Goal: Task Accomplishment & Management: Complete application form

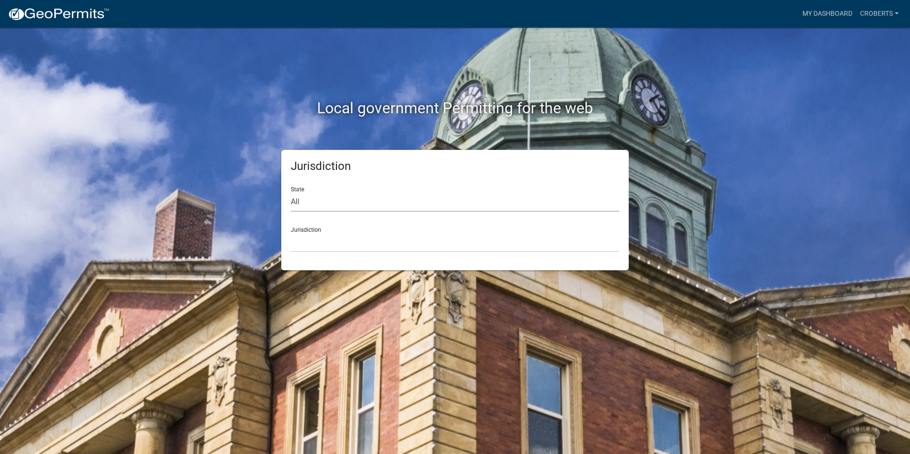
click at [292, 198] on select "All [US_STATE] [US_STATE] [US_STATE] [US_STATE] [US_STATE] [US_STATE] [US_STATE…" at bounding box center [455, 202] width 328 height 20
select select "[US_STATE]"
click at [291, 192] on select "All [US_STATE] [US_STATE] [US_STATE] [US_STATE] [US_STATE] [US_STATE] [US_STATE…" at bounding box center [455, 202] width 328 height 20
click at [302, 243] on select "[GEOGRAPHIC_DATA], [US_STATE][PERSON_NAME][GEOGRAPHIC_DATA], [US_STATE][PERSON_…" at bounding box center [455, 243] width 328 height 20
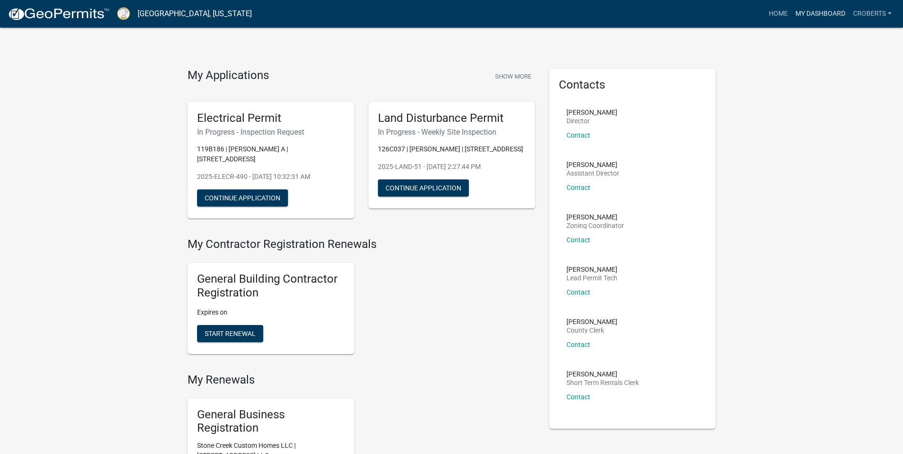
click at [807, 10] on link "My Dashboard" at bounding box center [820, 14] width 58 height 18
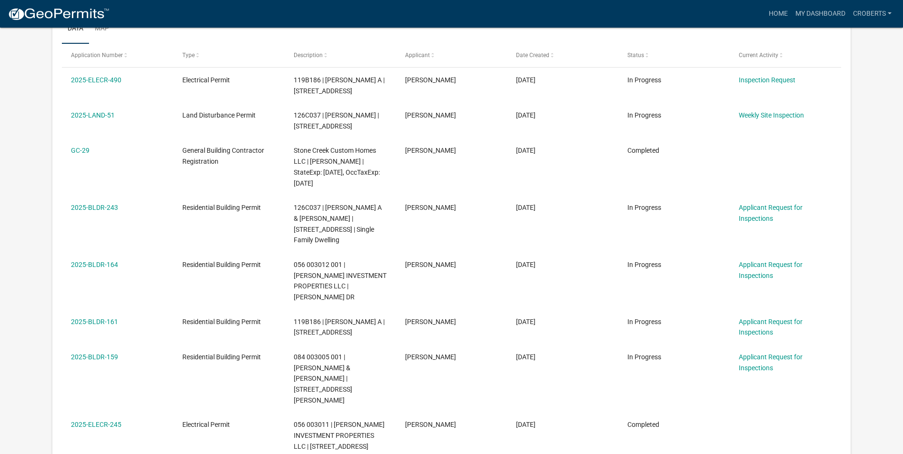
scroll to position [179, 0]
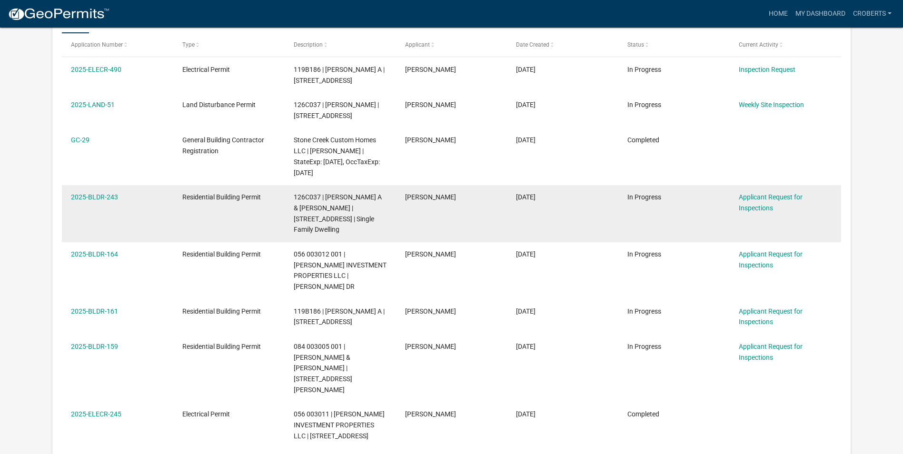
click at [349, 209] on span "126C037 | [PERSON_NAME] A & [PERSON_NAME] | [STREET_ADDRESS] | Single Family Dw…" at bounding box center [338, 213] width 88 height 40
click at [94, 196] on link "2025-BLDR-243" at bounding box center [94, 197] width 47 height 8
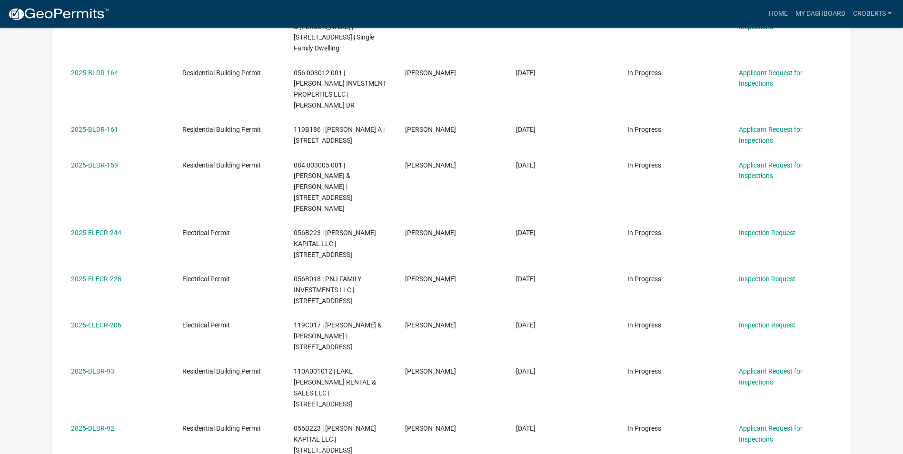
scroll to position [1075, 0]
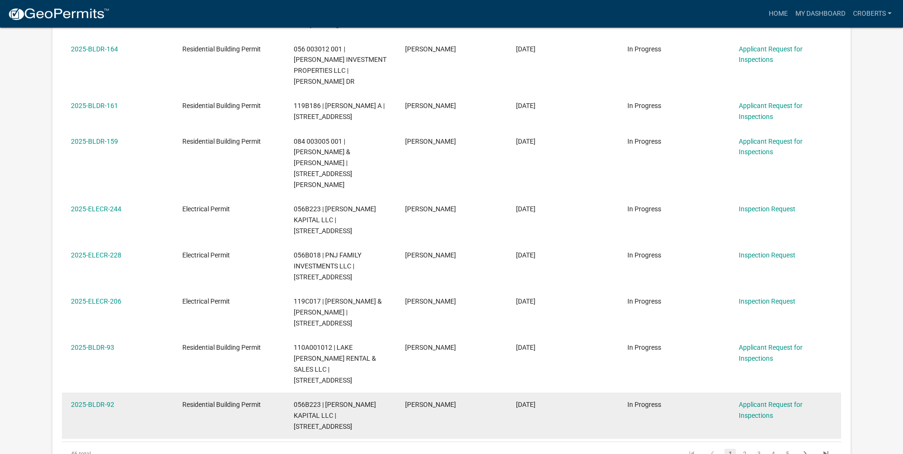
drag, startPoint x: 712, startPoint y: 324, endPoint x: 720, endPoint y: 340, distance: 18.1
click at [62, 340] on datatable-scroller "2025-ELECR-490 Electrical Permit 119B186 | BERUBE LINDA A | 952B Suite 206 Gree…" at bounding box center [62, 191] width 0 height 494
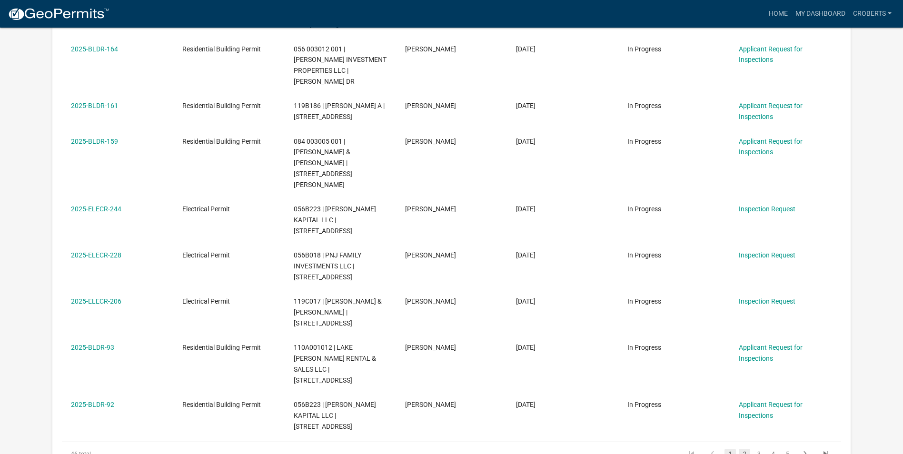
drag, startPoint x: 720, startPoint y: 340, endPoint x: 749, endPoint y: 380, distance: 49.1
click at [749, 449] on link "2" at bounding box center [743, 454] width 11 height 10
click at [745, 449] on link "2" at bounding box center [743, 454] width 11 height 10
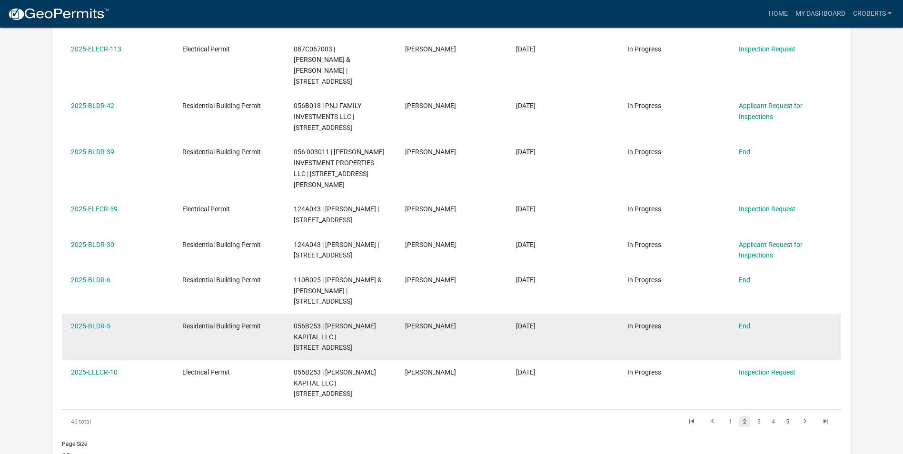
click at [825, 314] on datatable-body-cell "End" at bounding box center [784, 337] width 111 height 46
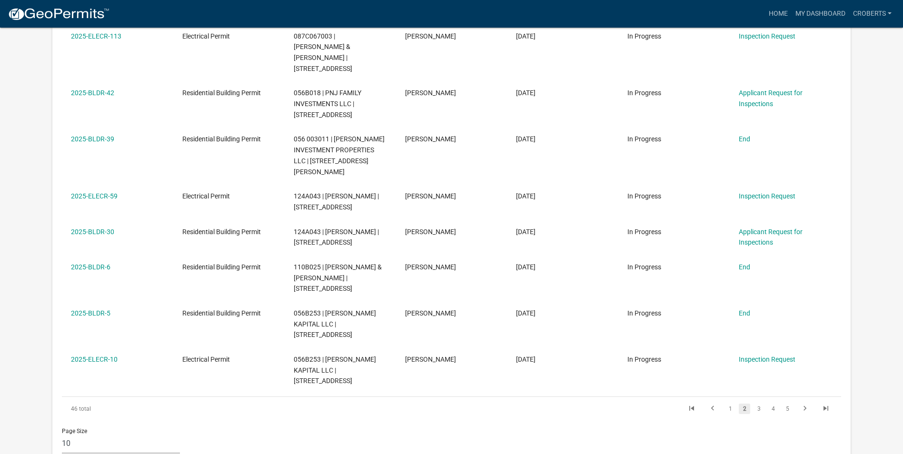
scroll to position [1187, 0]
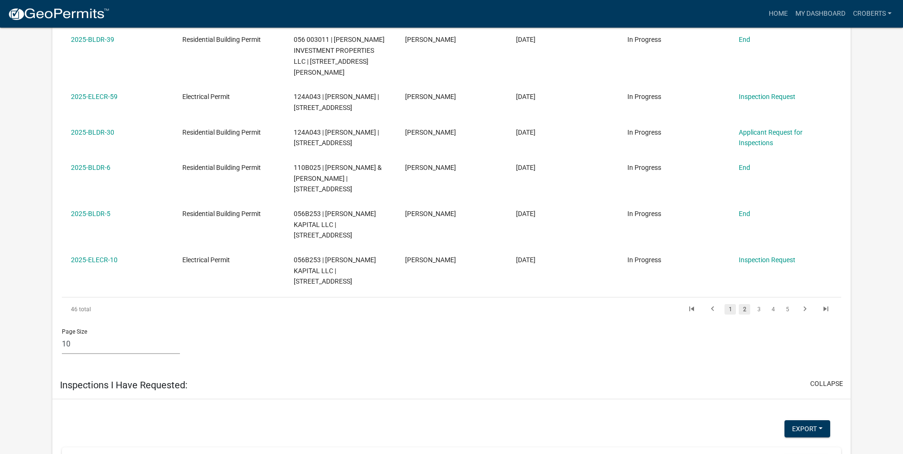
click at [731, 304] on link "1" at bounding box center [729, 309] width 11 height 10
click at [730, 304] on link "1" at bounding box center [729, 309] width 11 height 10
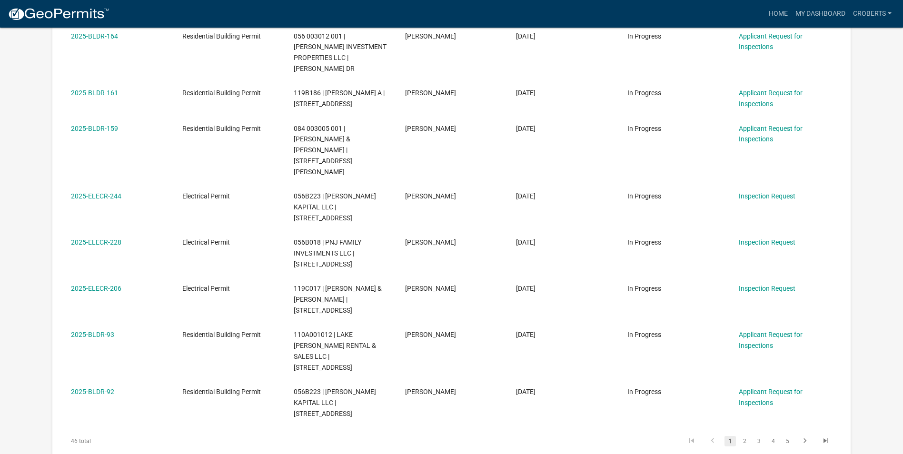
scroll to position [1090, 0]
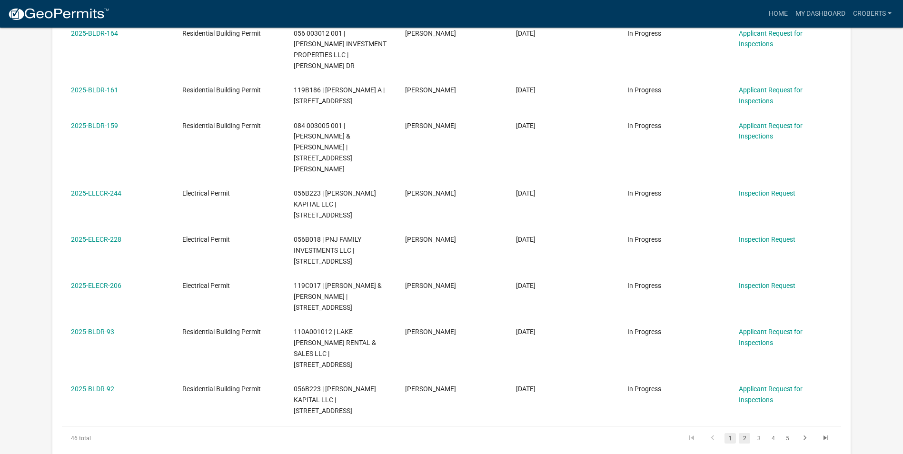
click at [744, 433] on link "2" at bounding box center [743, 438] width 11 height 10
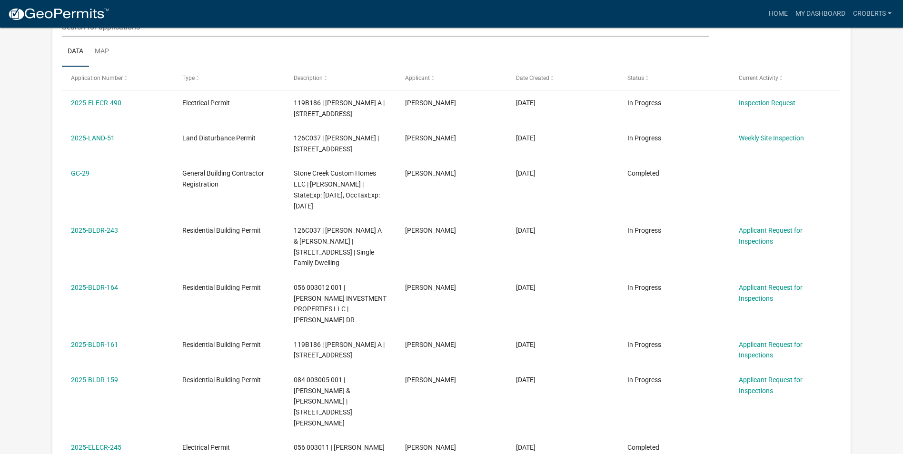
scroll to position [143, 0]
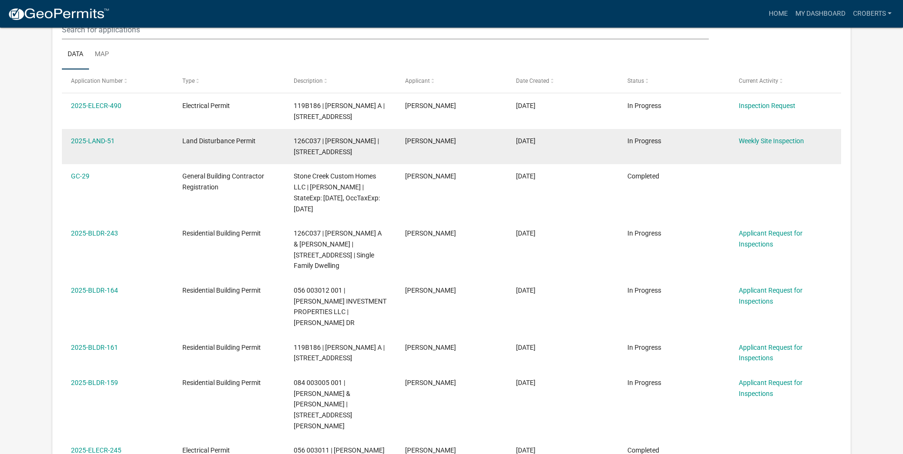
click at [182, 149] on datatable-body-cell "Land Disturbance Permit" at bounding box center [228, 146] width 111 height 35
click at [322, 149] on span "126C037 | [PERSON_NAME] | [STREET_ADDRESS]" at bounding box center [336, 146] width 85 height 19
drag, startPoint x: 322, startPoint y: 149, endPoint x: 259, endPoint y: 148, distance: 62.8
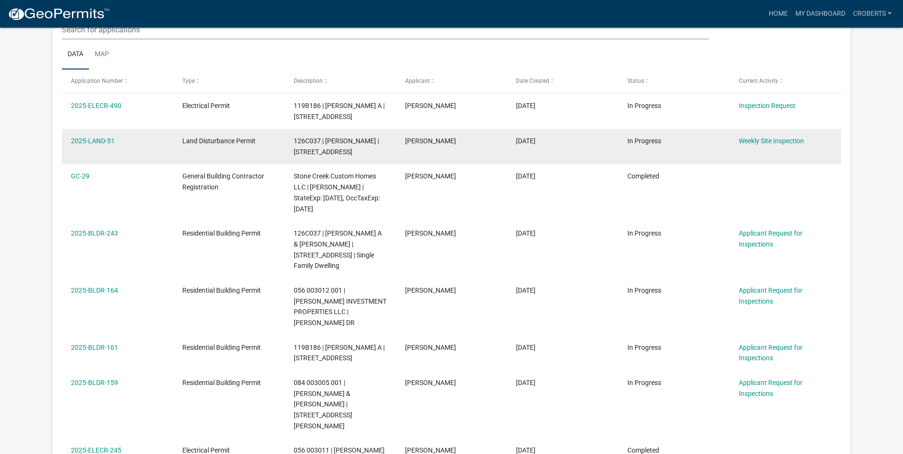
click at [259, 148] on datatable-body-cell "Land Disturbance Permit" at bounding box center [228, 146] width 111 height 35
click at [94, 140] on link "2025-LAND-51" at bounding box center [93, 141] width 44 height 8
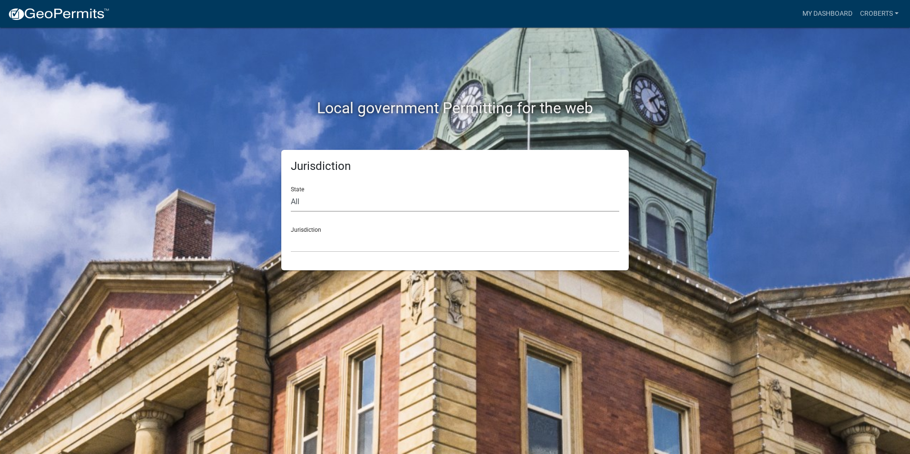
click at [298, 201] on select "All [US_STATE] [US_STATE] [US_STATE] [US_STATE] [US_STATE] [US_STATE] [US_STATE…" at bounding box center [455, 202] width 328 height 20
select select "[US_STATE]"
click at [291, 192] on select "All [US_STATE] [US_STATE] [US_STATE] [US_STATE] [US_STATE] [US_STATE] [US_STATE…" at bounding box center [455, 202] width 328 height 20
click at [309, 245] on select "[GEOGRAPHIC_DATA], [US_STATE][PERSON_NAME][GEOGRAPHIC_DATA], [US_STATE][PERSON_…" at bounding box center [455, 243] width 328 height 20
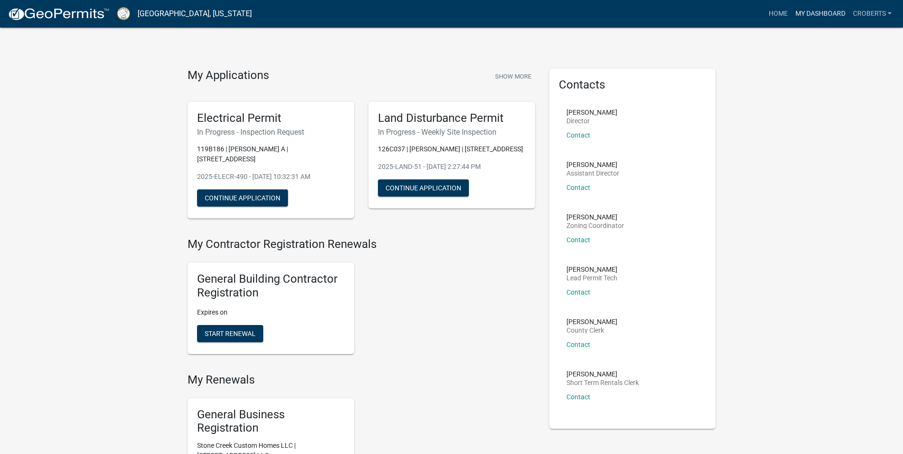
click at [807, 12] on link "My Dashboard" at bounding box center [820, 14] width 58 height 18
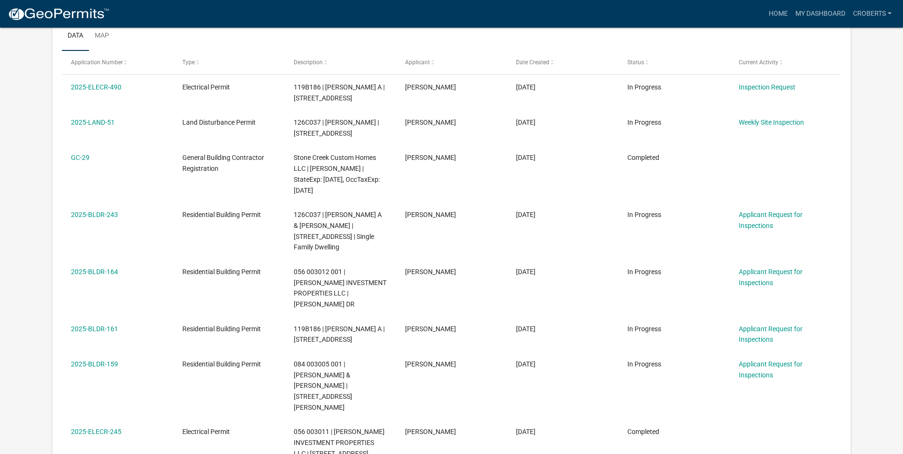
scroll to position [164, 0]
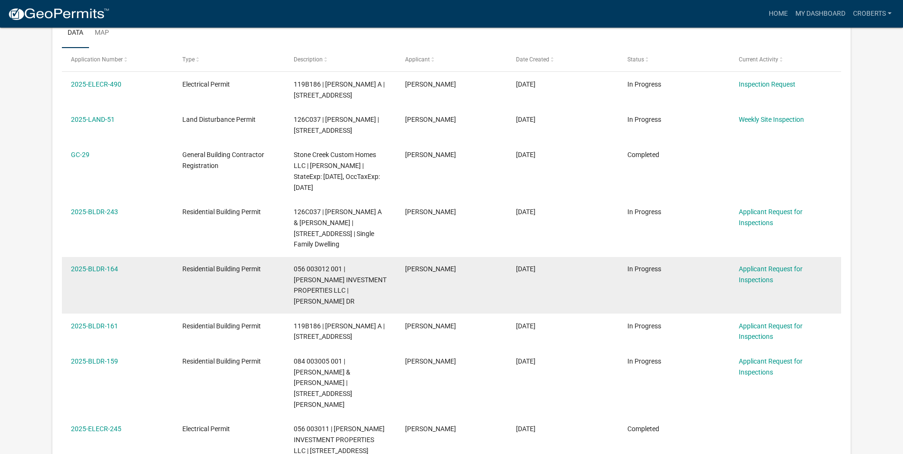
click at [764, 274] on div "Applicant Request for Inspections" at bounding box center [784, 275] width 93 height 22
drag, startPoint x: 764, startPoint y: 274, endPoint x: 783, endPoint y: 268, distance: 19.7
click at [783, 268] on link "Applicant Request for Inspections" at bounding box center [770, 274] width 64 height 19
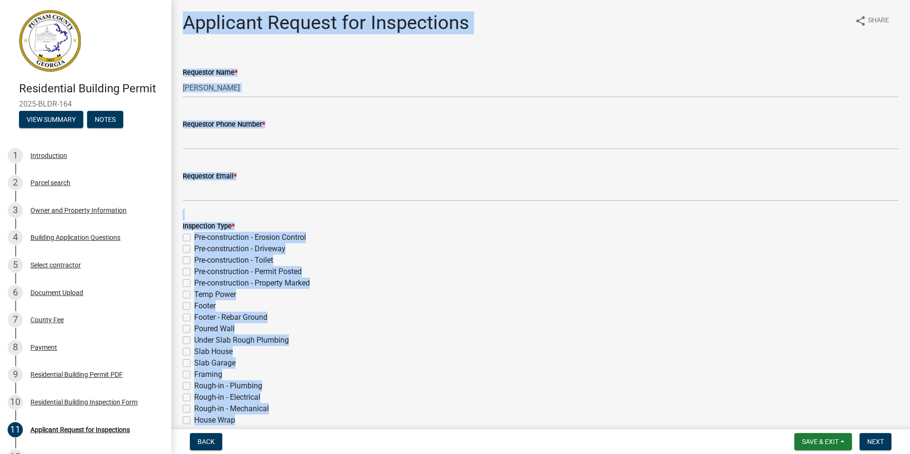
click at [704, 256] on div "Pre-construction - Toilet" at bounding box center [541, 260] width 716 height 11
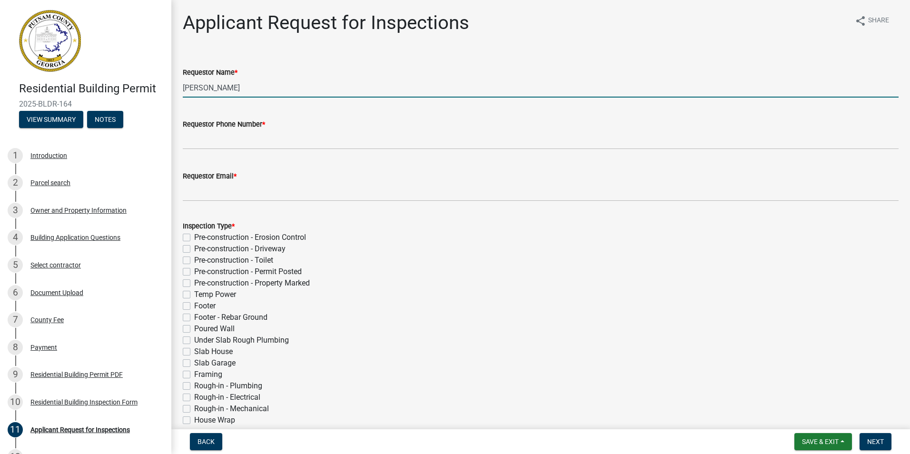
click at [260, 87] on input "Maureen McDonnell" at bounding box center [541, 88] width 716 height 20
type input "M"
type input "[PERSON_NAME]"
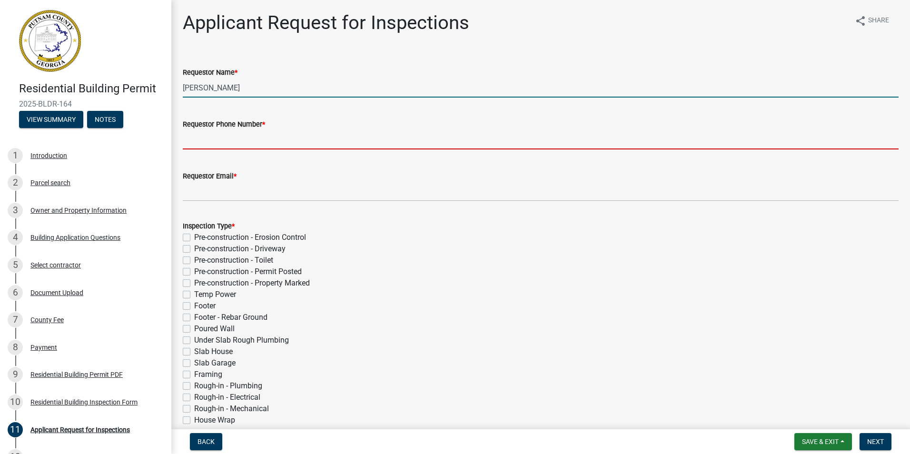
type input "7064730170"
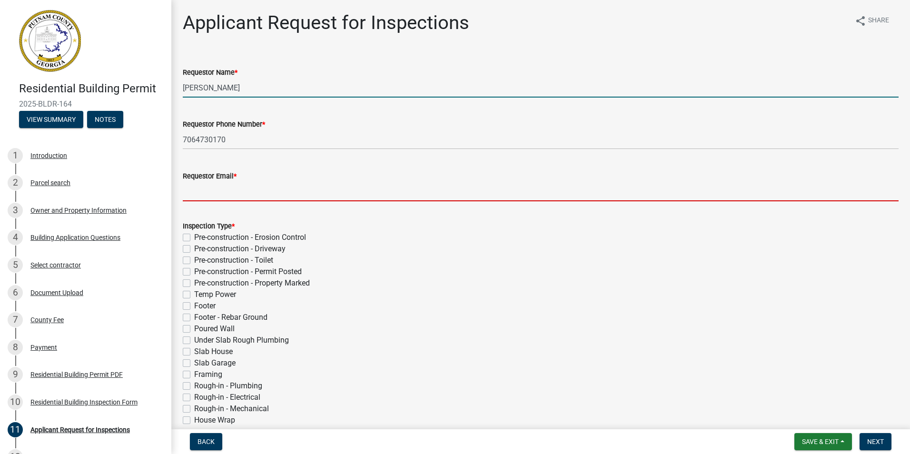
type input "[EMAIL_ADDRESS][DOMAIN_NAME]"
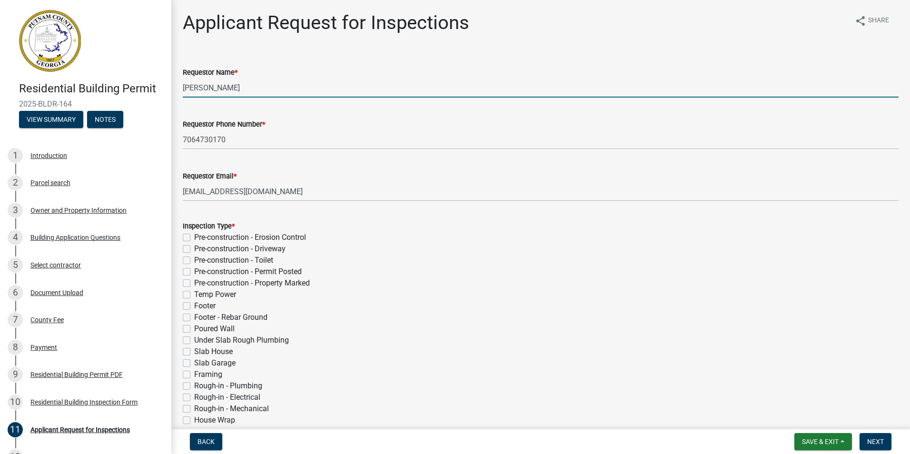
select select "9"
select select "2025"
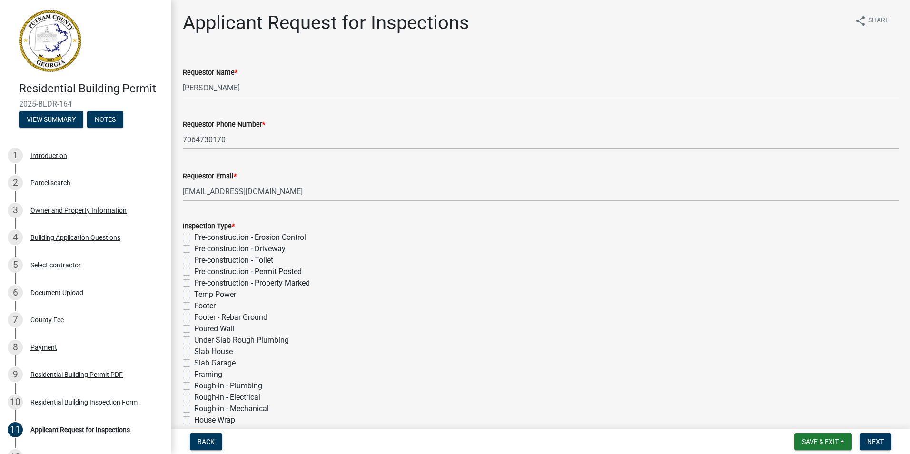
scroll to position [302, 0]
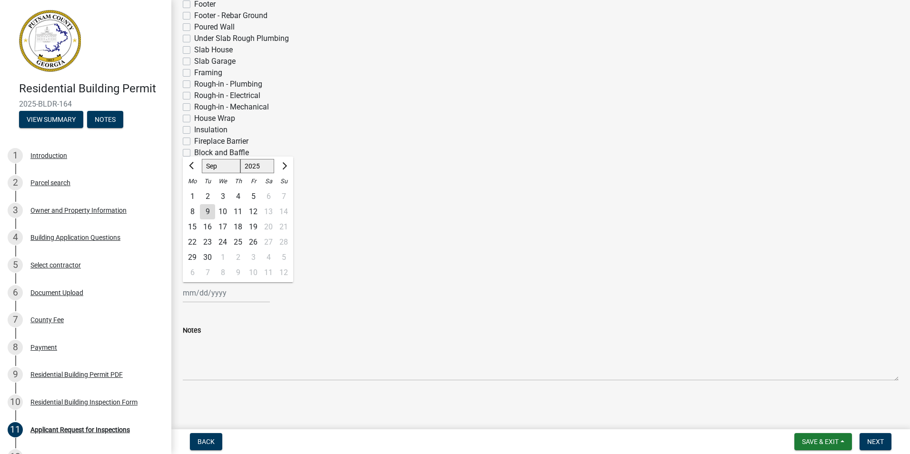
click at [206, 207] on div "9" at bounding box center [207, 211] width 15 height 15
type input "[DATE]"
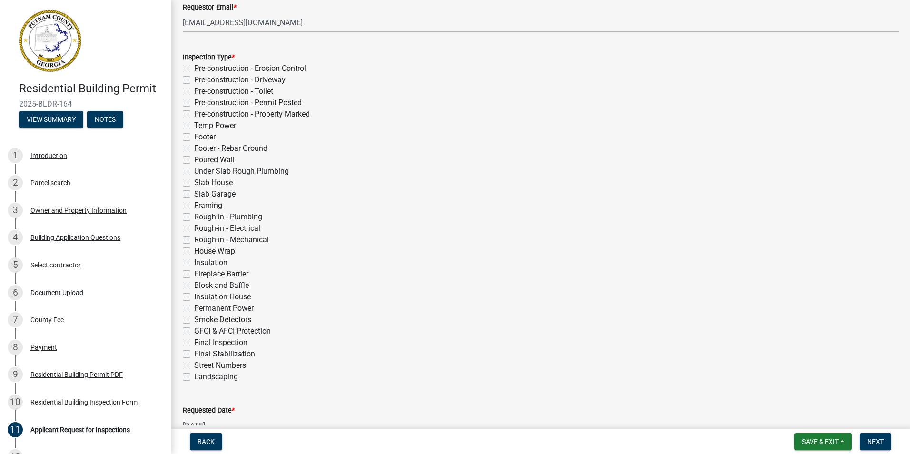
scroll to position [168, 0]
click at [194, 83] on label "Pre-construction - Driveway" at bounding box center [239, 80] width 91 height 11
click at [194, 81] on input "Pre-construction - Driveway" at bounding box center [197, 78] width 6 height 6
checkbox input "true"
checkbox input "false"
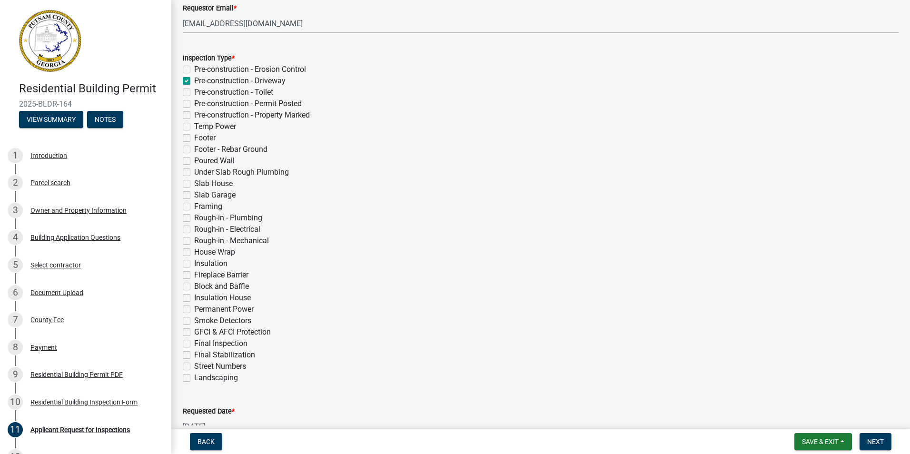
checkbox input "true"
checkbox input "false"
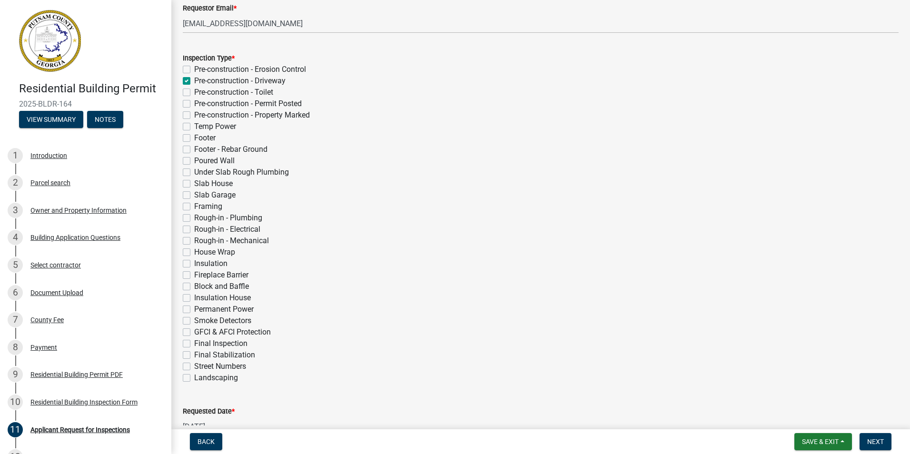
checkbox input "false"
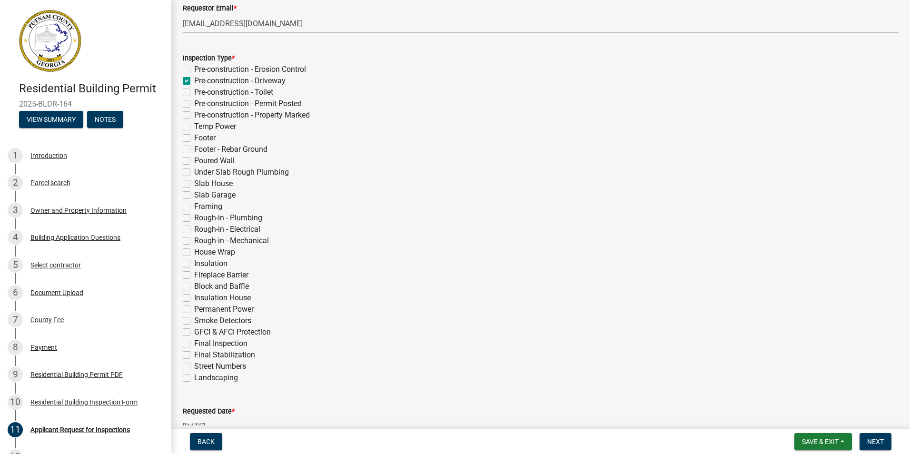
checkbox input "false"
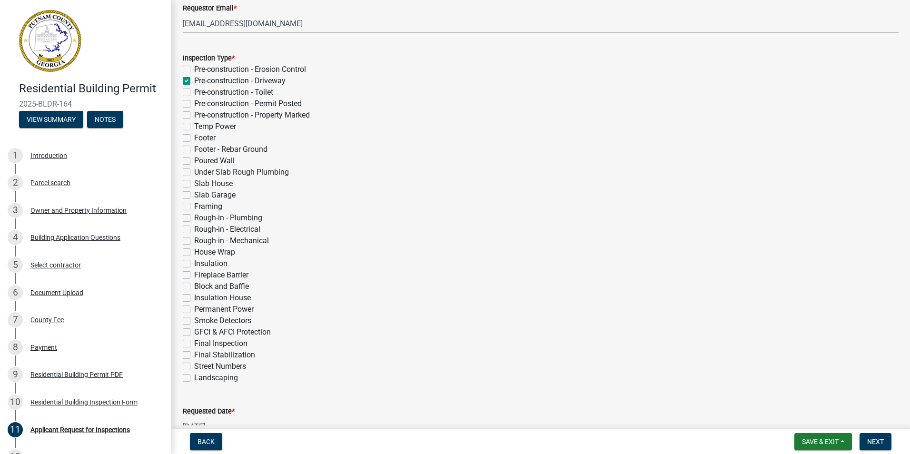
checkbox input "false"
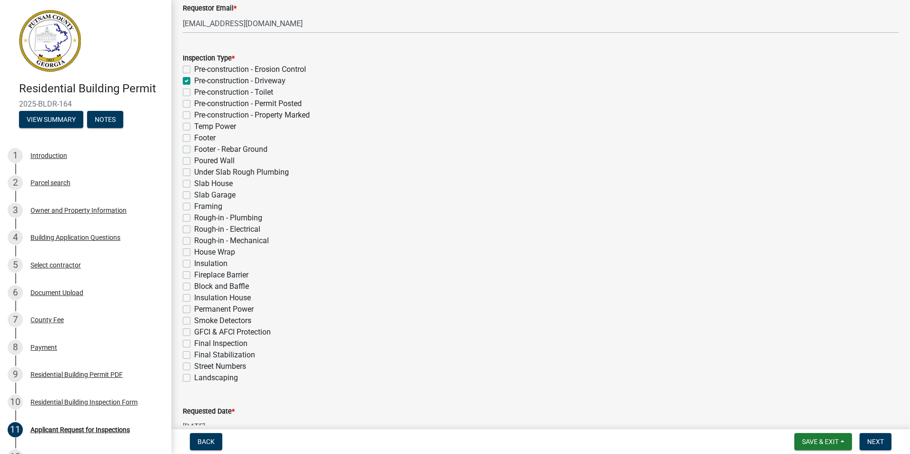
checkbox input "false"
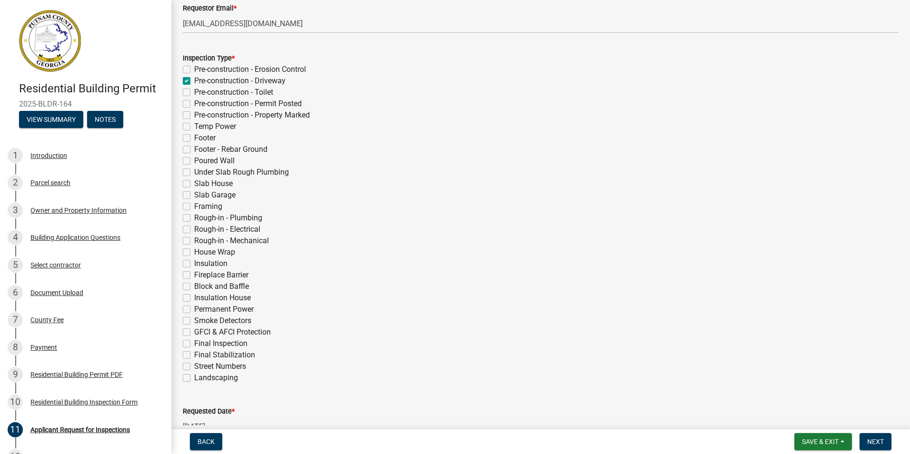
checkbox input "false"
click at [194, 69] on label "Pre-construction - Erosion Control" at bounding box center [250, 69] width 112 height 11
click at [194, 69] on input "Pre-construction - Erosion Control" at bounding box center [197, 67] width 6 height 6
checkbox input "true"
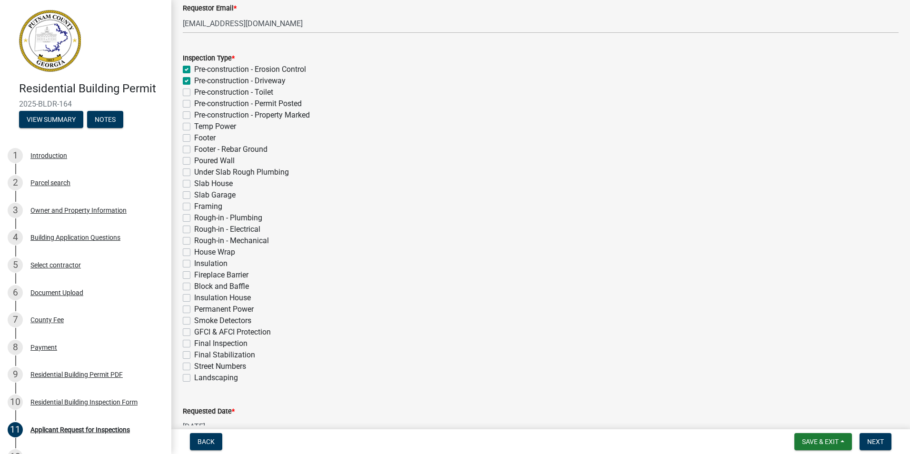
checkbox input "true"
checkbox input "false"
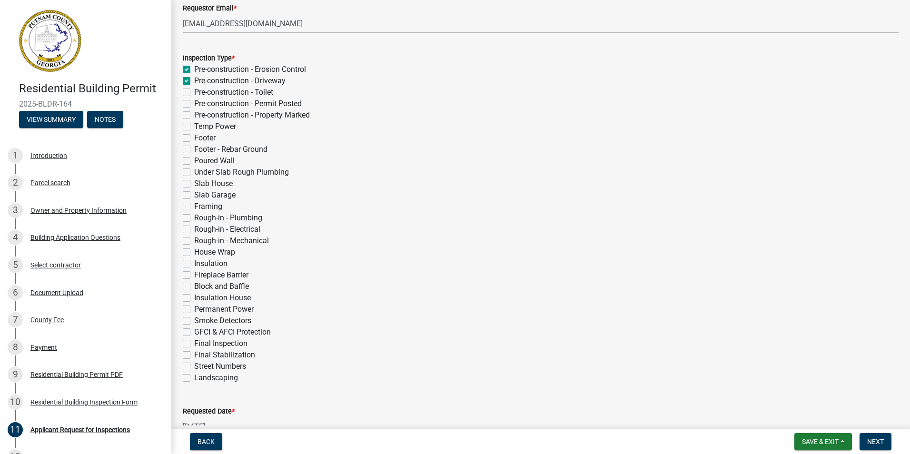
checkbox input "false"
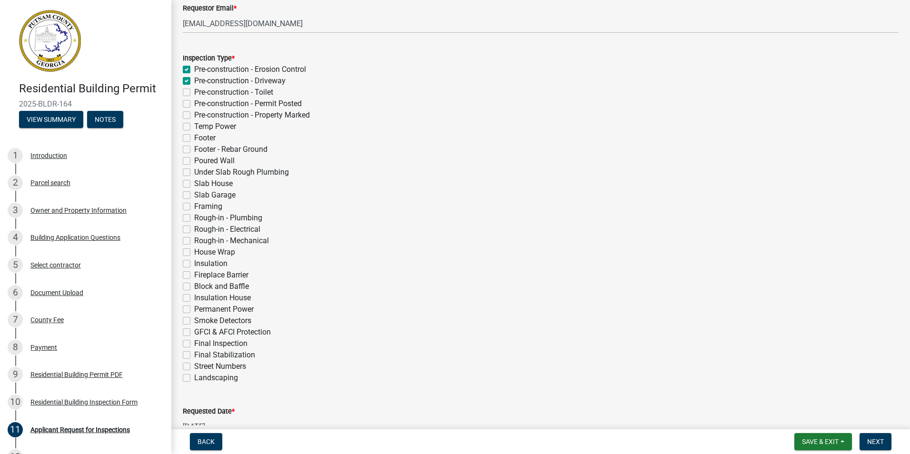
checkbox input "false"
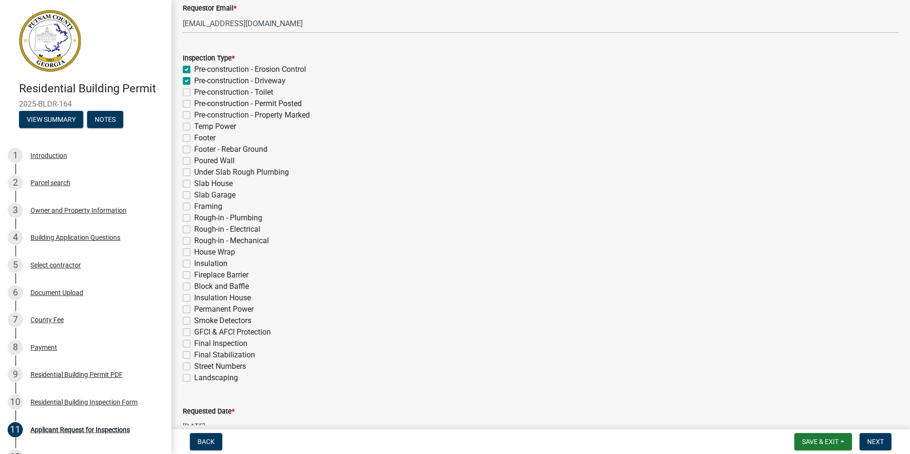
checkbox input "false"
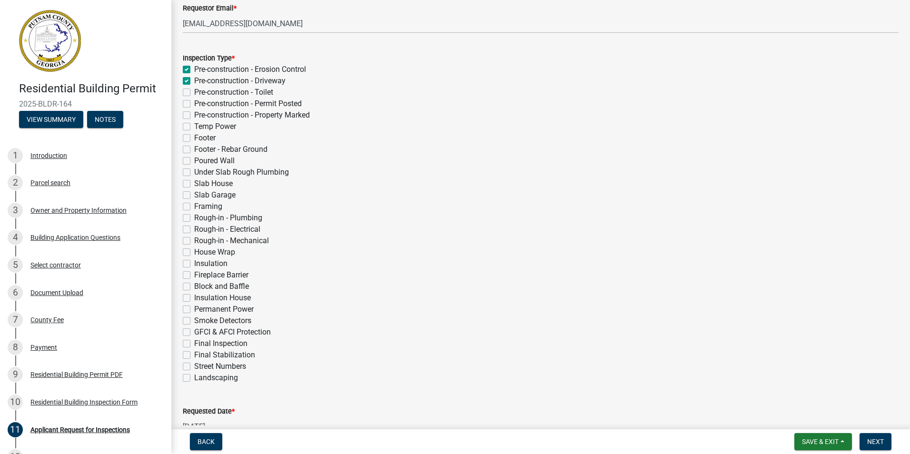
checkbox input "false"
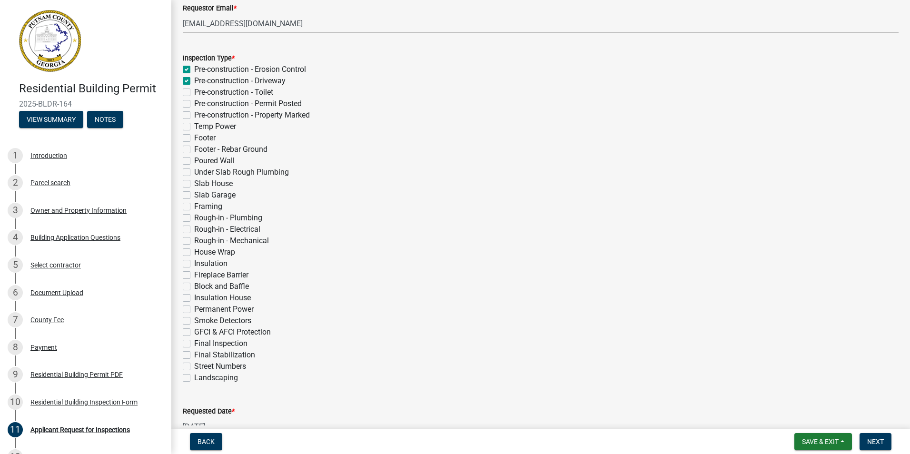
checkbox input "false"
click at [194, 90] on label "Pre-construction - Toilet" at bounding box center [233, 92] width 79 height 11
click at [194, 90] on input "Pre-construction - Toilet" at bounding box center [197, 90] width 6 height 6
checkbox input "true"
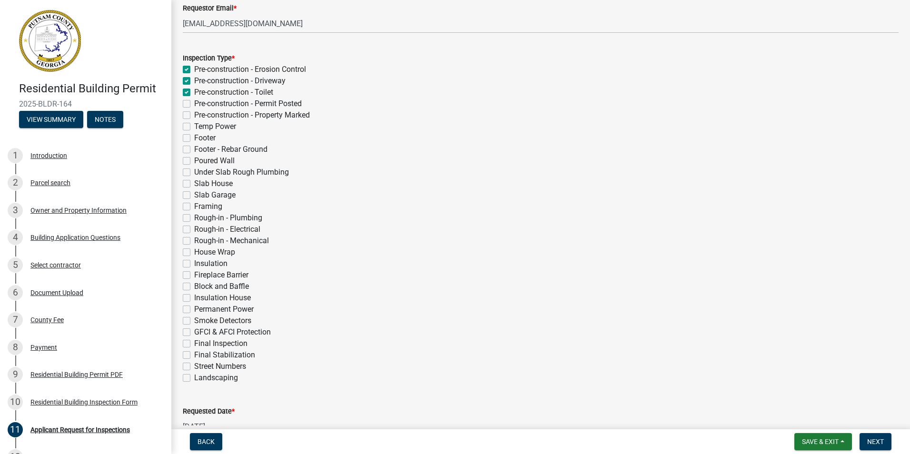
checkbox input "true"
checkbox input "false"
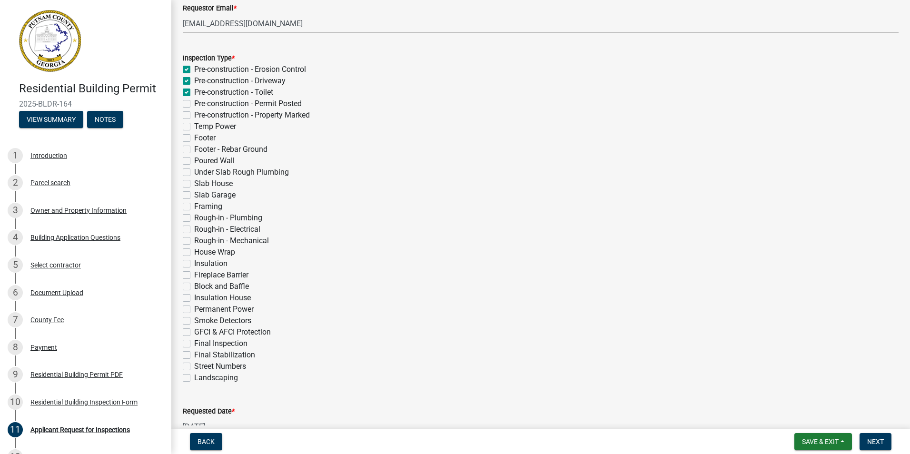
checkbox input "false"
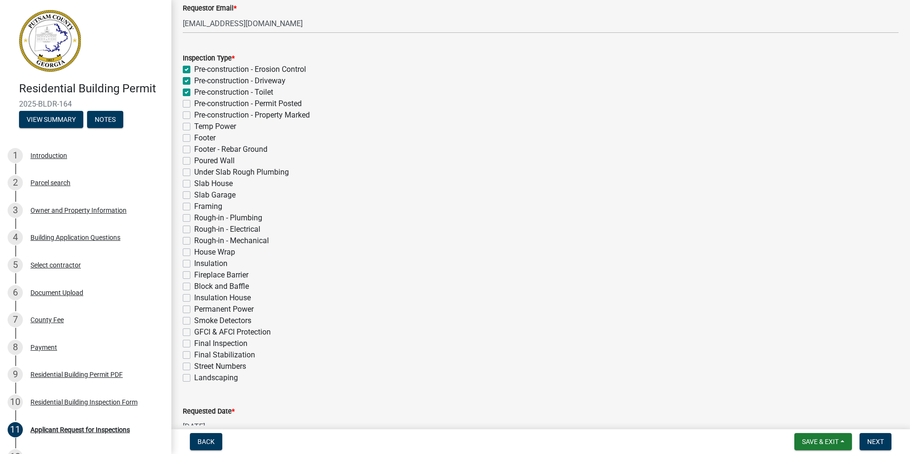
checkbox input "false"
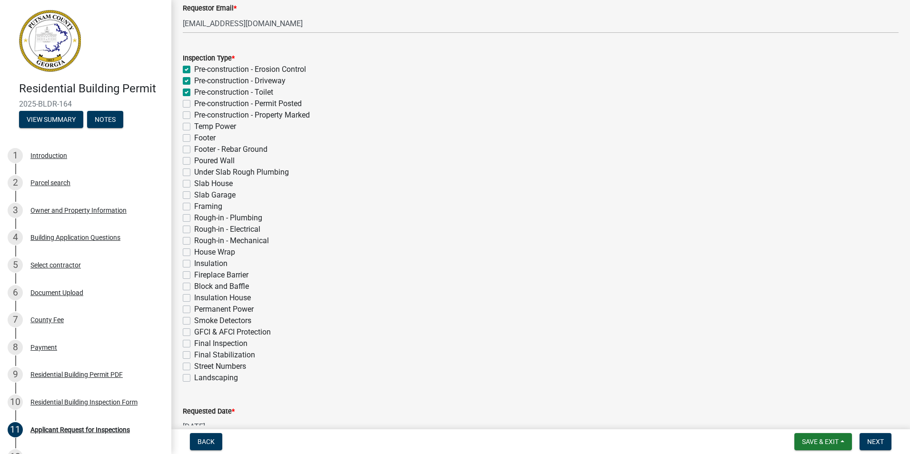
checkbox input "false"
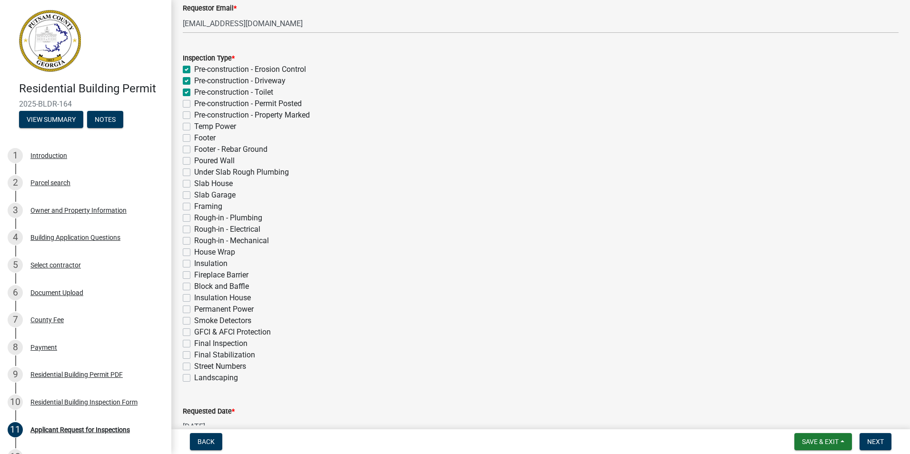
checkbox input "false"
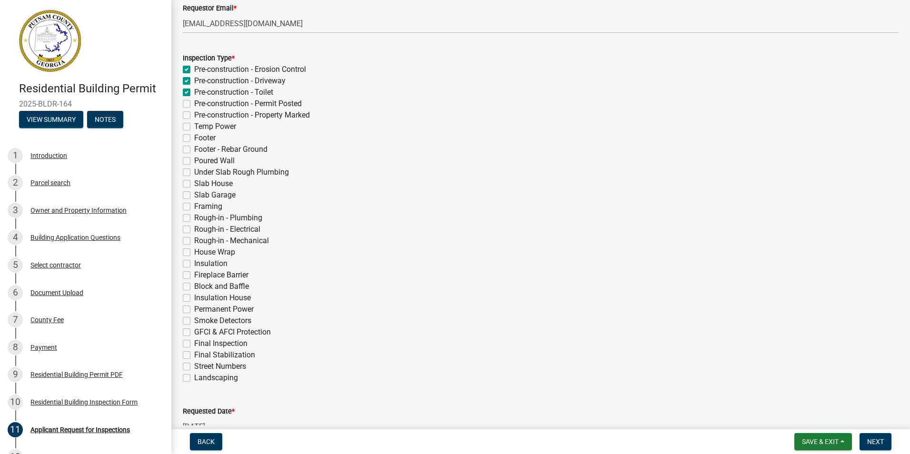
checkbox input "false"
click at [194, 105] on label "Pre-construction - Permit Posted" at bounding box center [248, 103] width 108 height 11
click at [194, 104] on input "Pre-construction - Permit Posted" at bounding box center [197, 101] width 6 height 6
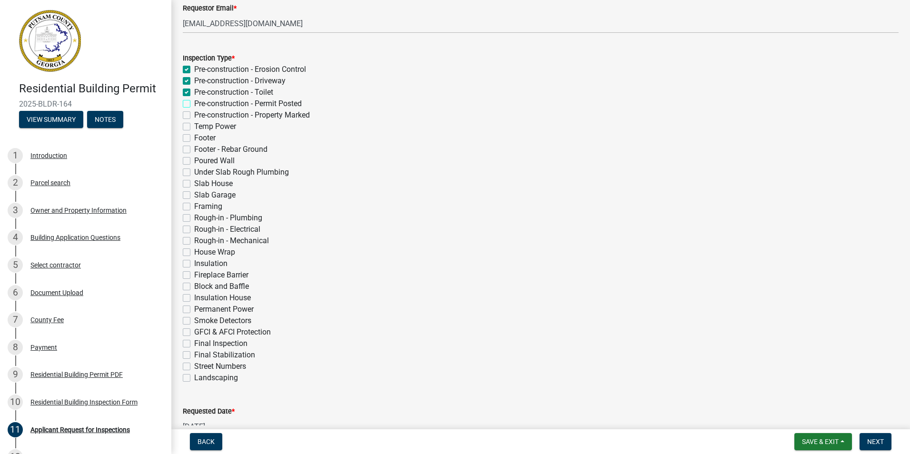
checkbox input "true"
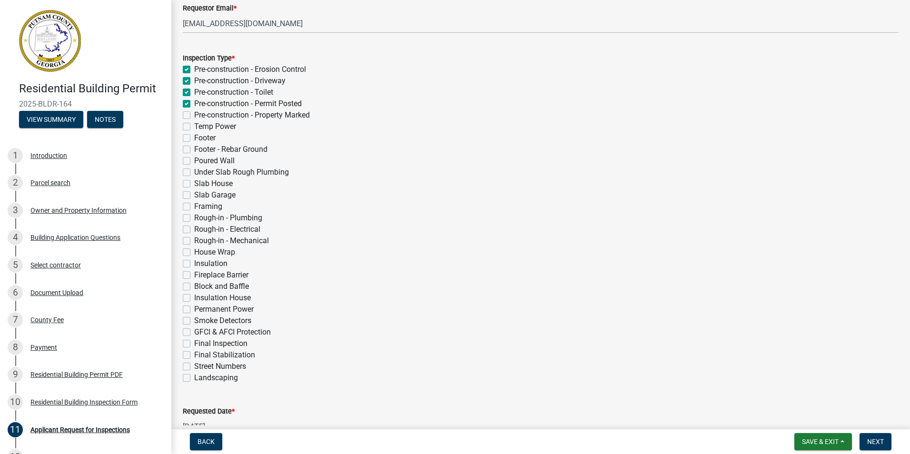
checkbox input "false"
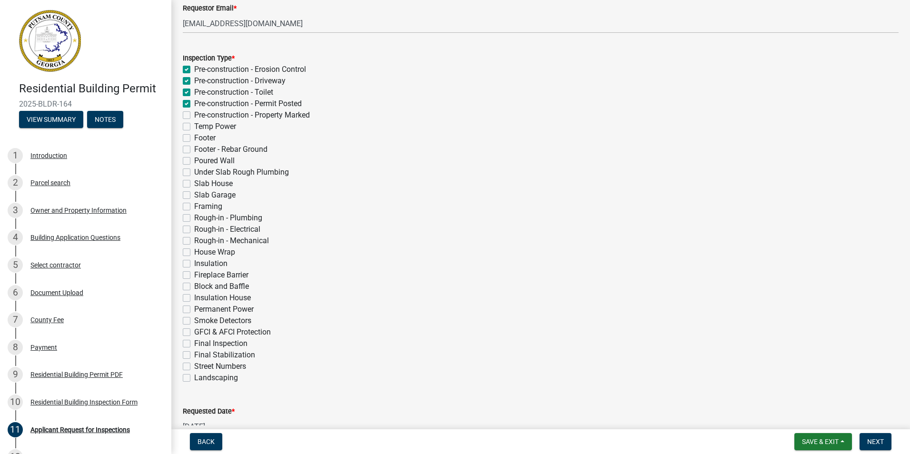
checkbox input "false"
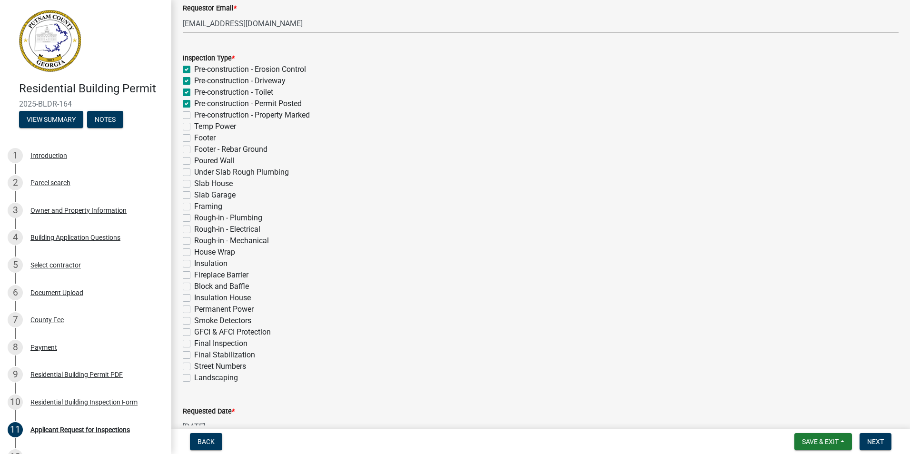
checkbox input "false"
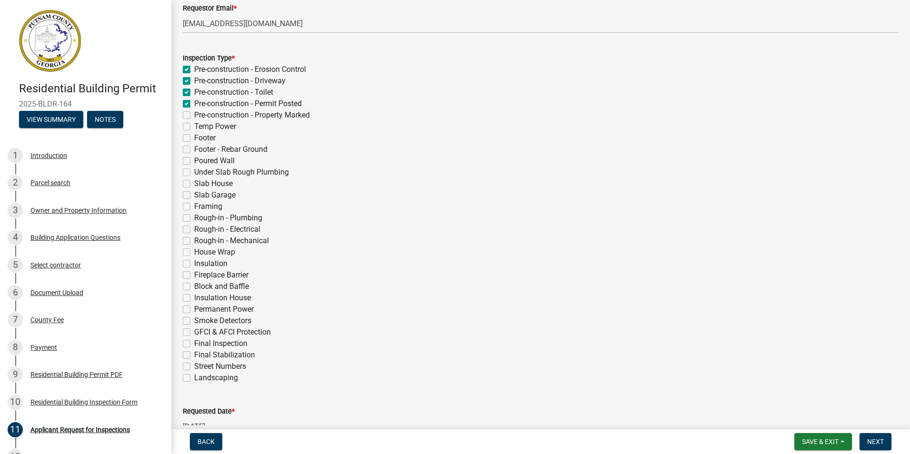
checkbox input "false"
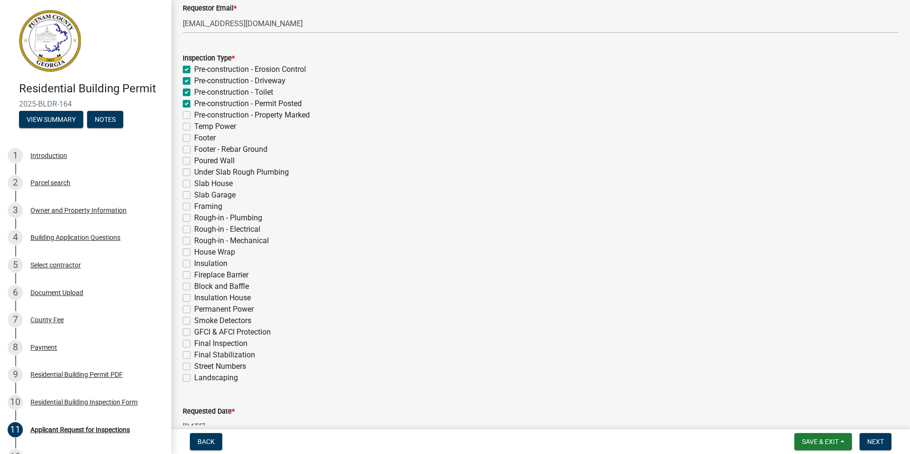
checkbox input "false"
click at [194, 117] on label "Pre-construction - Property Marked" at bounding box center [252, 114] width 116 height 11
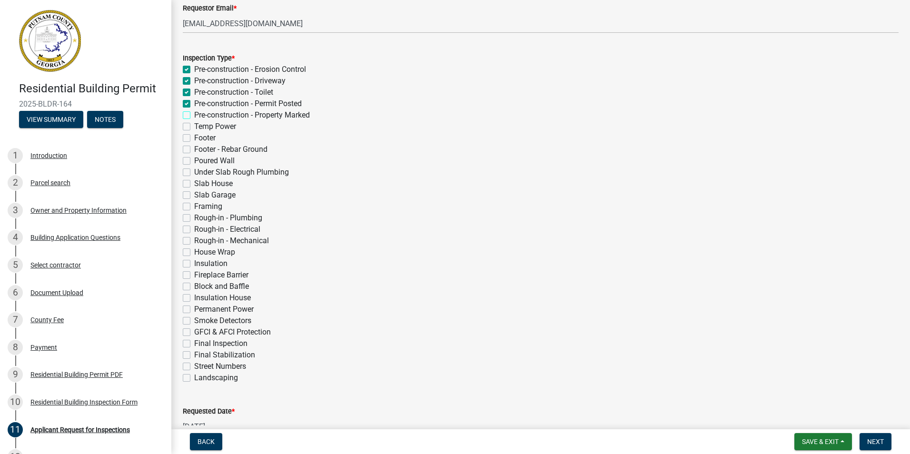
click at [194, 116] on input "Pre-construction - Property Marked" at bounding box center [197, 112] width 6 height 6
checkbox input "true"
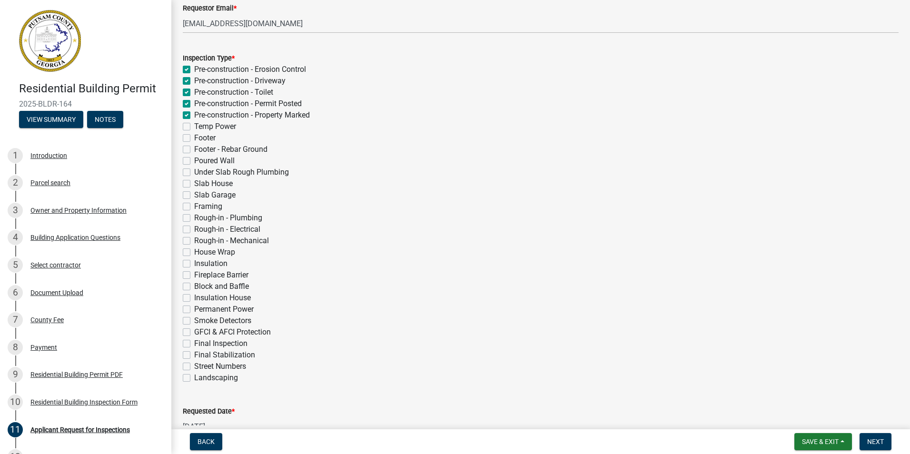
checkbox input "true"
checkbox input "false"
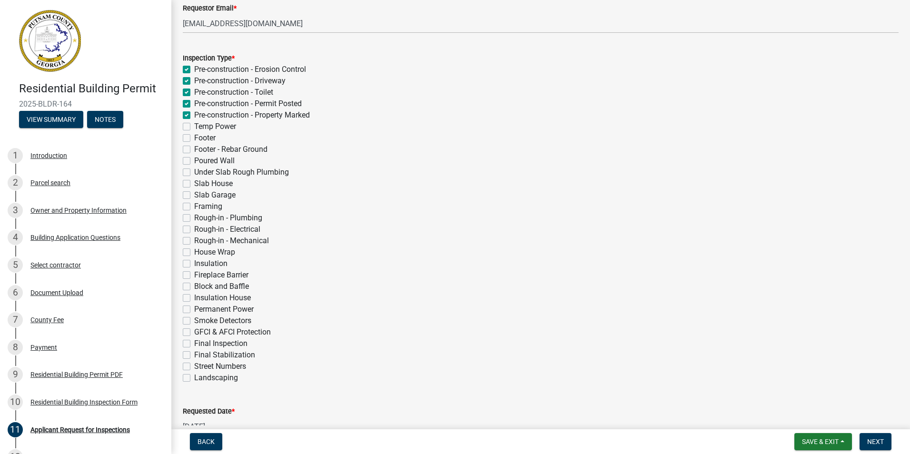
checkbox input "false"
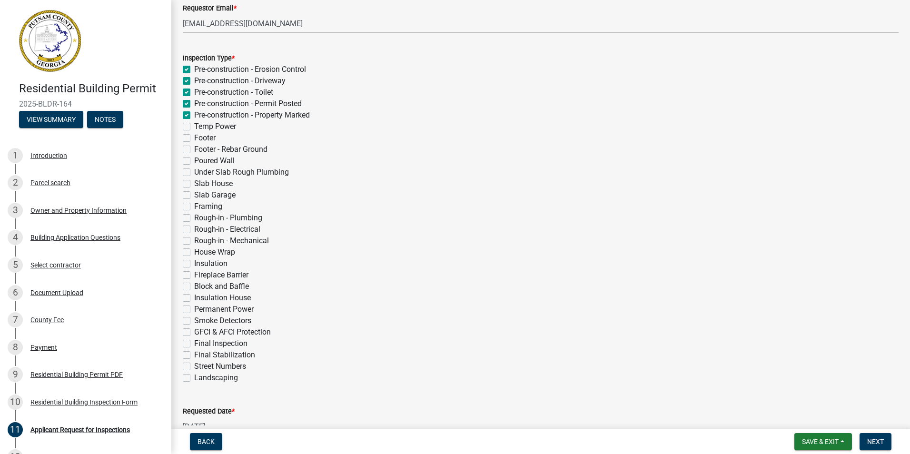
checkbox input "false"
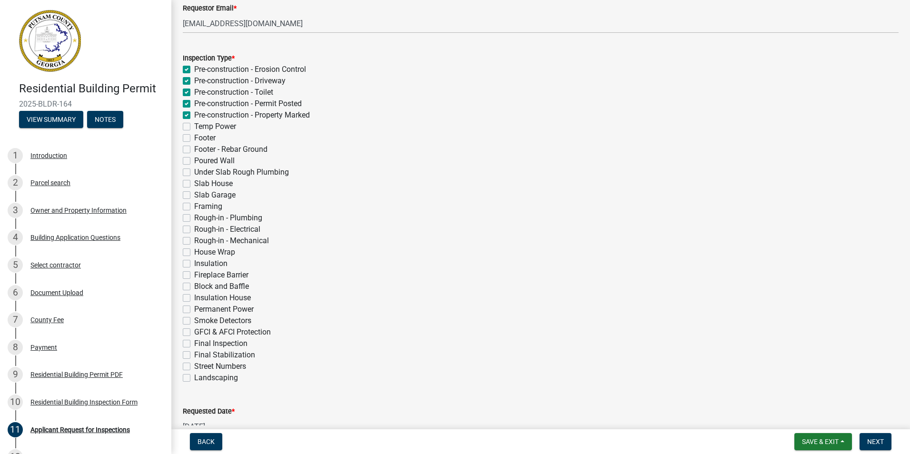
checkbox input "false"
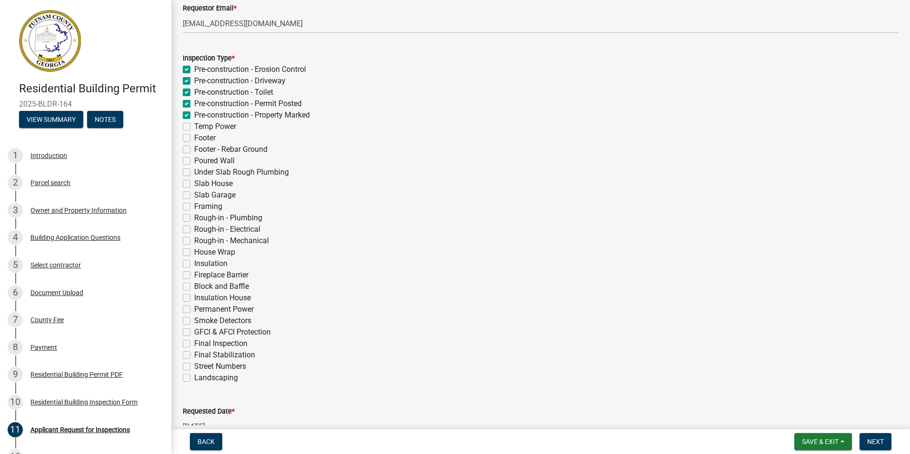
checkbox input "false"
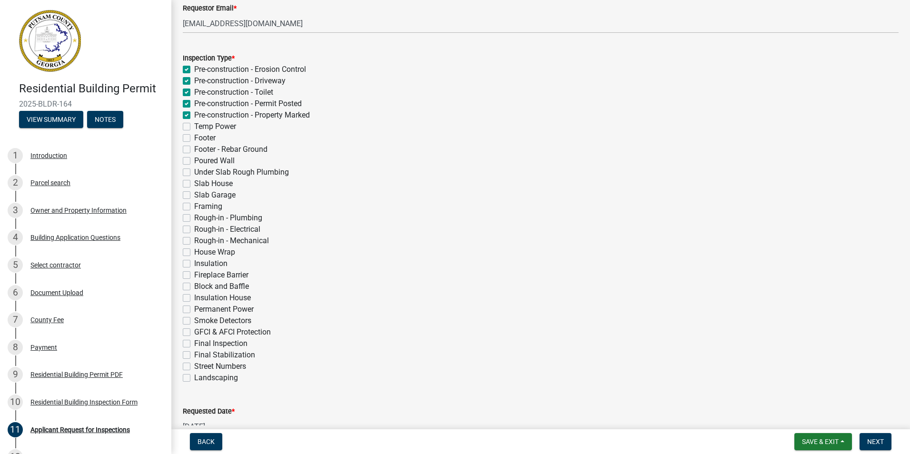
click at [194, 127] on label "Temp Power" at bounding box center [215, 126] width 42 height 11
click at [194, 127] on input "Temp Power" at bounding box center [197, 124] width 6 height 6
checkbox input "true"
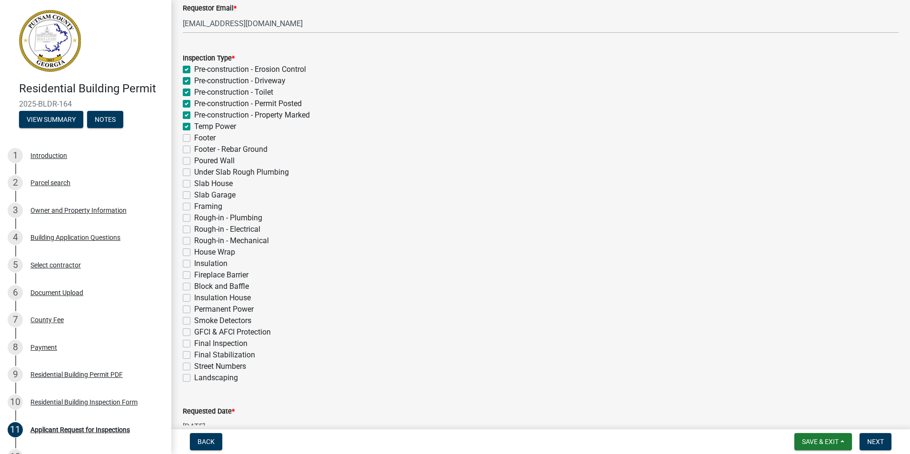
checkbox input "true"
checkbox input "false"
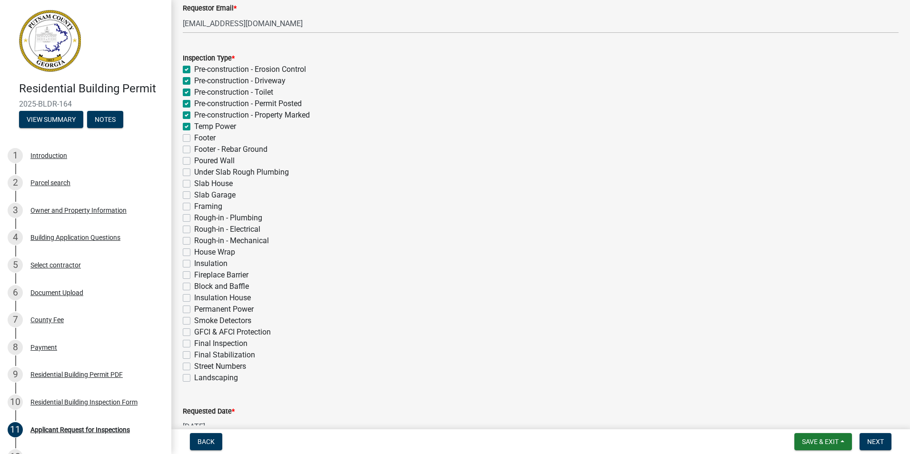
checkbox input "false"
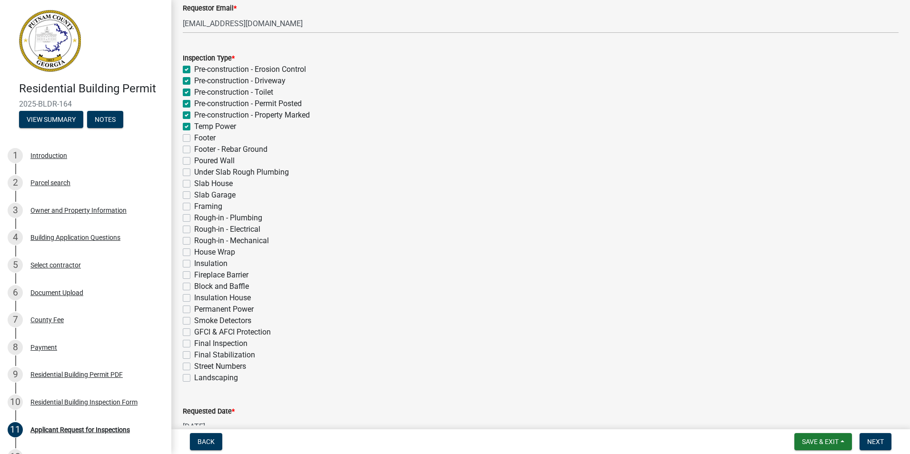
checkbox input "false"
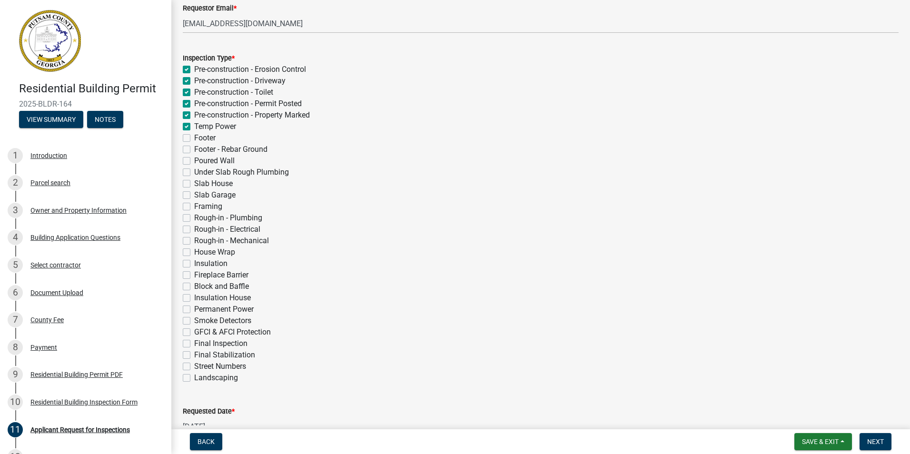
checkbox input "false"
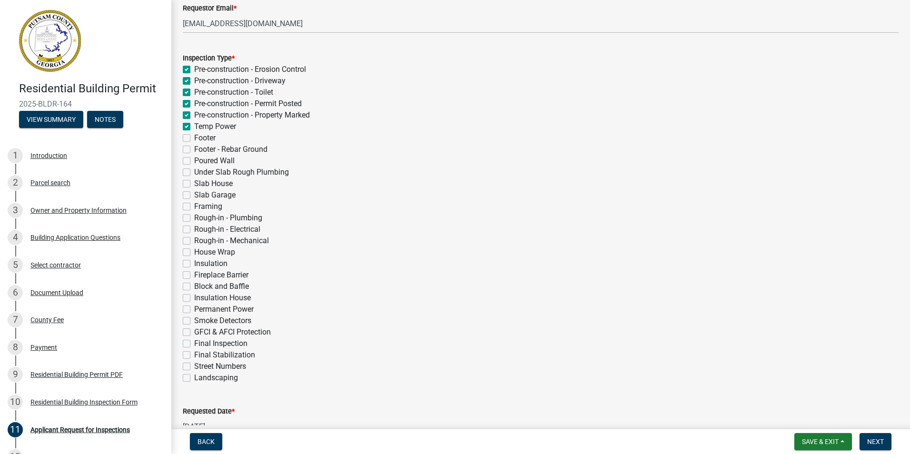
checkbox input "false"
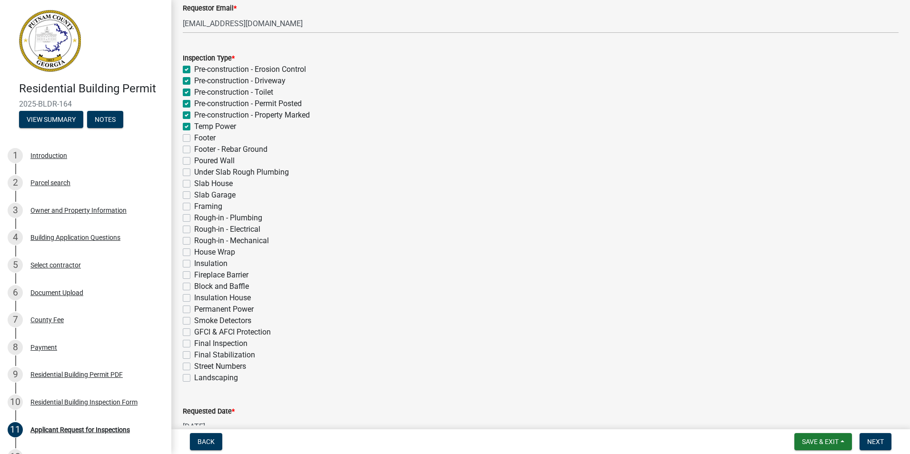
checkbox input "false"
click at [194, 171] on label "Under Slab Rough Plumbing" at bounding box center [241, 172] width 95 height 11
click at [194, 171] on input "Under Slab Rough Plumbing" at bounding box center [197, 170] width 6 height 6
checkbox input "true"
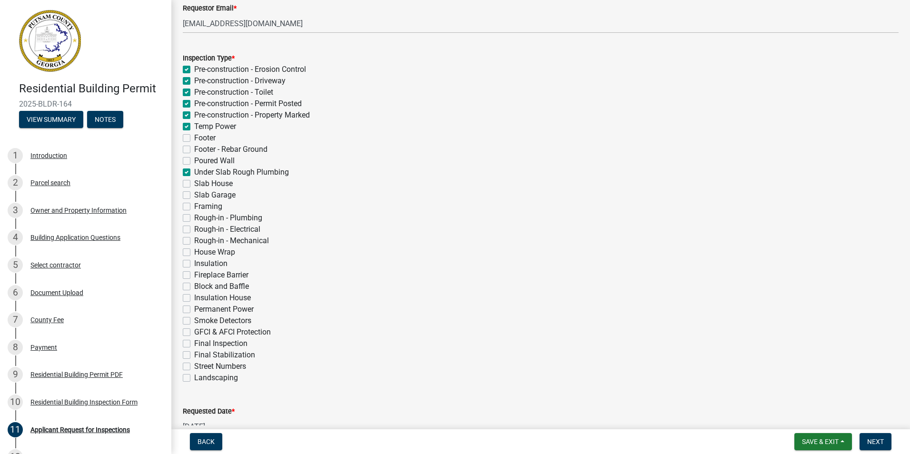
checkbox input "true"
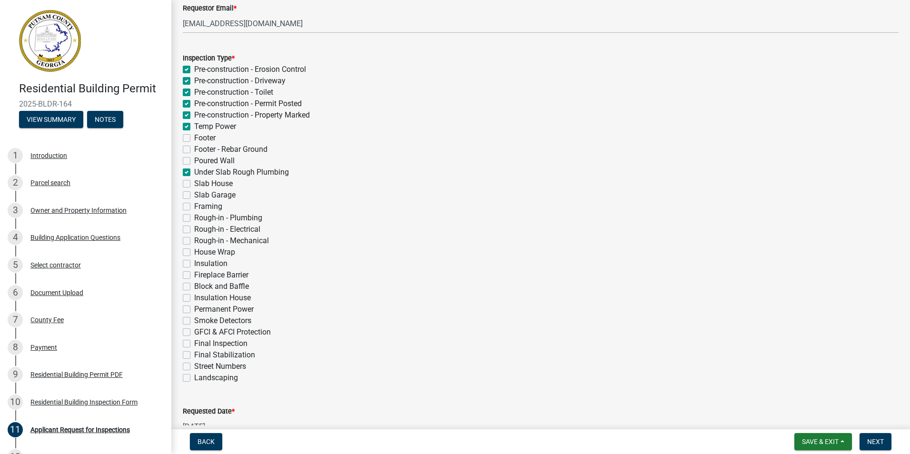
checkbox input "false"
checkbox input "true"
checkbox input "false"
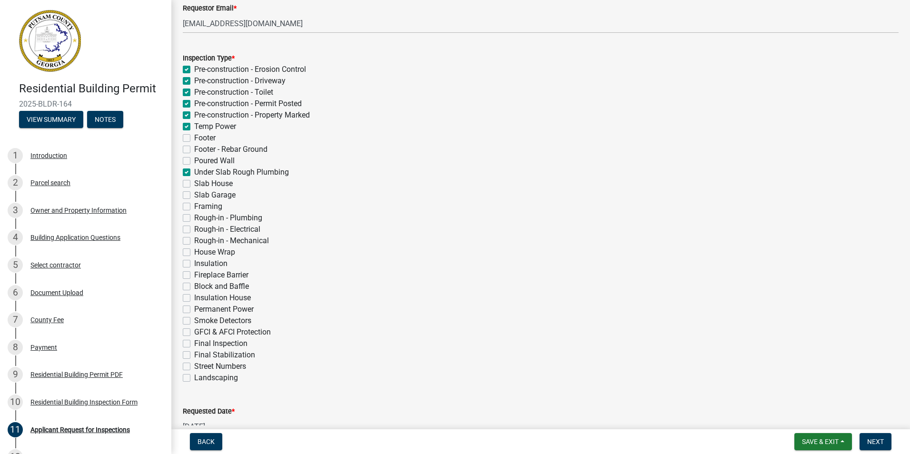
checkbox input "false"
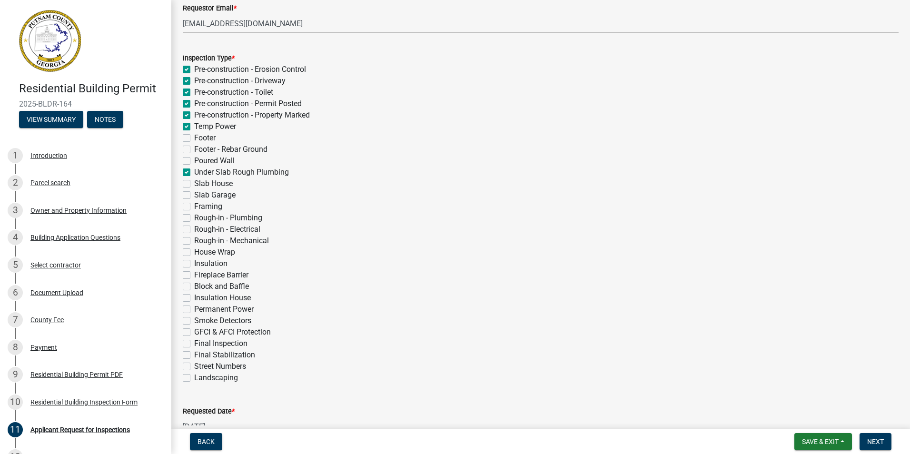
checkbox input "false"
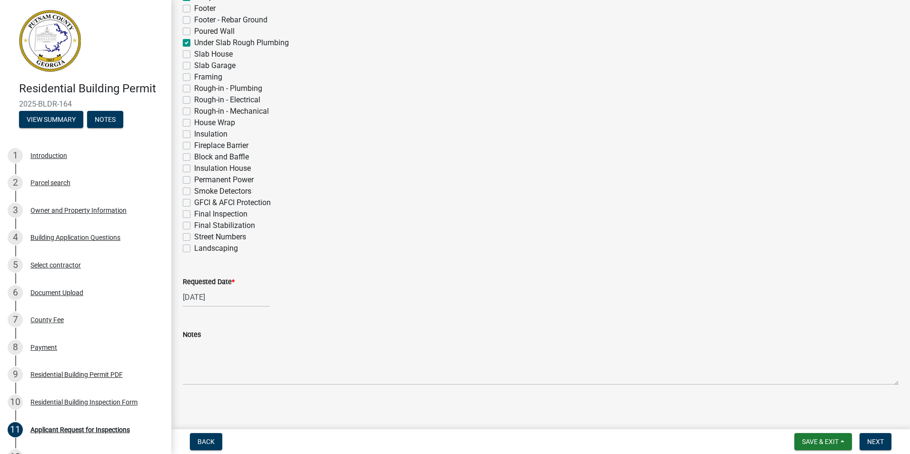
scroll to position [302, 0]
click at [874, 442] on span "Next" at bounding box center [875, 442] width 17 height 8
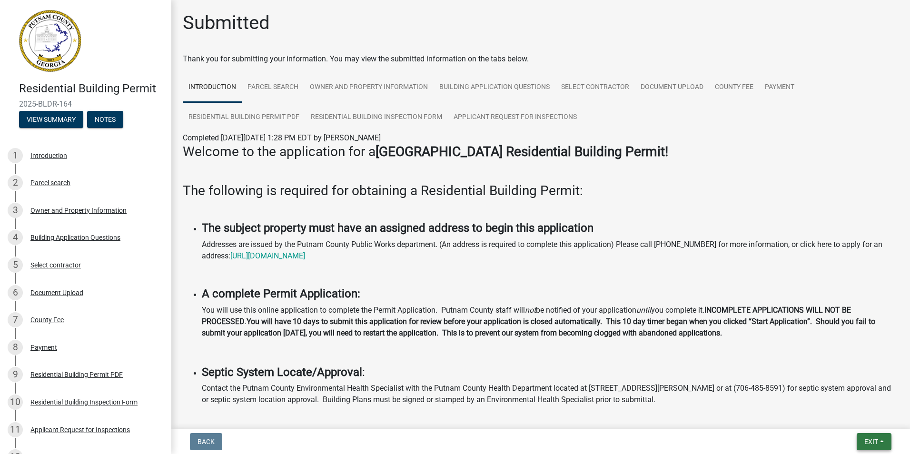
click at [866, 440] on span "Exit" at bounding box center [871, 442] width 14 height 8
click at [836, 416] on button "Save & Exit" at bounding box center [853, 416] width 76 height 23
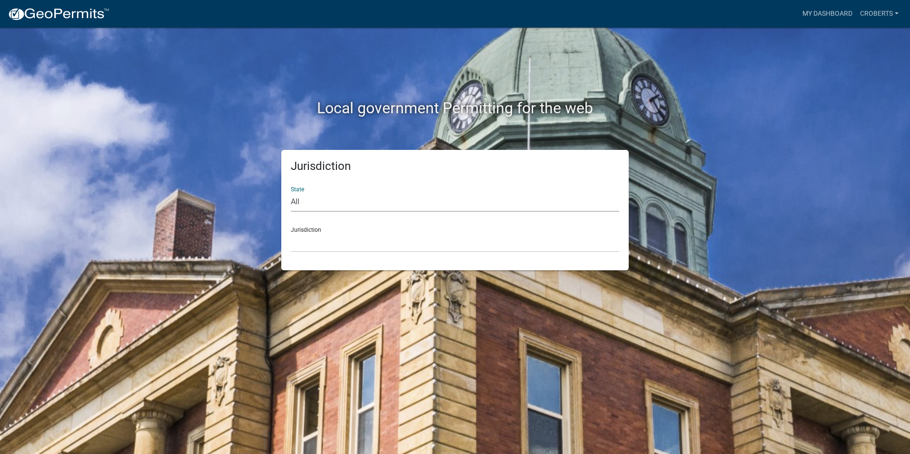
click at [303, 202] on select "All [US_STATE] [US_STATE] [US_STATE] [US_STATE] [US_STATE] [US_STATE] [US_STATE…" at bounding box center [455, 202] width 328 height 20
select select "[US_STATE]"
click at [291, 192] on select "All [US_STATE] [US_STATE] [US_STATE] [US_STATE] [US_STATE] [US_STATE] [US_STATE…" at bounding box center [455, 202] width 328 height 20
drag, startPoint x: 303, startPoint y: 213, endPoint x: 306, endPoint y: 244, distance: 30.6
click at [306, 244] on select "[GEOGRAPHIC_DATA], [US_STATE][PERSON_NAME][GEOGRAPHIC_DATA], [US_STATE][PERSON_…" at bounding box center [455, 243] width 328 height 20
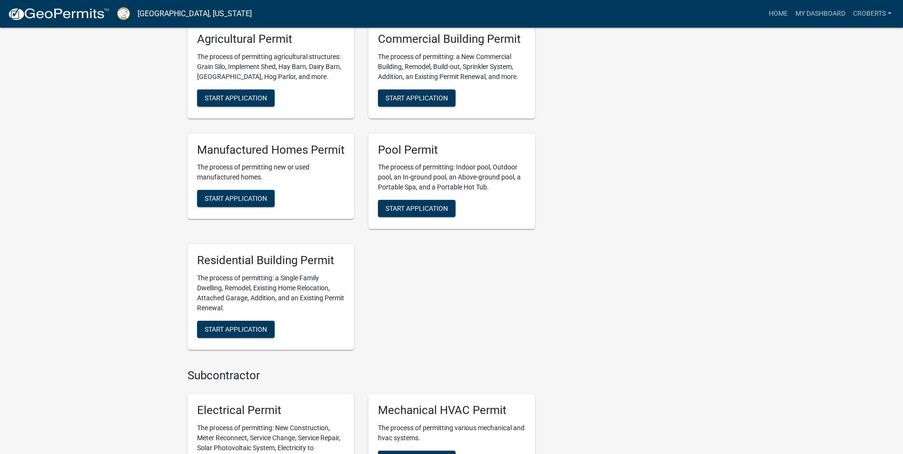
scroll to position [568, 0]
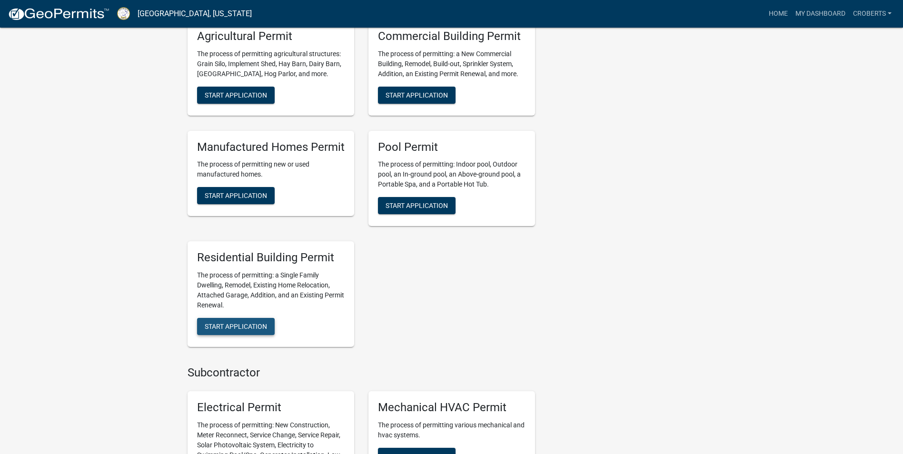
click at [226, 323] on span "Start Application" at bounding box center [236, 327] width 62 height 8
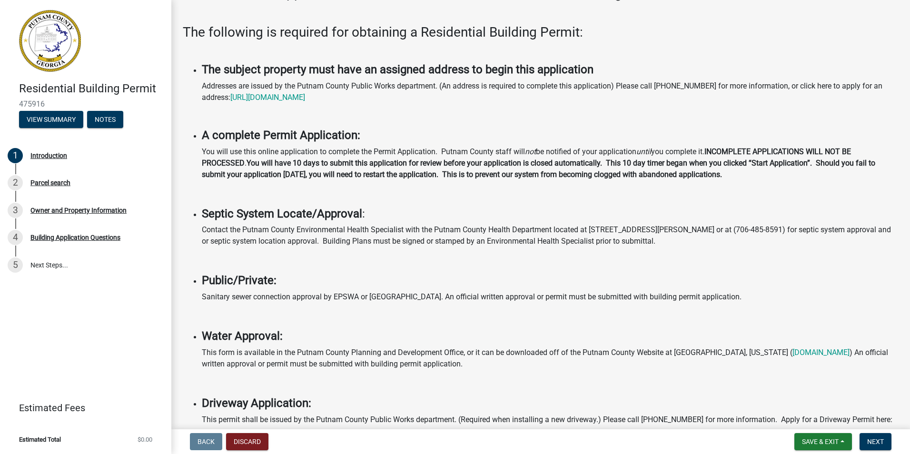
scroll to position [59, 0]
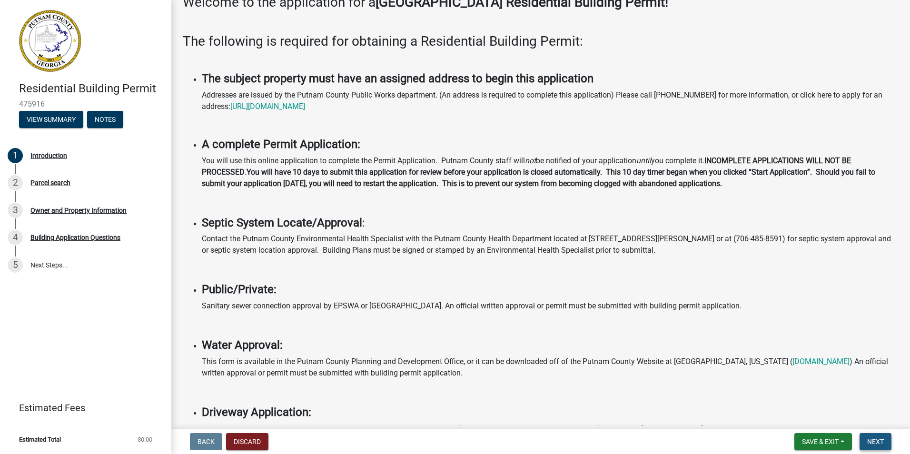
click at [875, 439] on span "Next" at bounding box center [875, 442] width 17 height 8
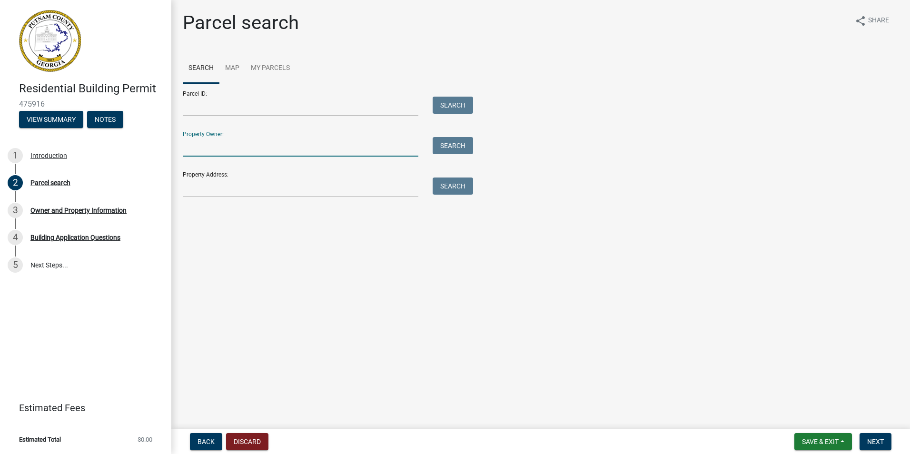
click at [196, 151] on input "Property Owner:" at bounding box center [301, 147] width 236 height 20
type input "[PERSON_NAME]"
click at [445, 147] on button "Search" at bounding box center [452, 145] width 40 height 17
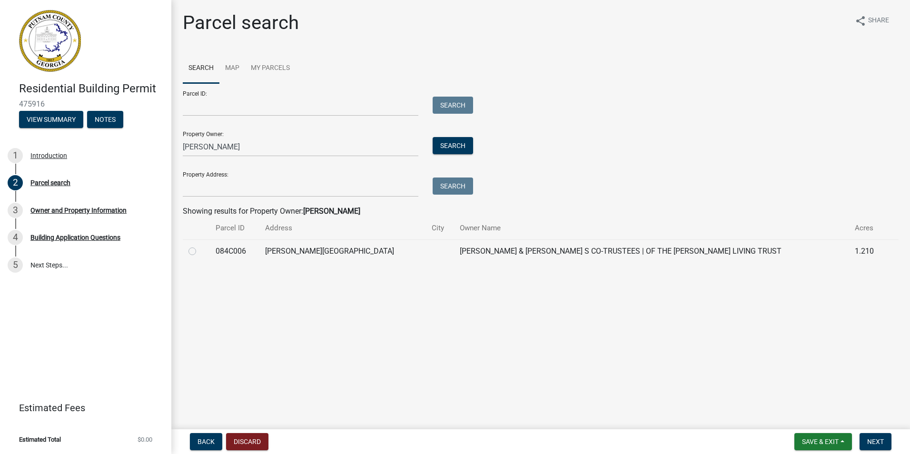
click at [200, 245] on label at bounding box center [200, 245] width 0 height 0
click at [200, 250] on input "radio" at bounding box center [203, 248] width 6 height 6
radio input "true"
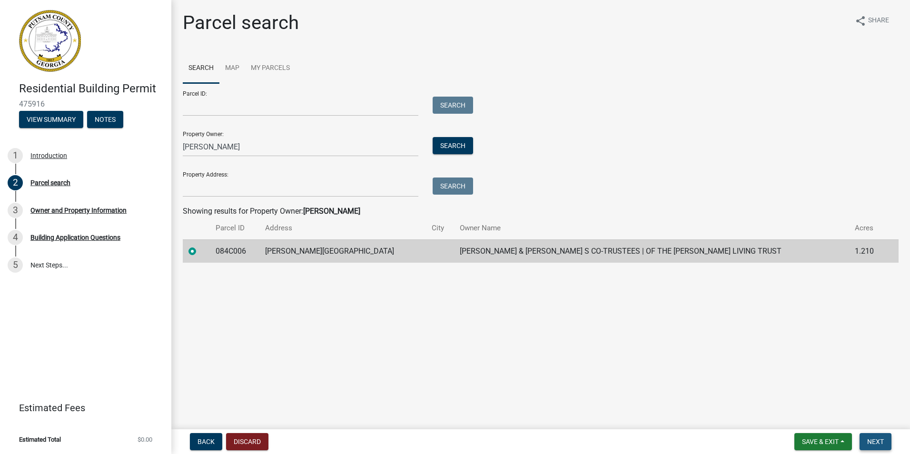
click at [868, 438] on span "Next" at bounding box center [875, 442] width 17 height 8
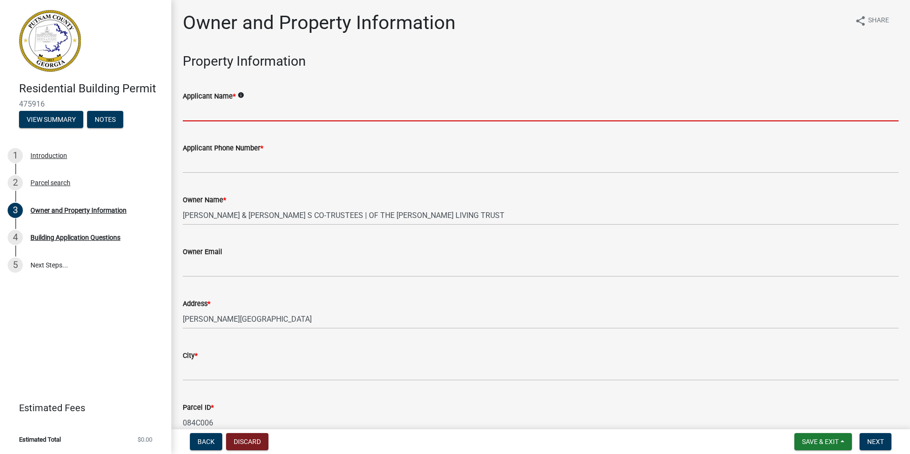
click at [208, 111] on input "Applicant Name *" at bounding box center [541, 112] width 716 height 20
type input "[PERSON_NAME]/ [PERSON_NAME] Creek Custom Homes"
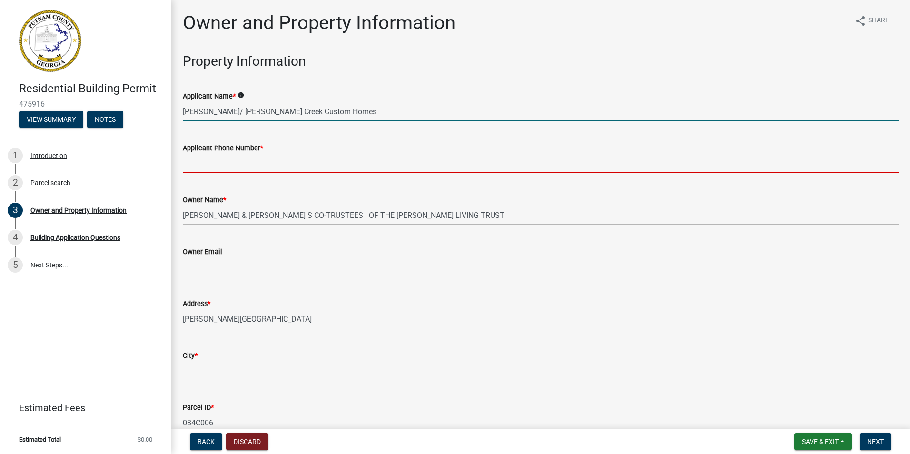
click at [226, 169] on input "Applicant Phone Number *" at bounding box center [541, 164] width 716 height 20
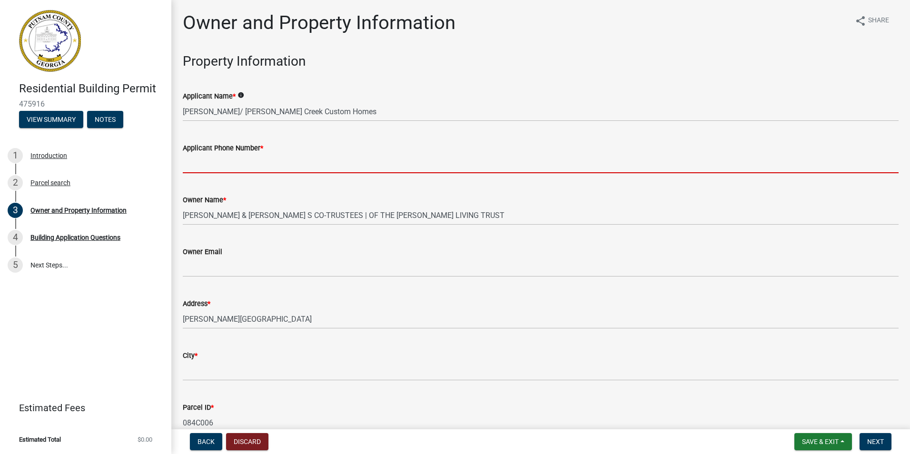
type input "7064730170"
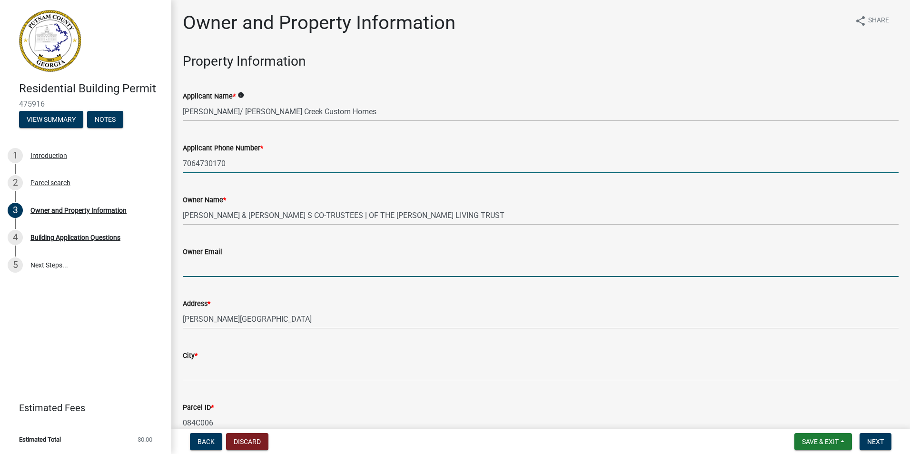
type input "[EMAIL_ADDRESS][DOMAIN_NAME]"
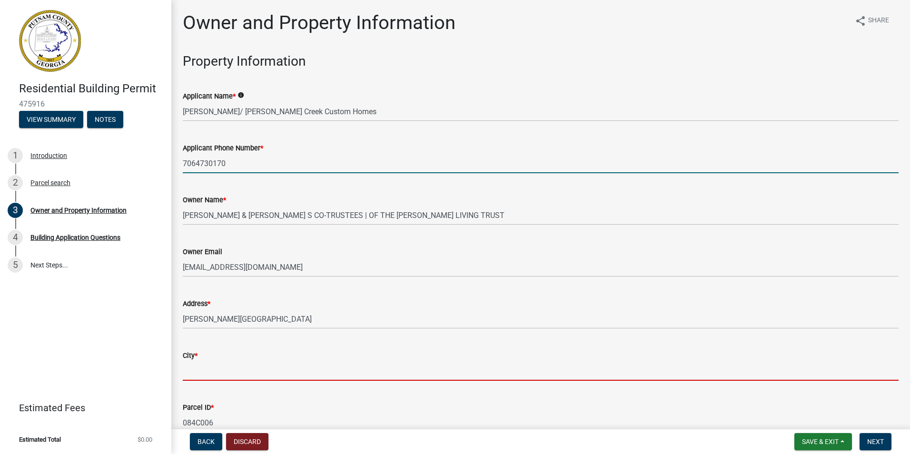
type input "Eatonton Ga 31024"
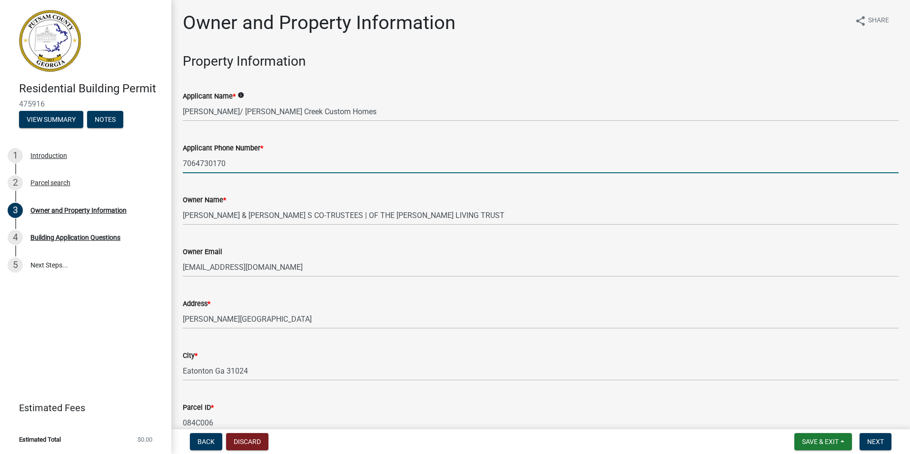
type input "[STREET_ADDRESS]"
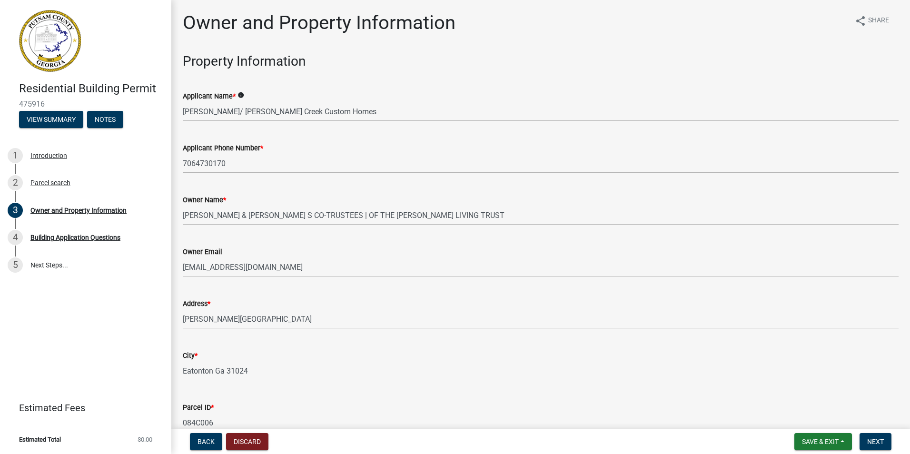
click at [182, 318] on div "Address * [PERSON_NAME][GEOGRAPHIC_DATA]" at bounding box center [541, 307] width 730 height 44
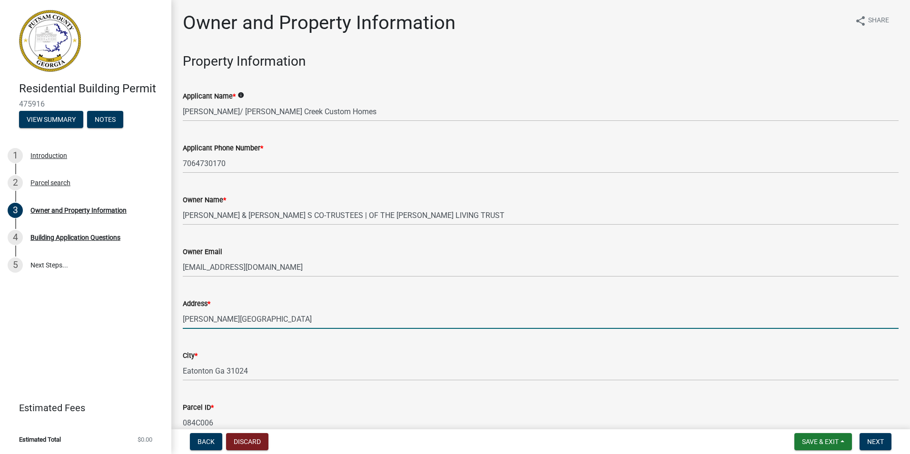
click at [187, 317] on input "[PERSON_NAME][GEOGRAPHIC_DATA]" at bounding box center [541, 319] width 716 height 20
click at [183, 318] on input "[PERSON_NAME][GEOGRAPHIC_DATA]" at bounding box center [541, 319] width 716 height 20
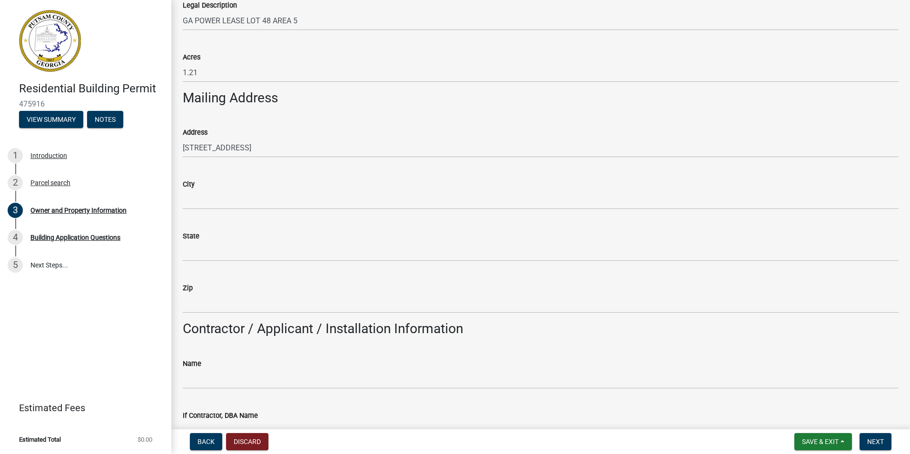
scroll to position [456, 0]
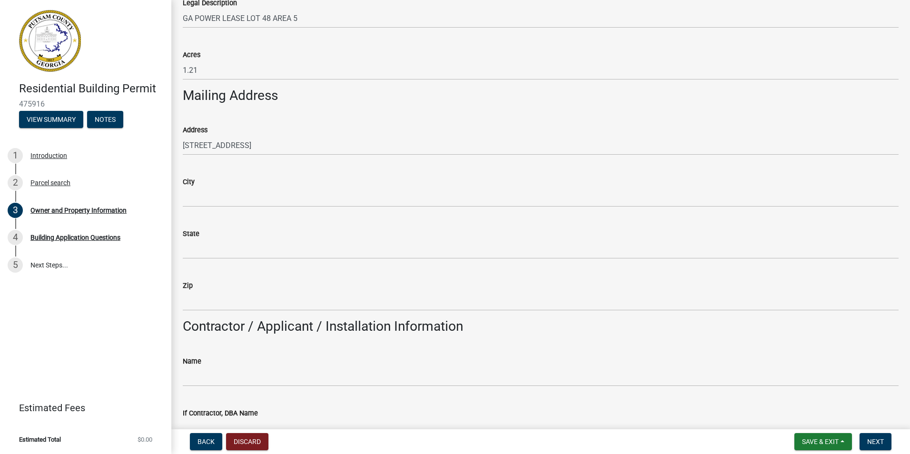
type input "[STREET_ADDRESS][PERSON_NAME]"
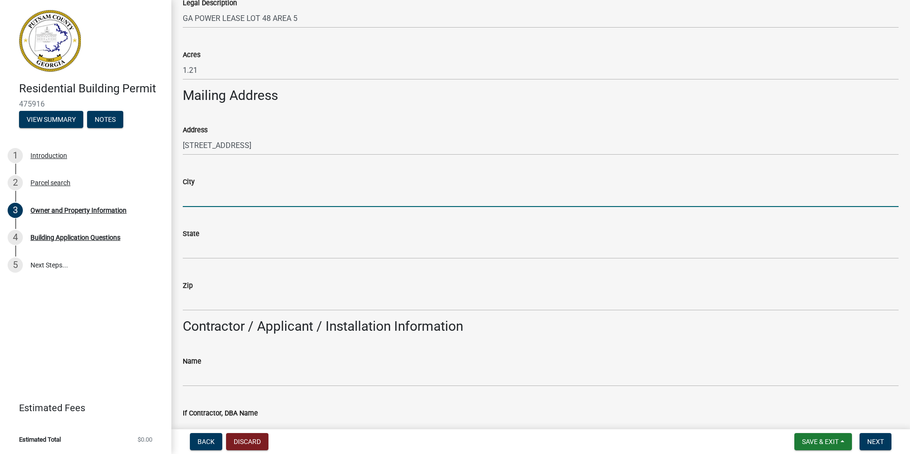
click at [211, 198] on input "City" at bounding box center [541, 197] width 716 height 20
type input "Eatonton Ga 31024"
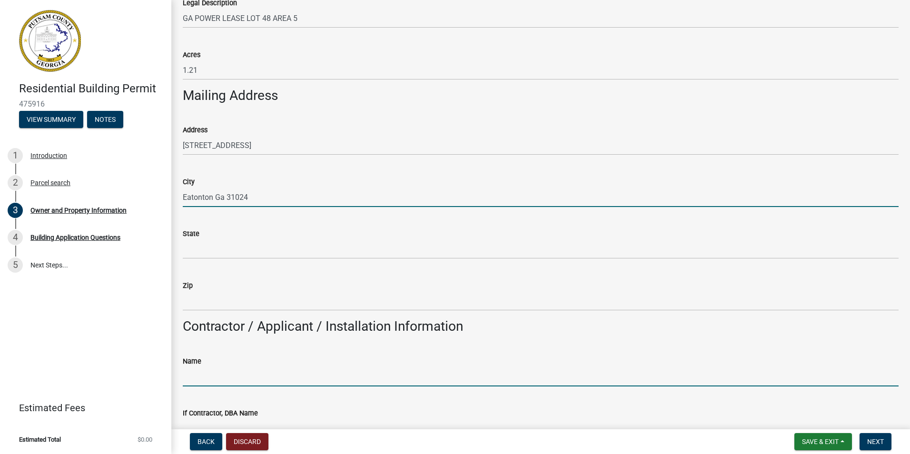
type input "[PERSON_NAME]/ [PERSON_NAME] Creek Custom Homes"
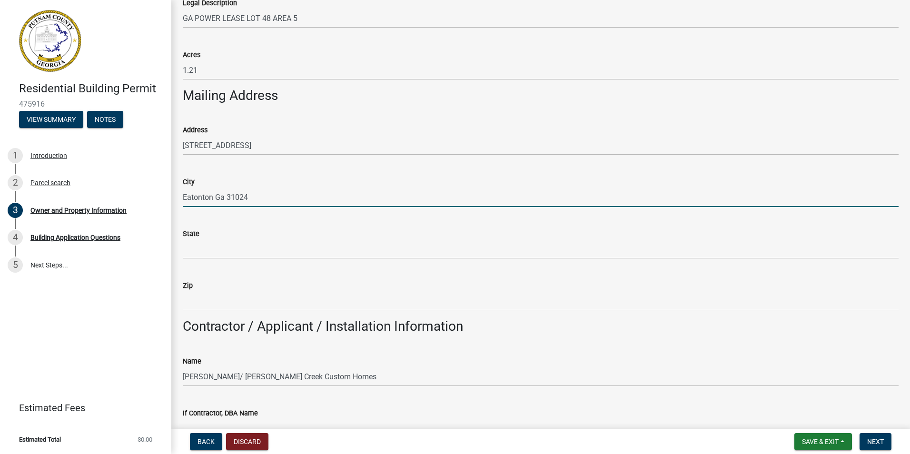
type input "7064730170"
type input "[STREET_ADDRESS]"
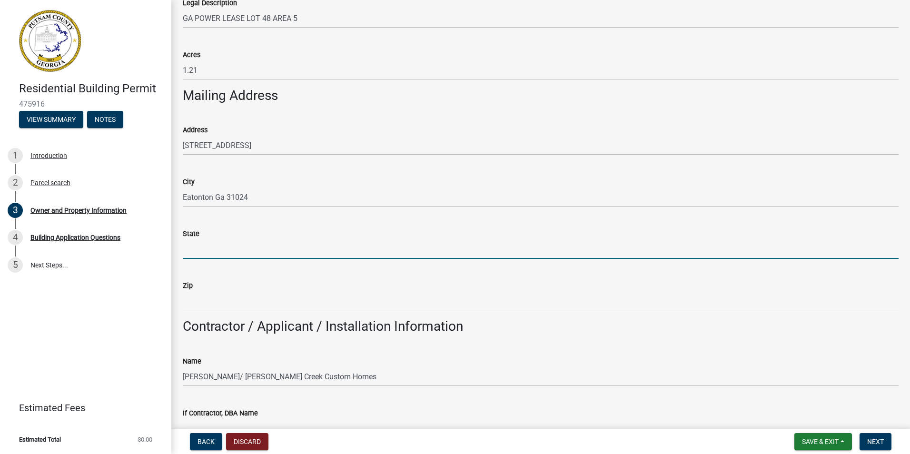
click at [206, 247] on input "State" at bounding box center [541, 249] width 716 height 20
type input "GA"
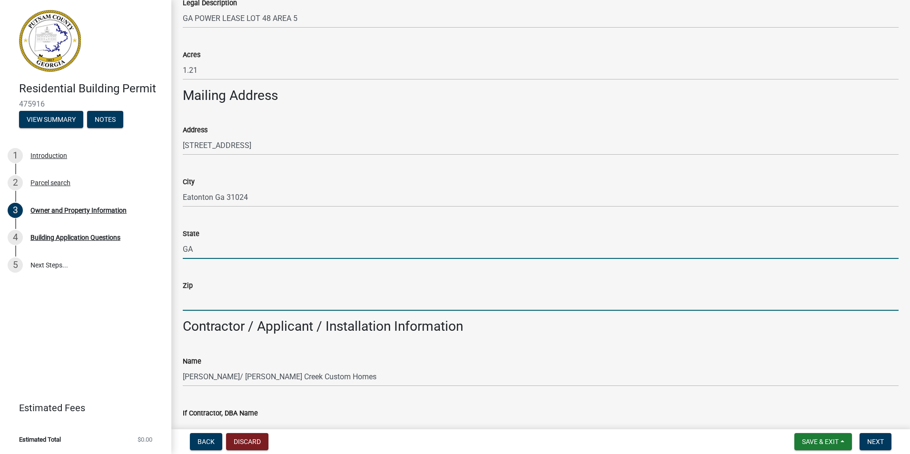
type input "31024"
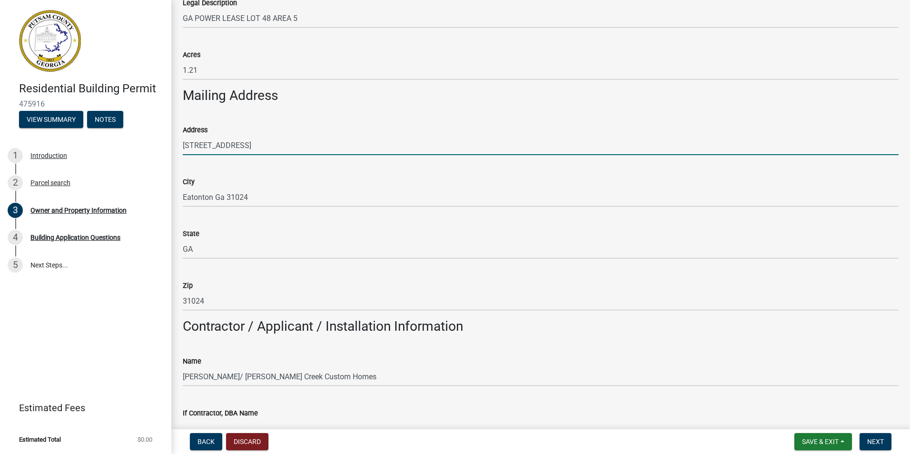
click at [231, 150] on input "[STREET_ADDRESS]" at bounding box center [541, 146] width 716 height 20
click at [269, 145] on input "[STREET_ADDRESS]" at bounding box center [541, 146] width 716 height 20
type input "1"
type input "[STREET_ADDRESS]"
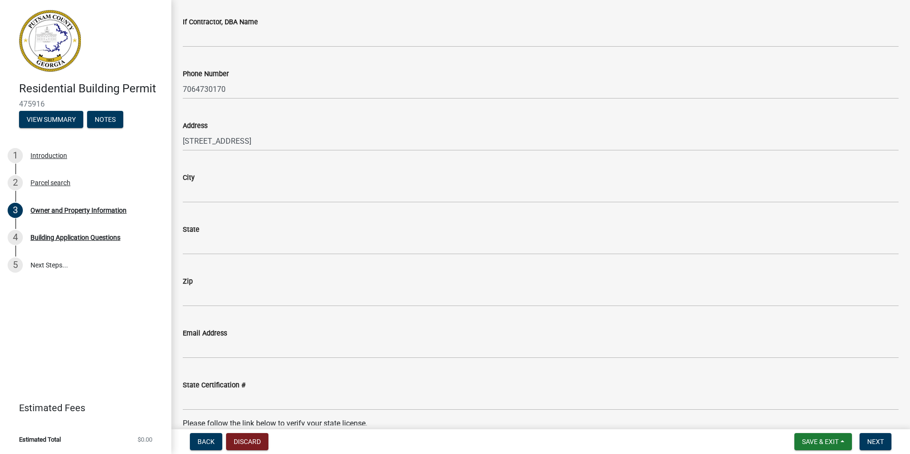
scroll to position [850, 0]
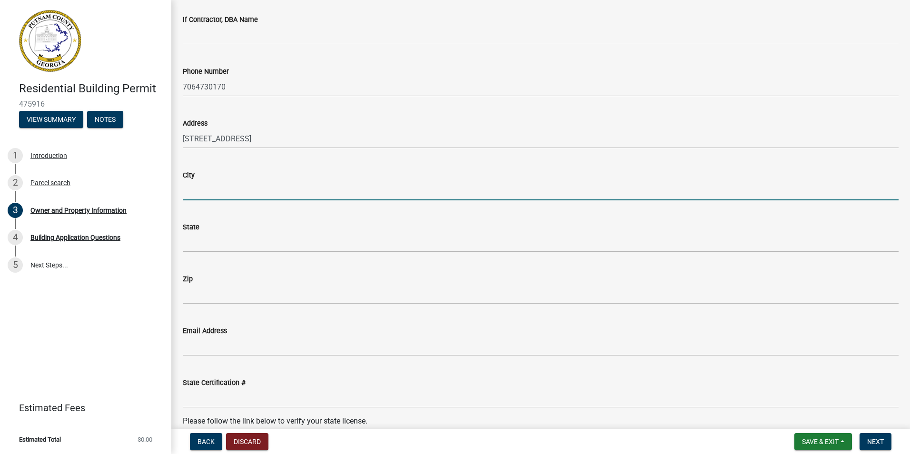
click at [197, 194] on input "City" at bounding box center [541, 191] width 716 height 20
type input "Eatonton Ga 31024"
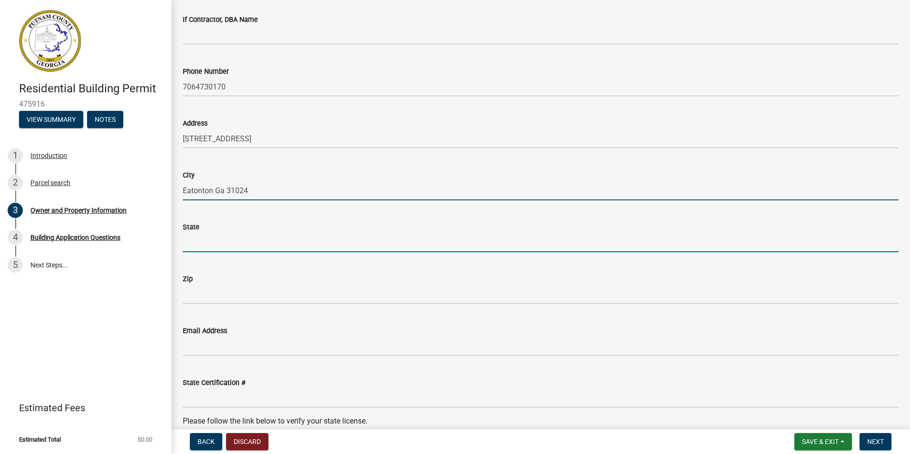
type input "GA"
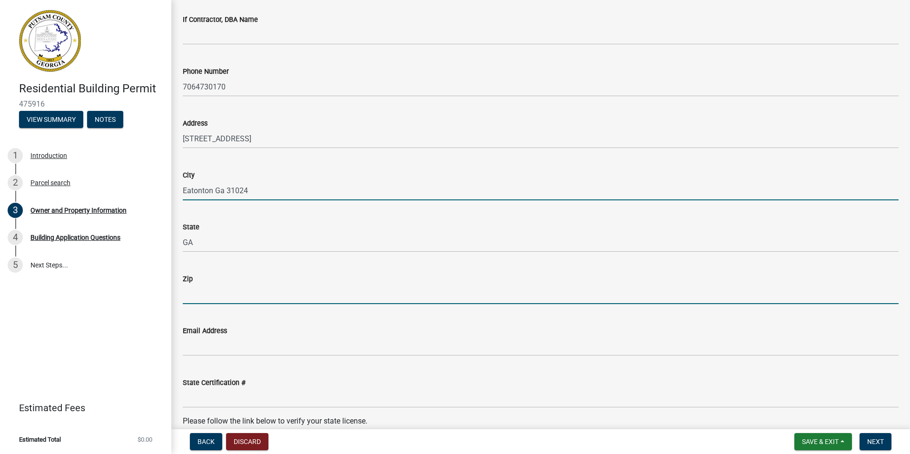
type input "31024"
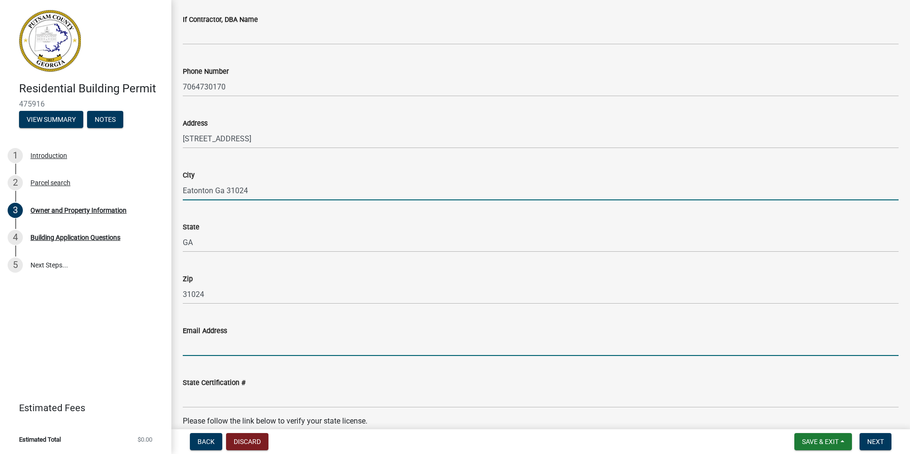
type input "[EMAIL_ADDRESS][DOMAIN_NAME]"
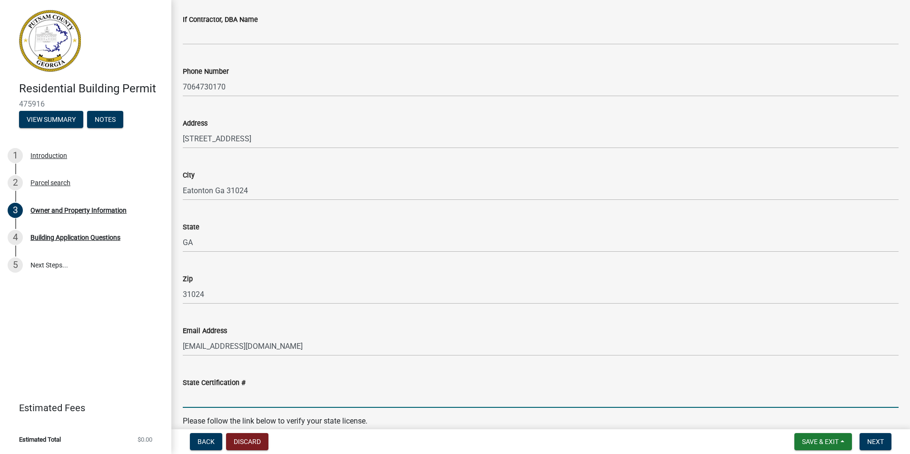
click at [208, 398] on input "State Certification #" at bounding box center [541, 398] width 716 height 20
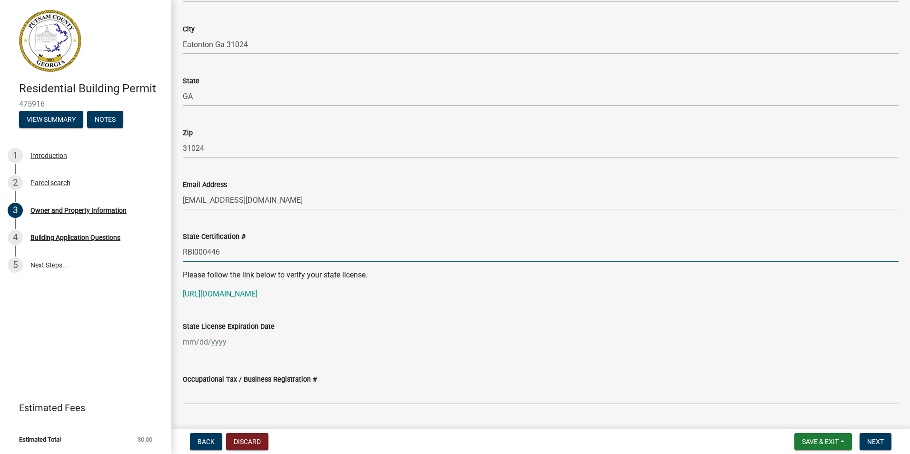
scroll to position [1005, 0]
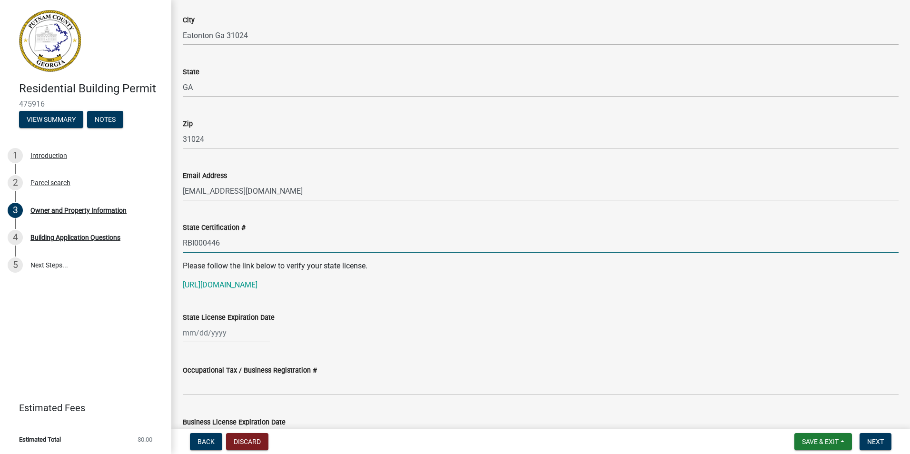
type input "RBI000446"
click at [228, 332] on div at bounding box center [226, 333] width 87 height 20
select select "9"
select select "2025"
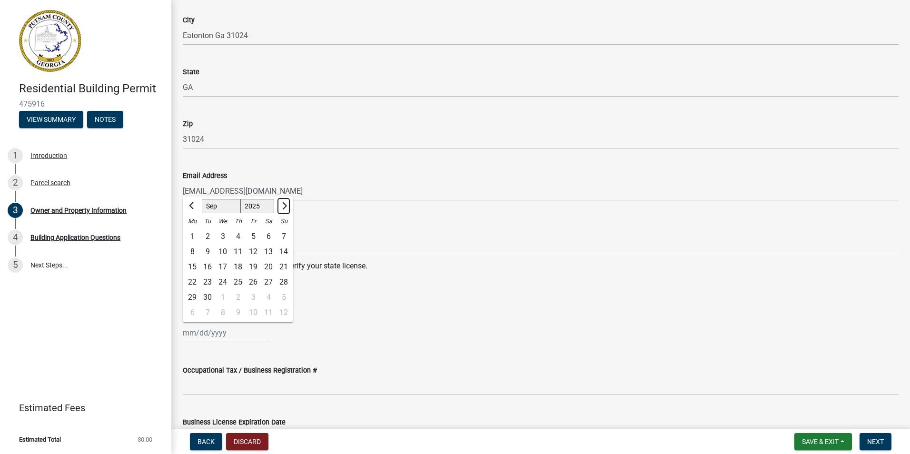
click at [283, 206] on span "Next month" at bounding box center [283, 205] width 7 height 7
select select "1"
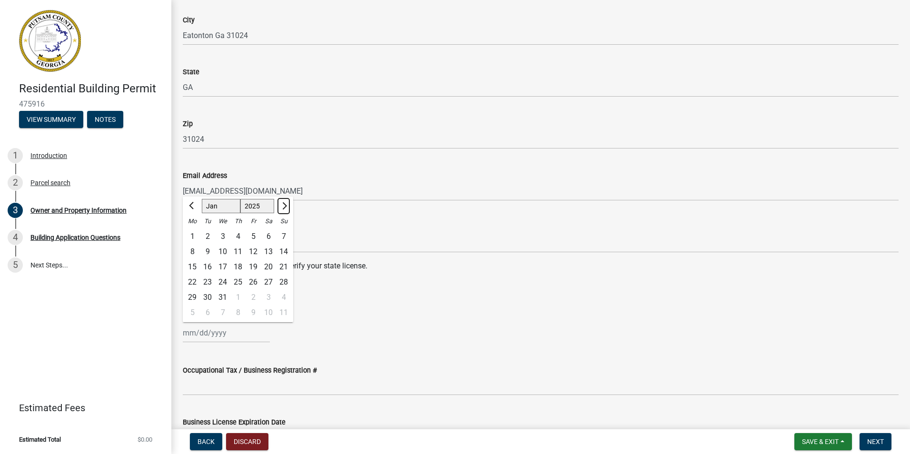
select select "2026"
click at [283, 206] on span "Next month" at bounding box center [283, 205] width 7 height 7
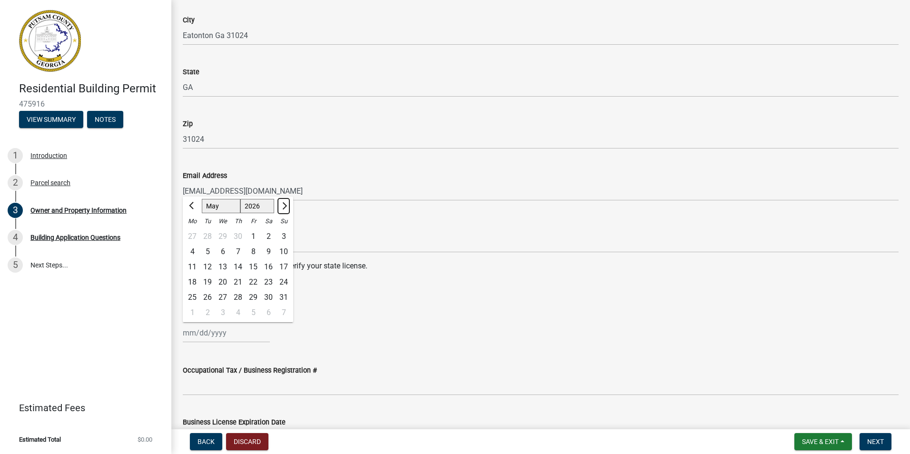
click at [283, 206] on span "Next month" at bounding box center [283, 205] width 7 height 7
select select "6"
click at [209, 294] on div "30" at bounding box center [207, 297] width 15 height 15
type input "[DATE]"
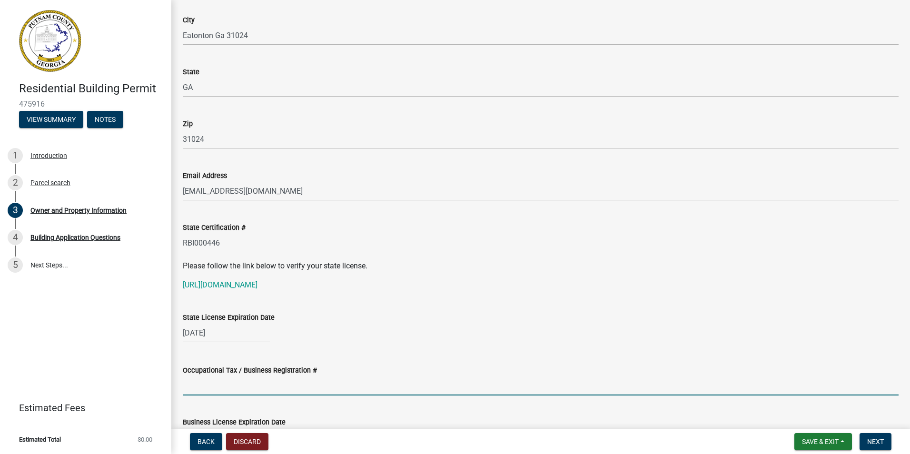
click at [213, 386] on input "Occupational Tax / Business Registration #" at bounding box center [541, 386] width 716 height 20
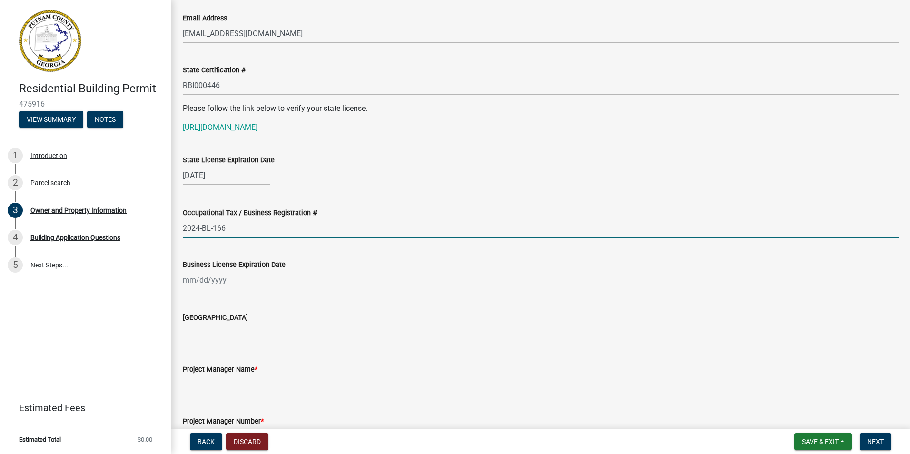
scroll to position [1169, 0]
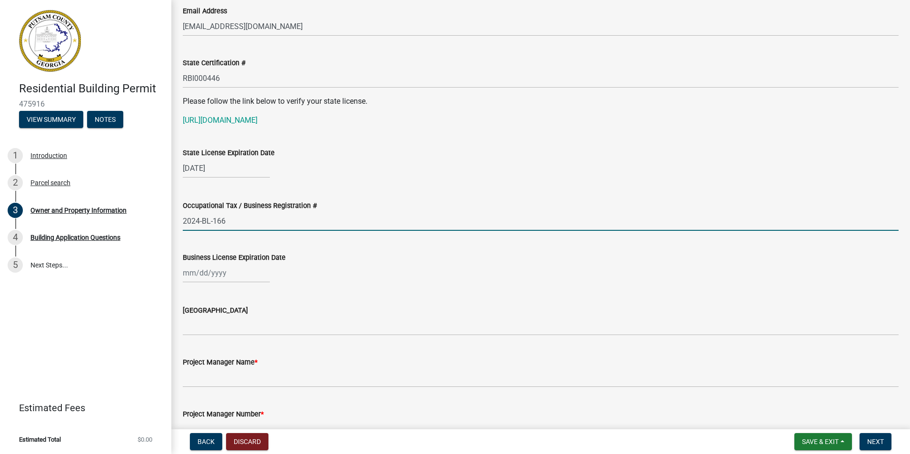
type input "2024-BL-166"
select select "9"
select select "2025"
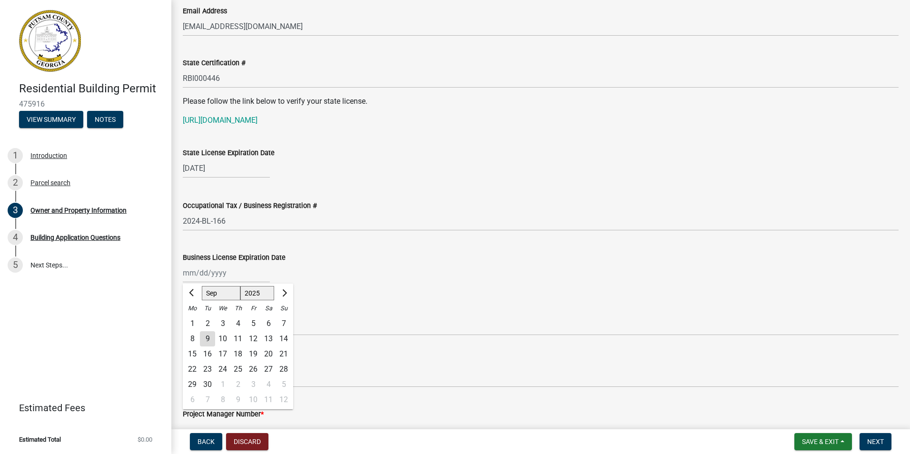
click at [216, 276] on div "[PERSON_NAME] Feb Mar Apr [PERSON_NAME][DATE] Oct Nov [DATE] 1526 1527 1528 152…" at bounding box center [226, 273] width 87 height 20
click at [285, 291] on span "Next month" at bounding box center [283, 292] width 7 height 7
select select "12"
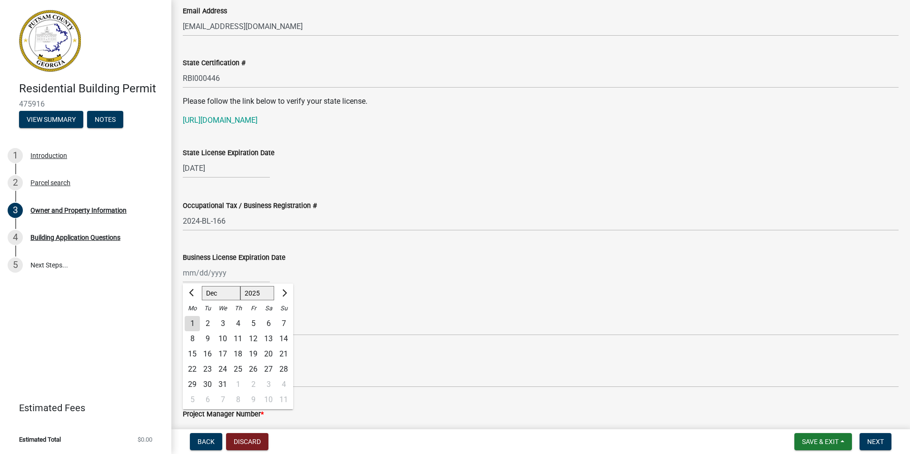
click at [221, 383] on div "31" at bounding box center [222, 384] width 15 height 15
type input "[DATE]"
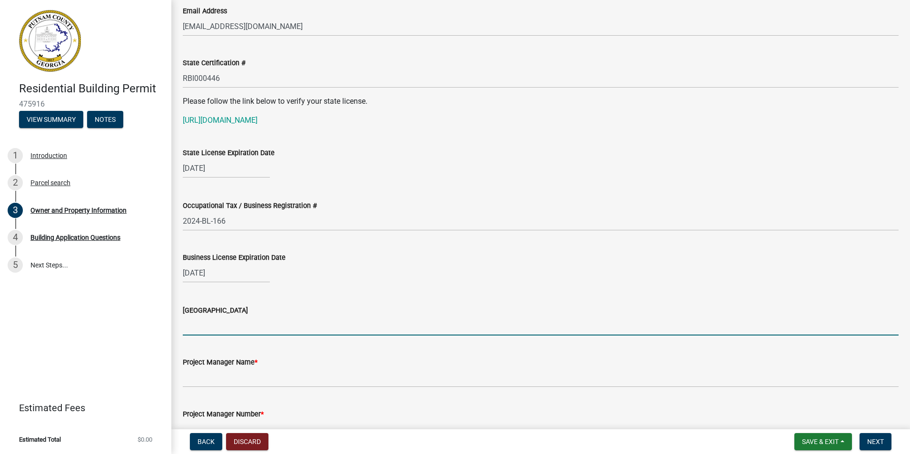
click at [209, 329] on input "[GEOGRAPHIC_DATA]" at bounding box center [541, 326] width 716 height 20
type input "[PERSON_NAME]"
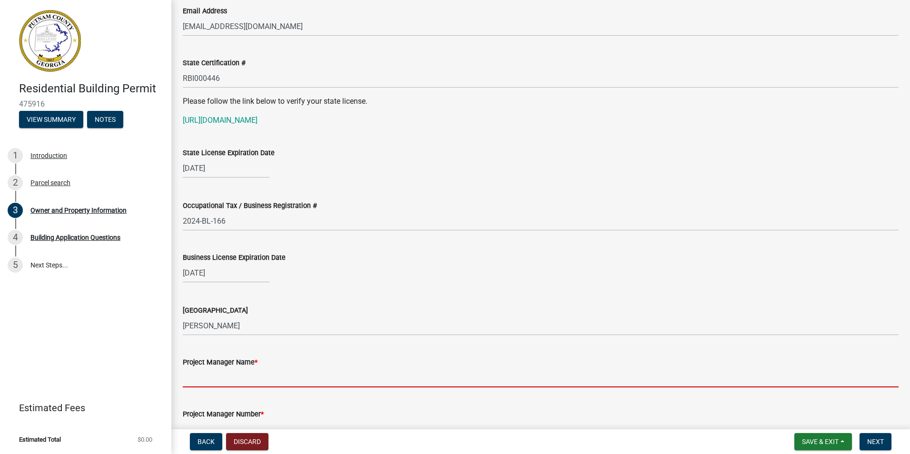
click at [203, 377] on input "Project Manager Name *" at bounding box center [541, 378] width 716 height 20
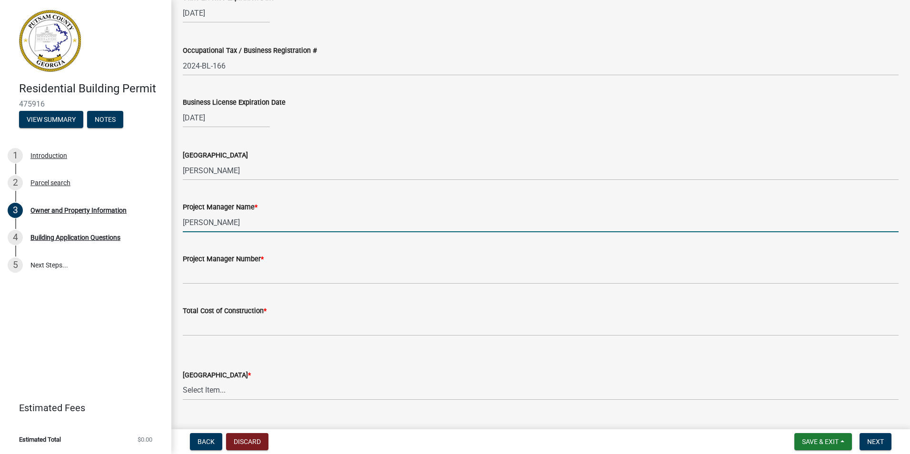
scroll to position [1329, 0]
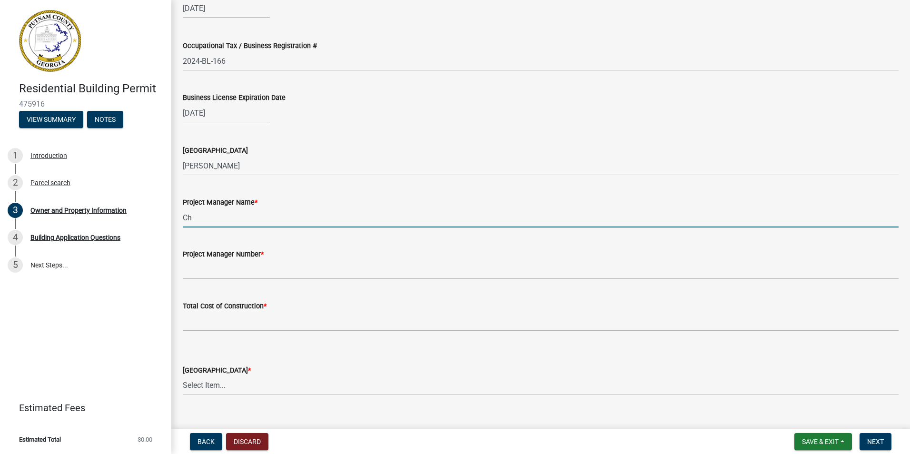
type input "C"
type input "[PERSON_NAME]"
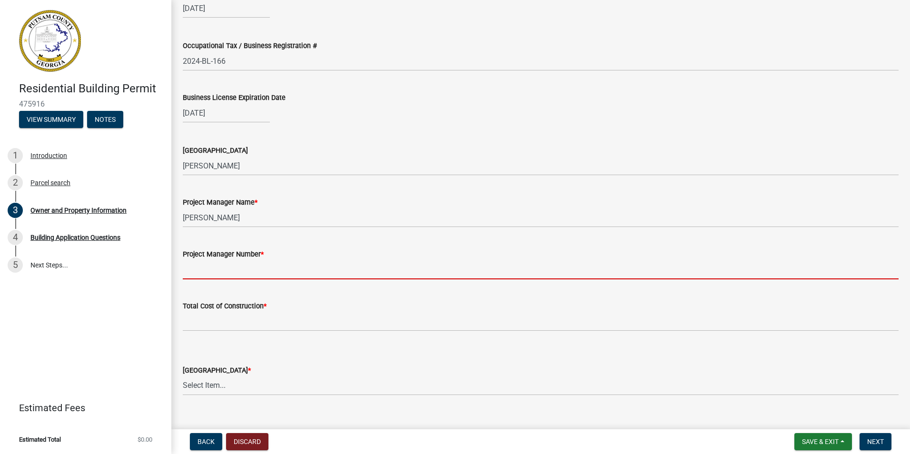
click at [207, 274] on input "Project Manager Number *" at bounding box center [541, 270] width 716 height 20
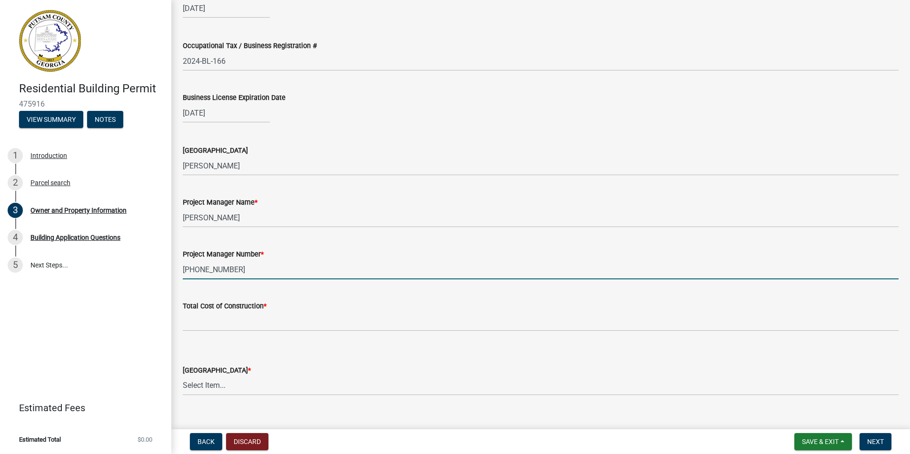
type input "[PHONE_NUMBER]"
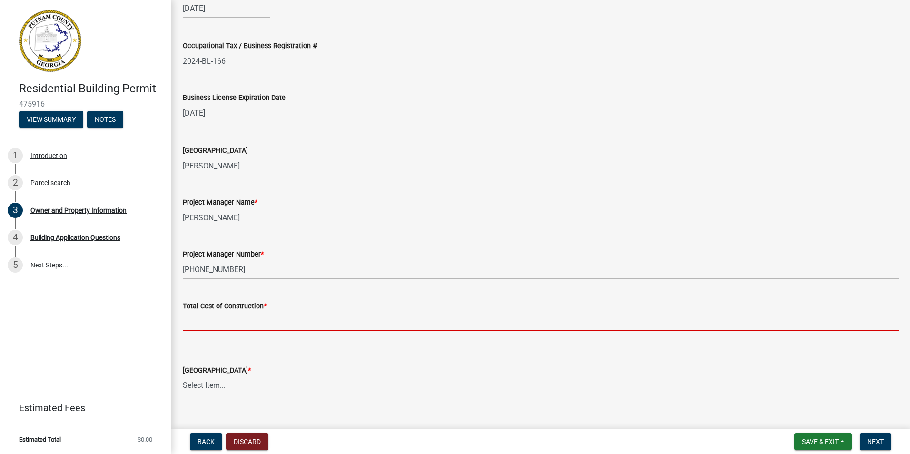
click at [201, 323] on input "text" at bounding box center [541, 322] width 716 height 20
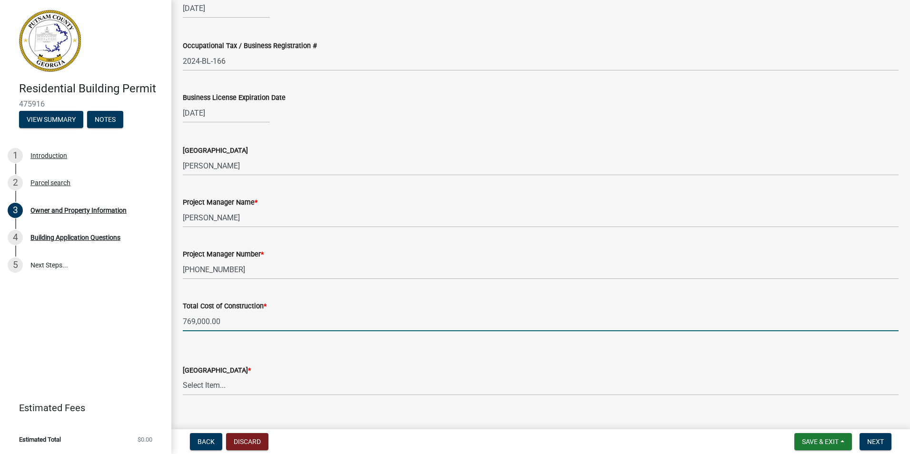
click at [191, 322] on input "769,000.00" at bounding box center [541, 322] width 716 height 20
type input "729000"
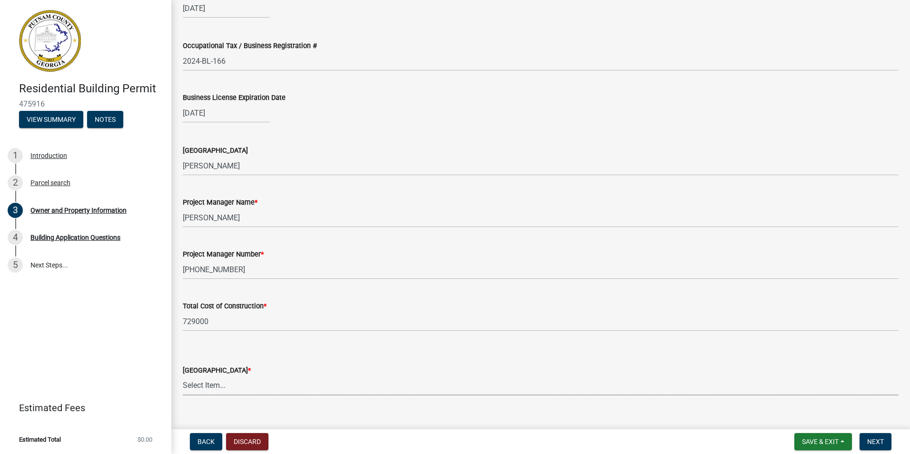
click at [199, 385] on select "Select Item... AG-1 R-1R R-1 R-2 MHP RM-1 RM-3 C-1 C-2 I-M PUD N/A" at bounding box center [541, 386] width 716 height 20
click at [183, 376] on select "Select Item... AG-1 R-1R R-1 R-2 MHP RM-1 RM-3 C-1 C-2 I-M PUD N/A" at bounding box center [541, 386] width 716 height 20
select select "34fe85c2-5f76-4343-b6bb-8ca387e0bed7"
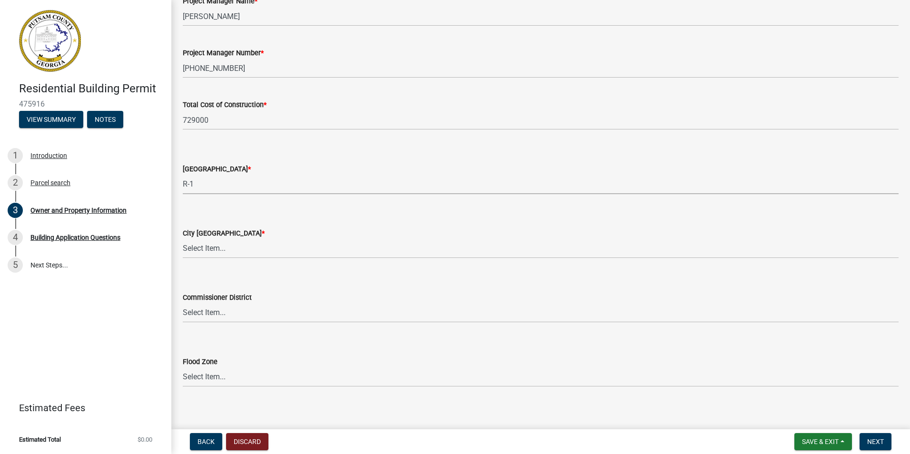
scroll to position [1538, 0]
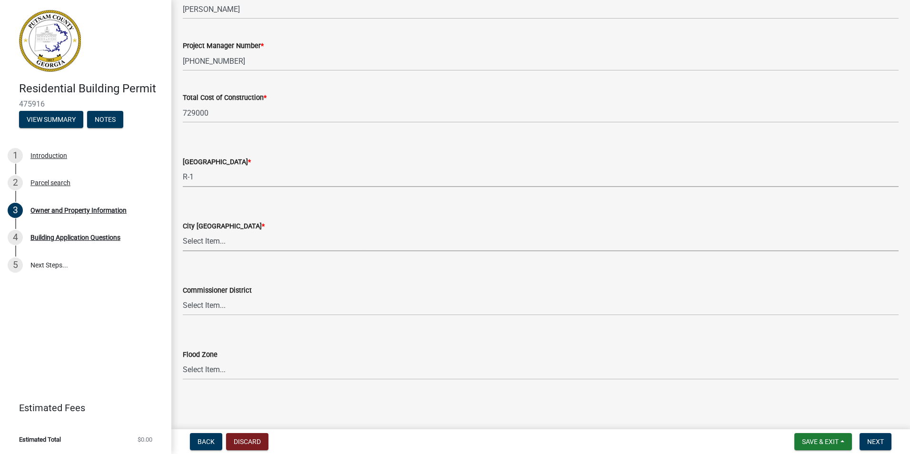
click at [222, 242] on select "Select Item... A-1 A-2 R-1 R-2 R-3 R-4 MHP C-1 C-2 I-1 I-2 DB FH H-P N/A" at bounding box center [541, 242] width 716 height 20
click at [223, 245] on select "Select Item... A-1 A-2 R-1 R-2 R-3 R-4 MHP C-1 C-2 I-1 I-2 DB FH H-P N/A" at bounding box center [541, 242] width 716 height 20
click at [183, 232] on select "Select Item... A-1 A-2 R-1 R-2 R-3 R-4 MHP C-1 C-2 I-1 I-2 DB FH H-P N/A" at bounding box center [541, 242] width 716 height 20
select select "8e53ab76-c026-4800-bafa-f3959daf7b99"
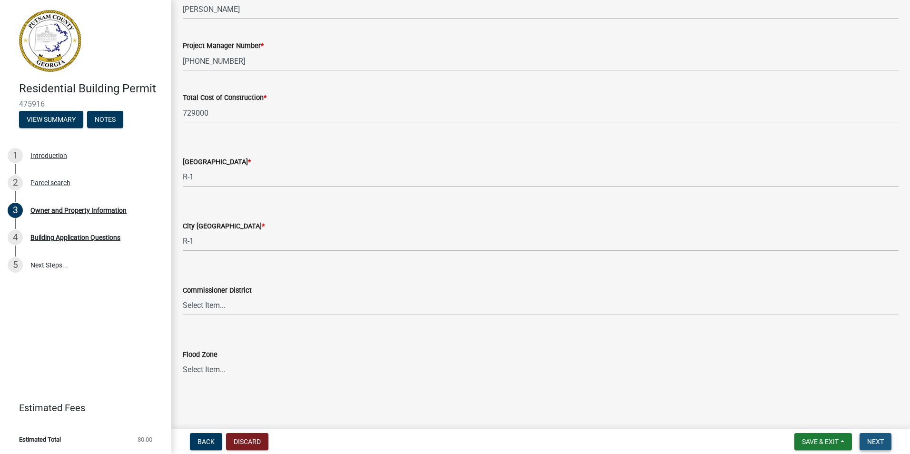
click at [877, 439] on span "Next" at bounding box center [875, 442] width 17 height 8
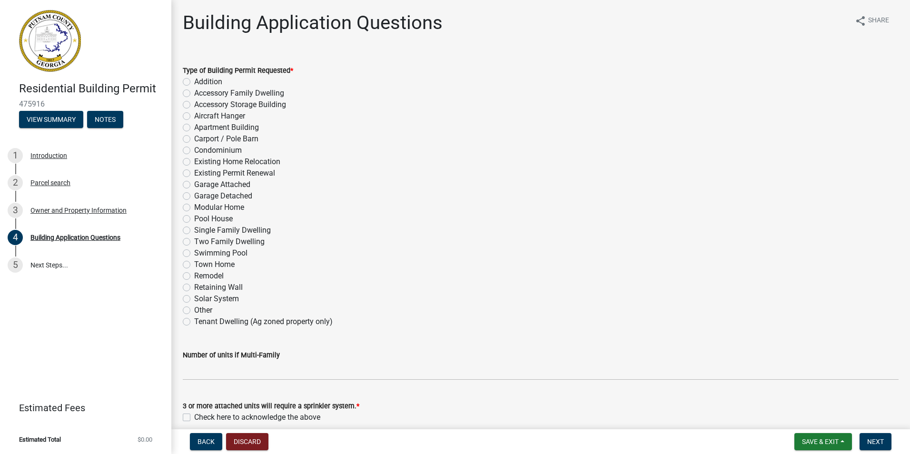
click at [194, 231] on label "Single Family Dwelling" at bounding box center [232, 230] width 77 height 11
click at [194, 231] on input "Single Family Dwelling" at bounding box center [197, 228] width 6 height 6
radio input "true"
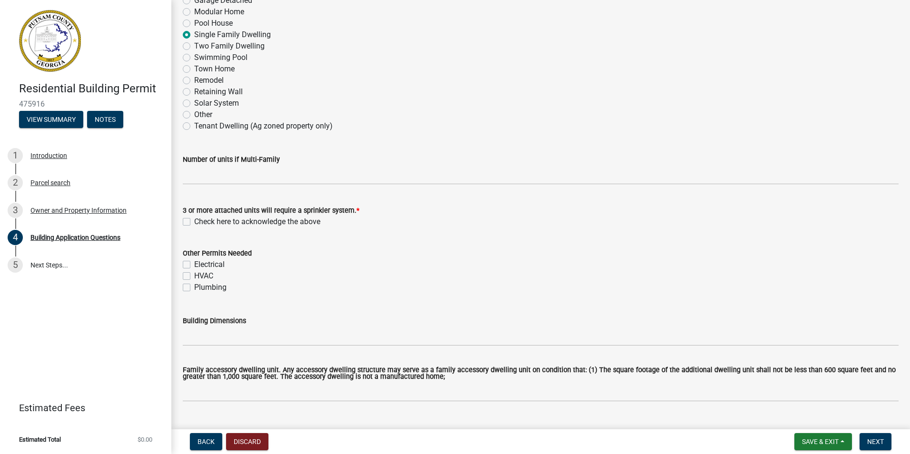
scroll to position [247, 0]
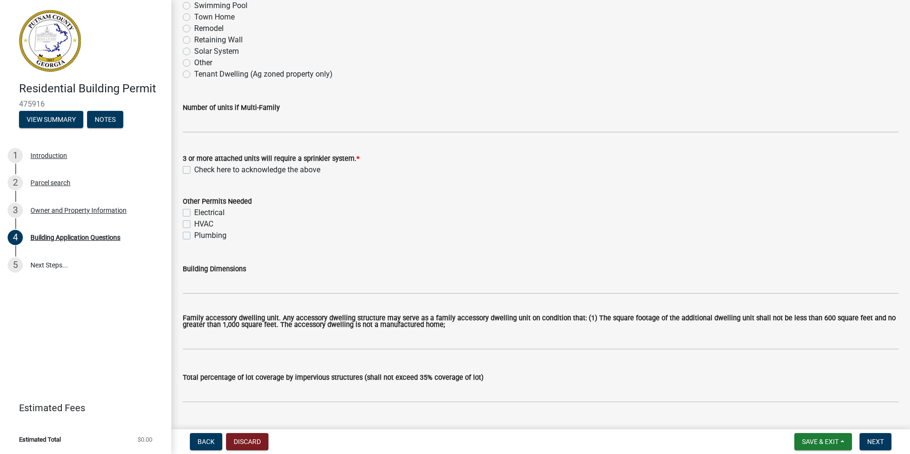
click at [194, 168] on label "Check here to acknowledge the above" at bounding box center [257, 169] width 126 height 11
click at [194, 168] on input "Check here to acknowledge the above" at bounding box center [197, 167] width 6 height 6
checkbox input "true"
click at [194, 214] on label "Electrical" at bounding box center [209, 212] width 30 height 11
click at [194, 213] on input "Electrical" at bounding box center [197, 210] width 6 height 6
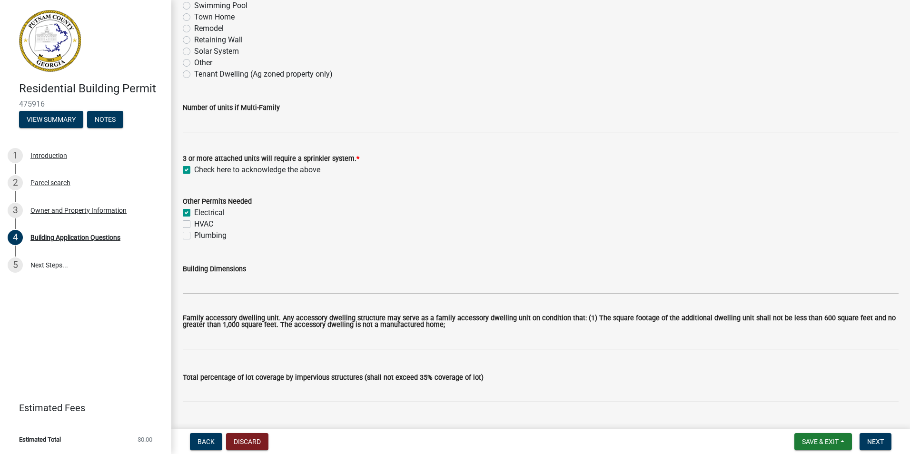
checkbox input "true"
checkbox input "false"
click at [194, 220] on label "HVAC" at bounding box center [203, 223] width 19 height 11
click at [194, 220] on input "HVAC" at bounding box center [197, 221] width 6 height 6
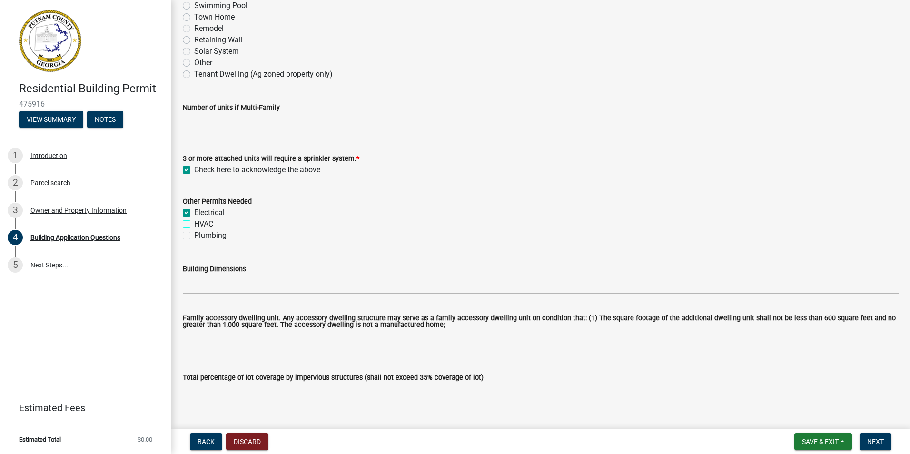
checkbox input "true"
click at [194, 235] on label "Plumbing" at bounding box center [210, 235] width 32 height 11
click at [194, 235] on input "Plumbing" at bounding box center [197, 233] width 6 height 6
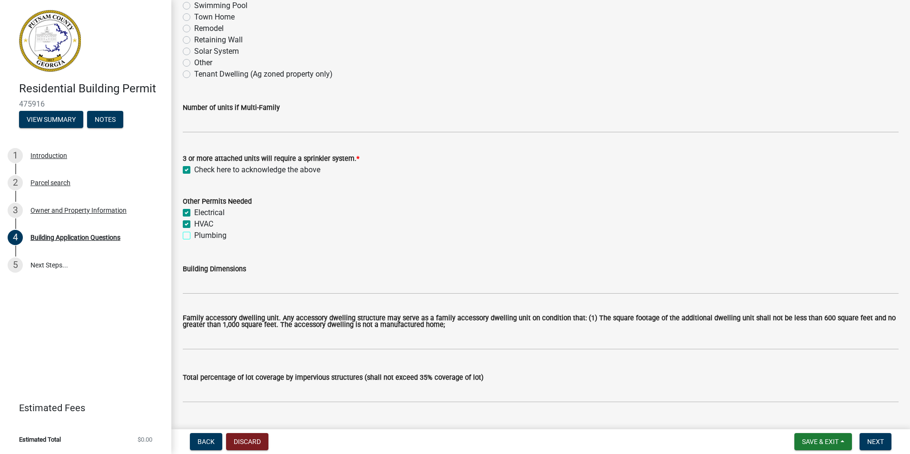
checkbox input "true"
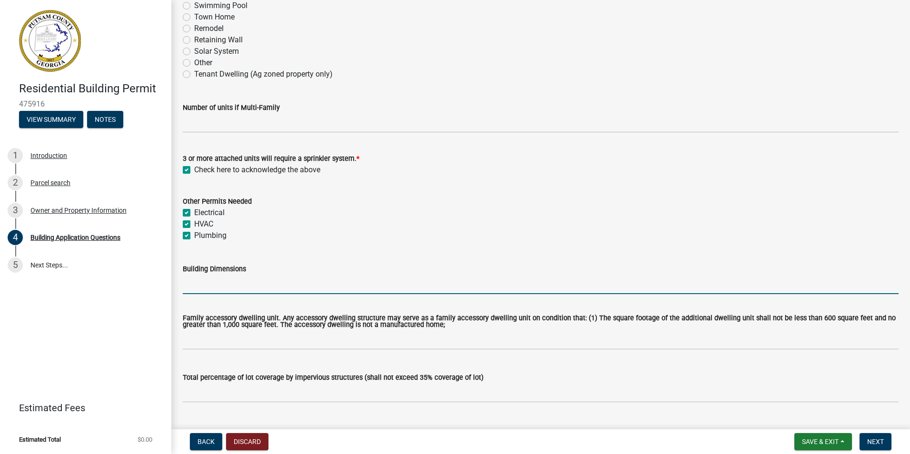
click at [222, 285] on input "Building Dimensions" at bounding box center [541, 285] width 716 height 20
type input "74x43"
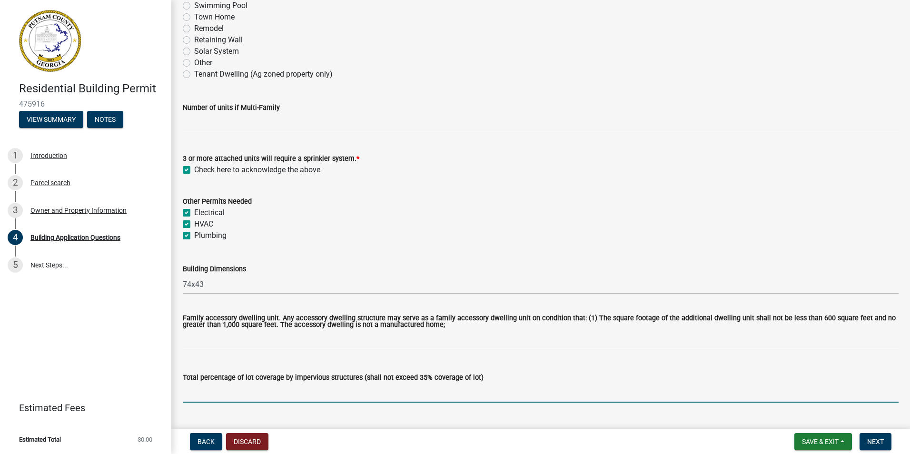
click at [245, 396] on input "text" at bounding box center [541, 393] width 716 height 20
type input "0.17"
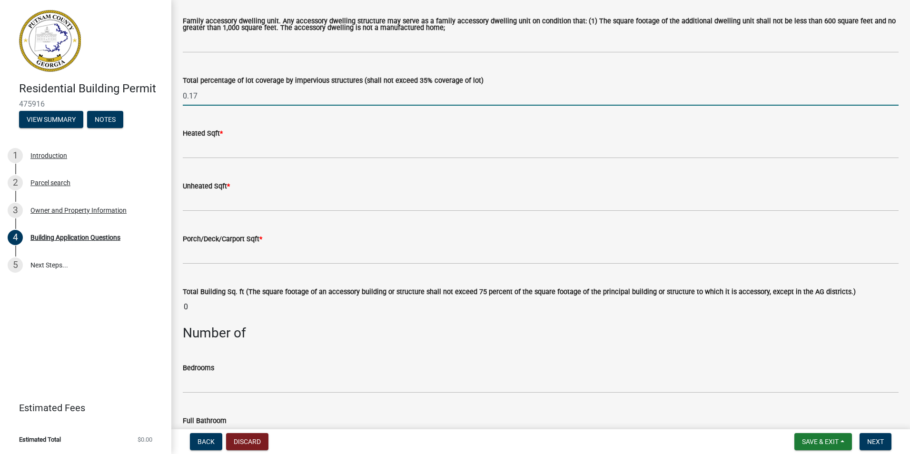
scroll to position [552, 0]
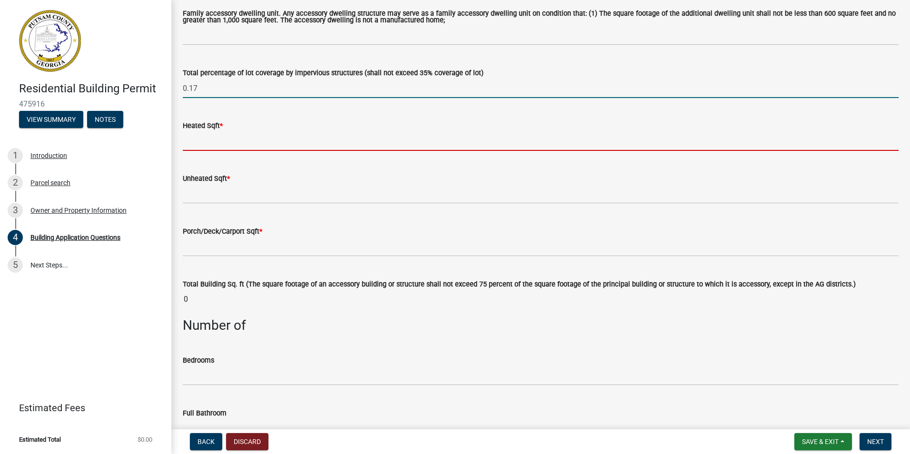
click at [198, 146] on input "text" at bounding box center [541, 141] width 716 height 20
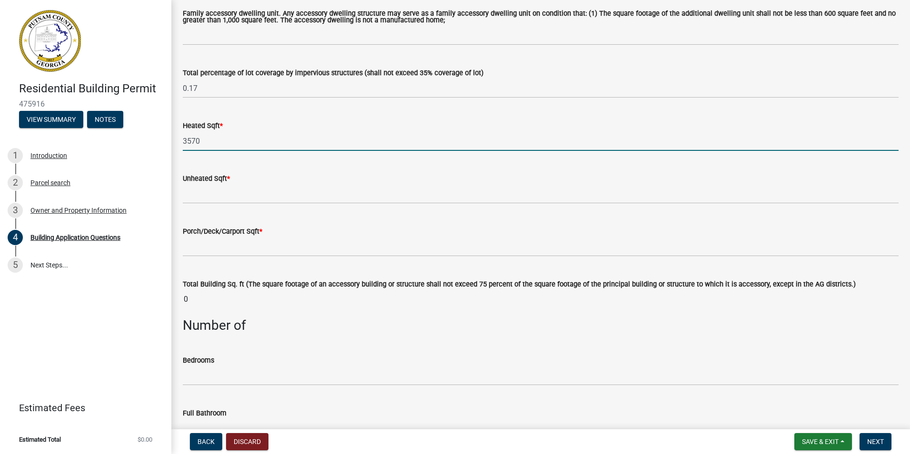
type input "3570"
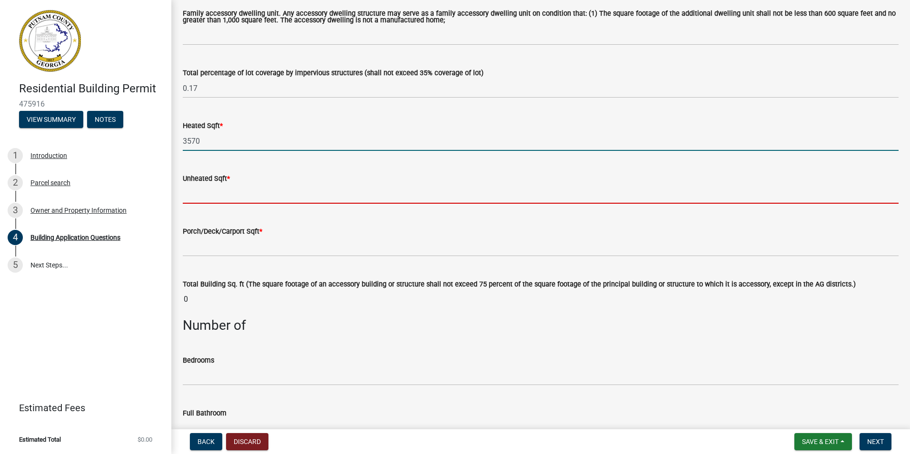
click at [197, 199] on input "text" at bounding box center [541, 194] width 716 height 20
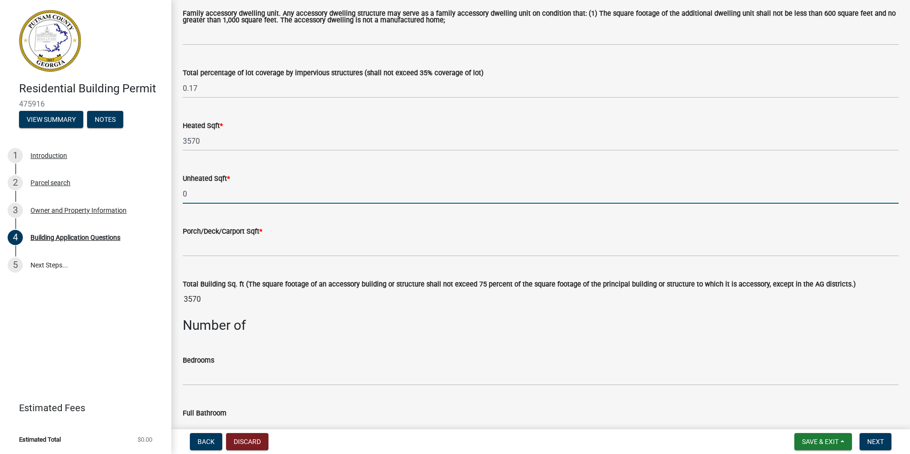
type input "0"
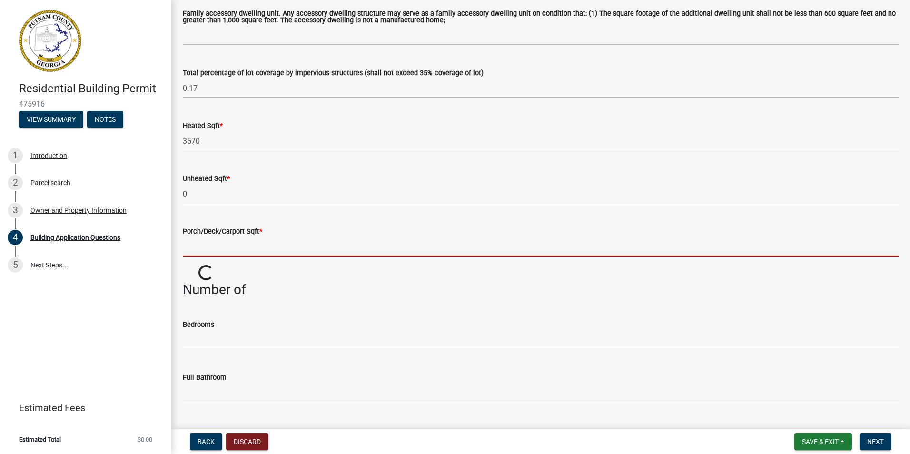
click at [203, 249] on input "text" at bounding box center [541, 247] width 716 height 20
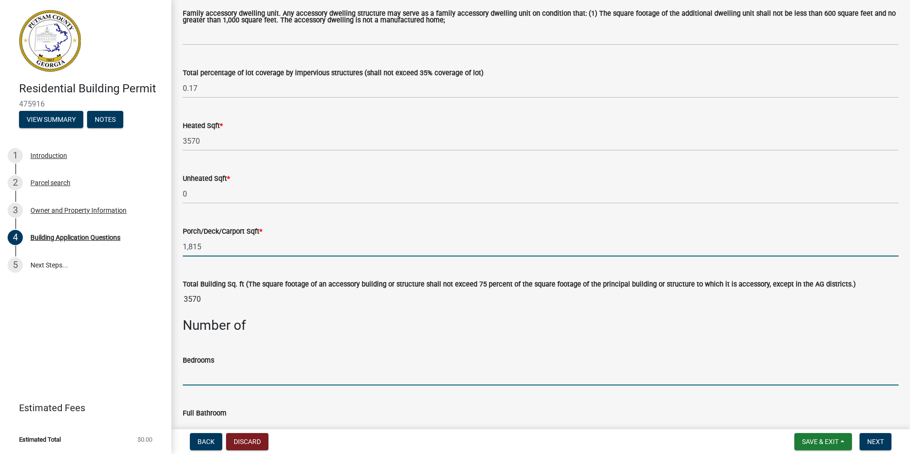
type input "1815"
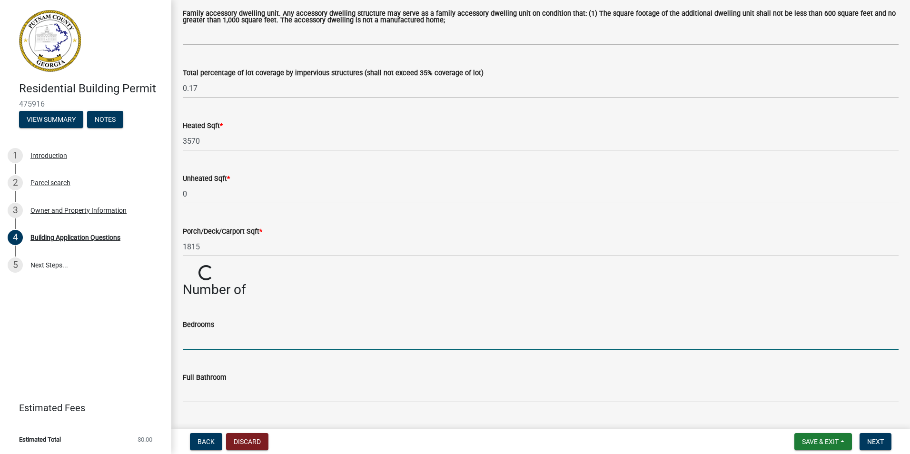
type input "4"
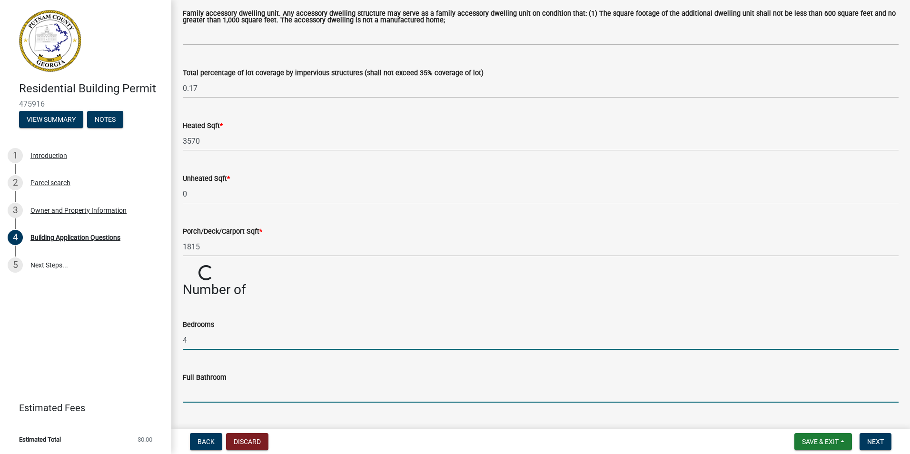
click at [203, 396] on input "text" at bounding box center [541, 393] width 716 height 20
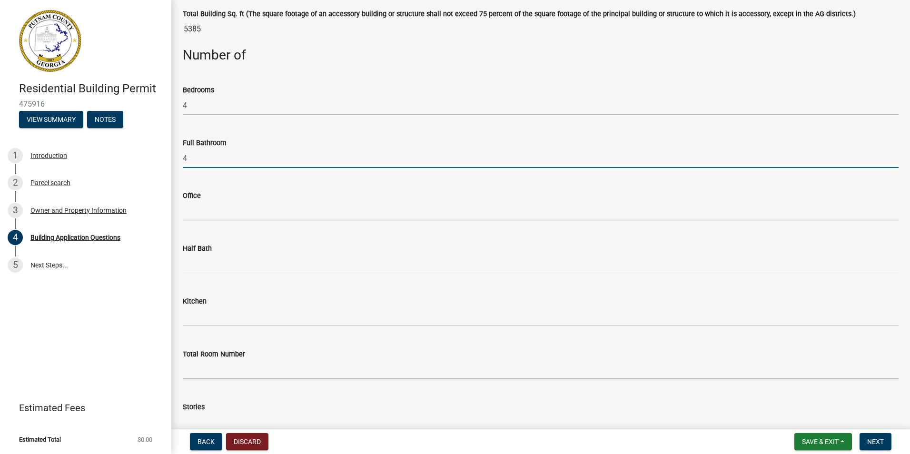
scroll to position [863, 0]
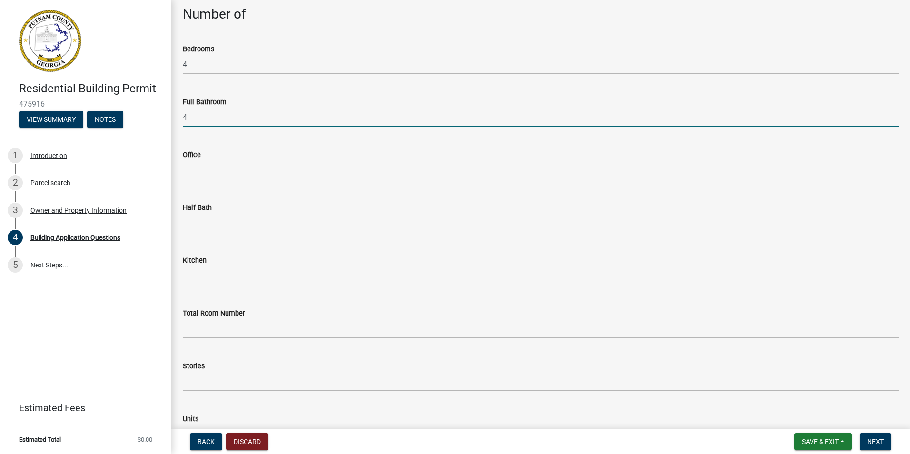
type input "4"
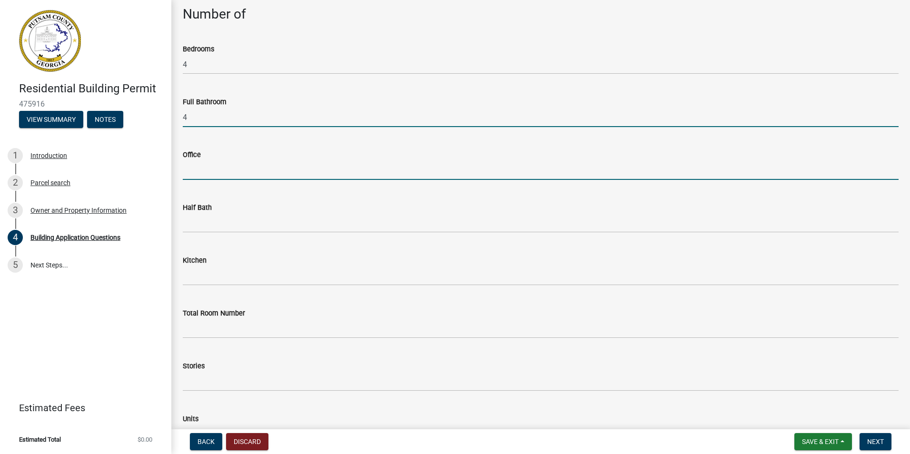
click at [189, 172] on input "text" at bounding box center [541, 170] width 716 height 20
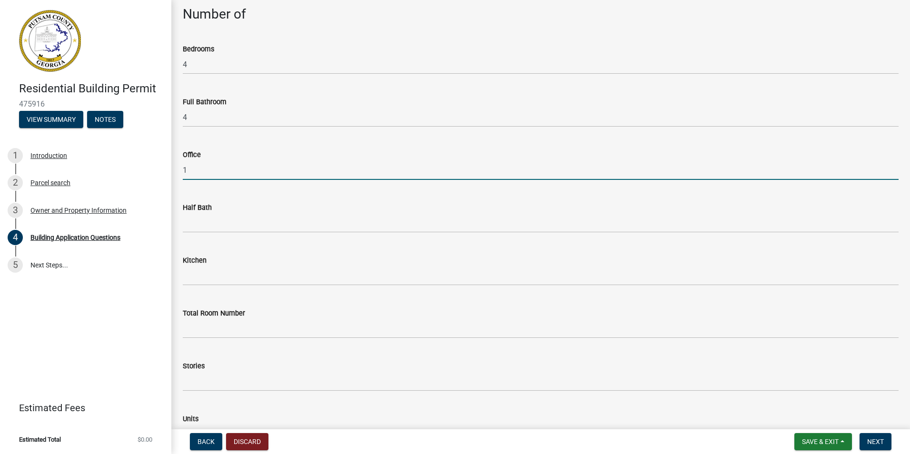
type input "1"
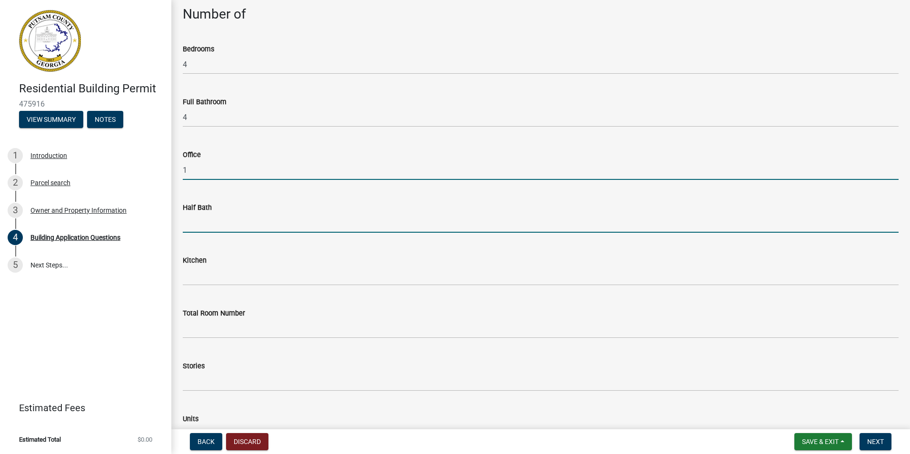
click at [192, 228] on input "text" at bounding box center [541, 223] width 716 height 20
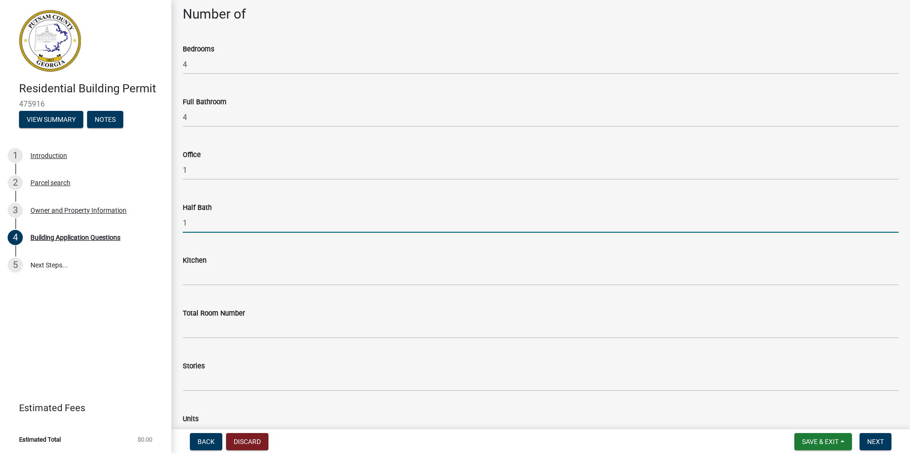
type input "1"
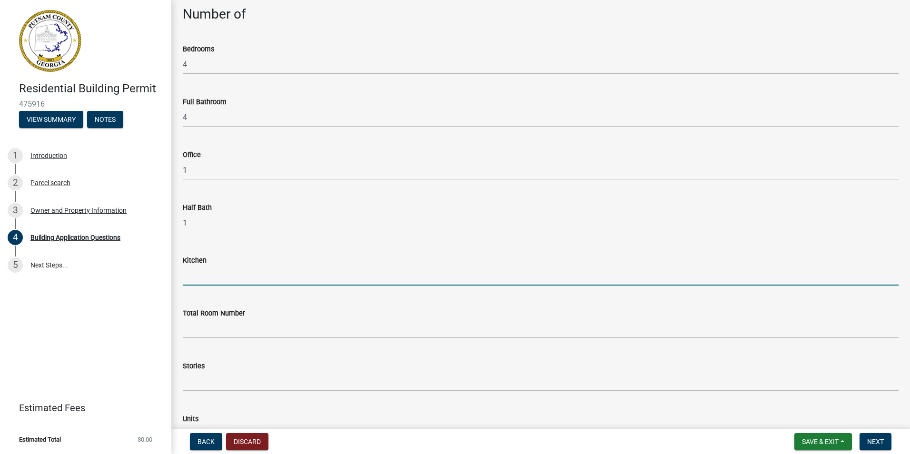
click at [198, 278] on input "text" at bounding box center [541, 276] width 716 height 20
type input "1"
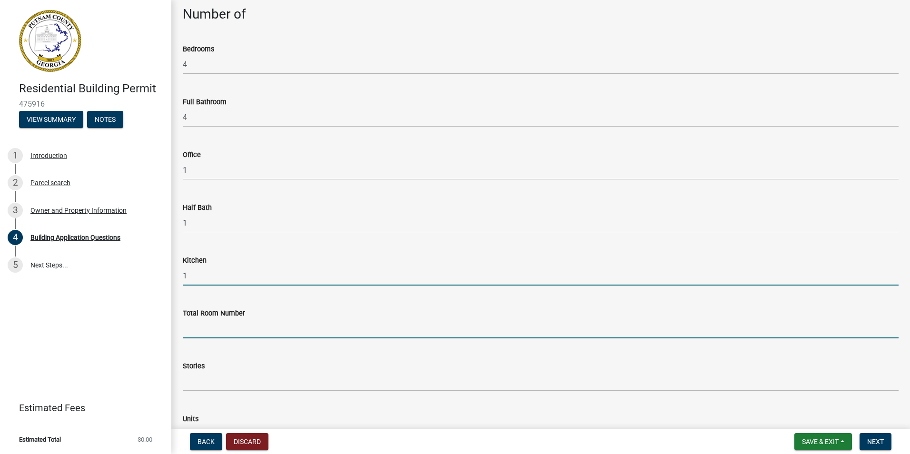
click at [207, 329] on input "text" at bounding box center [541, 329] width 716 height 20
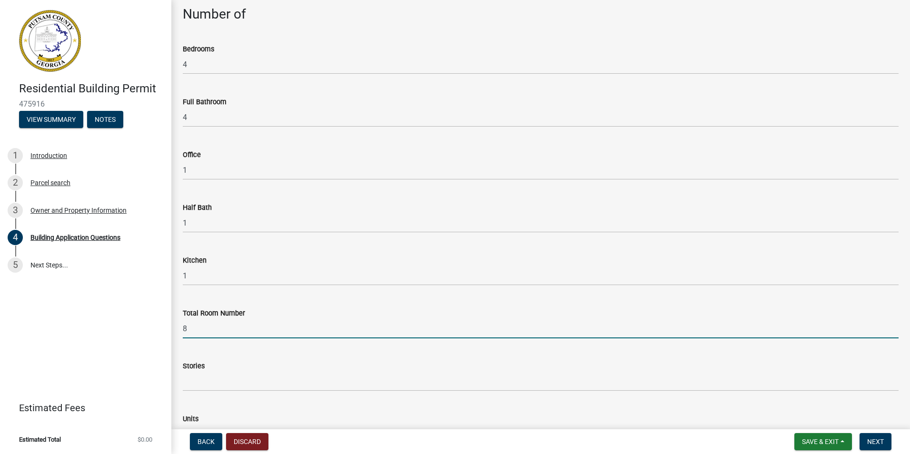
type input "8"
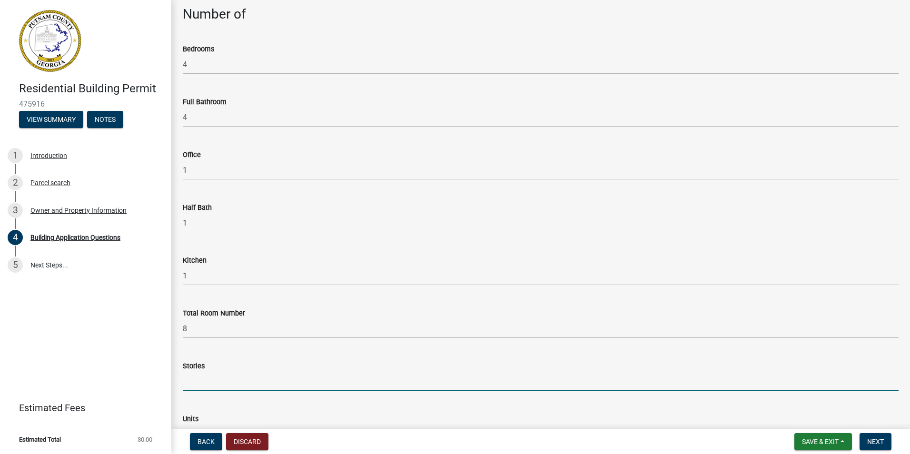
click at [193, 384] on input "text" at bounding box center [541, 382] width 716 height 20
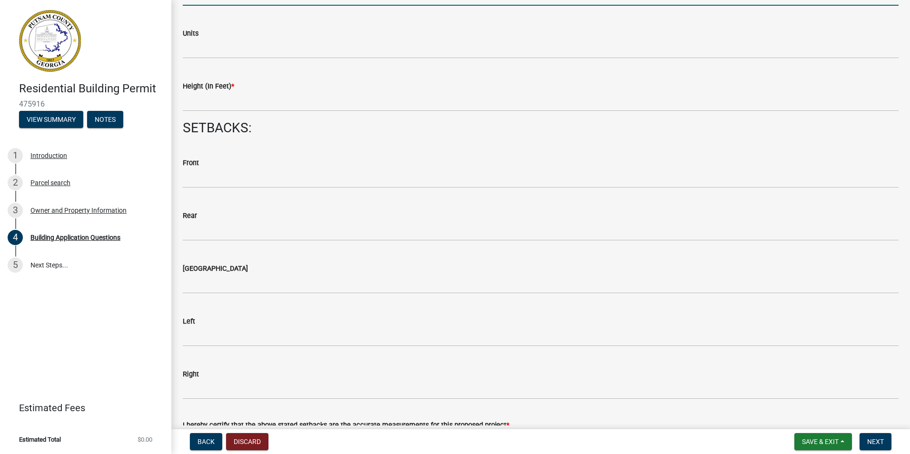
scroll to position [1254, 0]
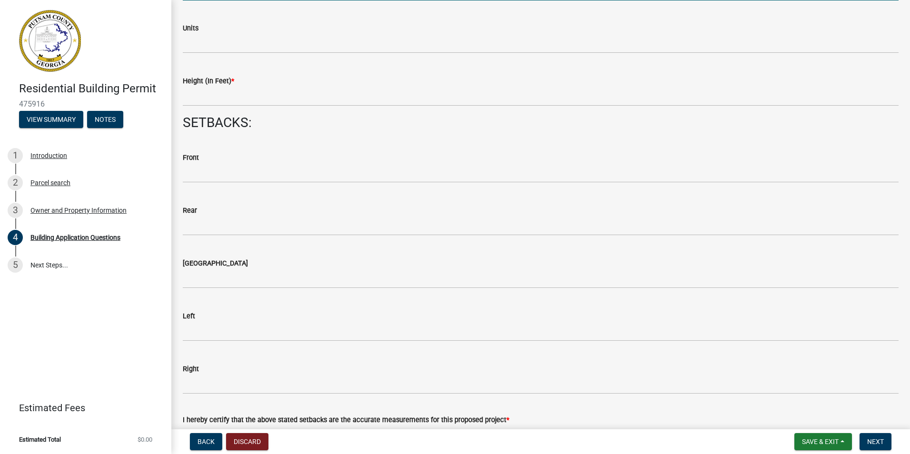
type input "1.5"
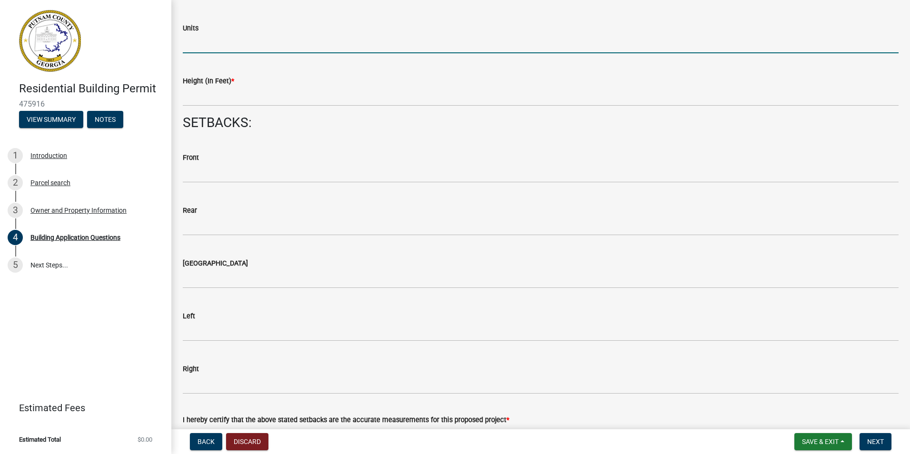
click at [209, 50] on input "text" at bounding box center [541, 44] width 716 height 20
type input "1"
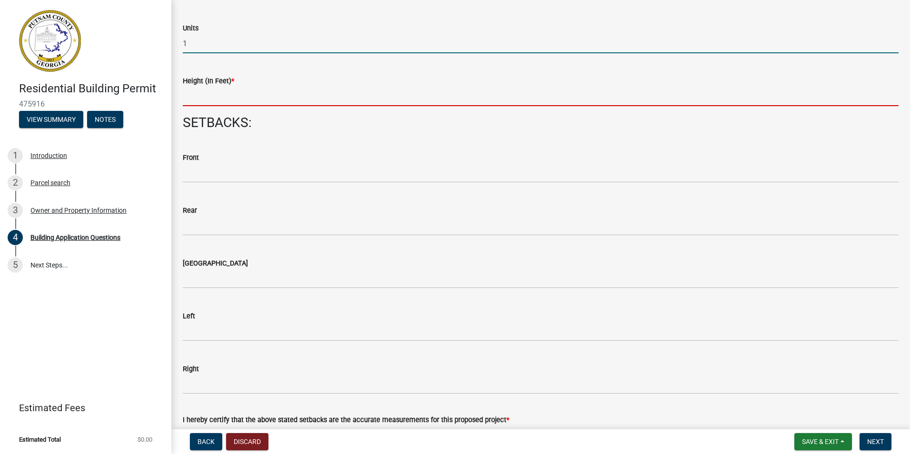
click at [217, 99] on input "text" at bounding box center [541, 97] width 716 height 20
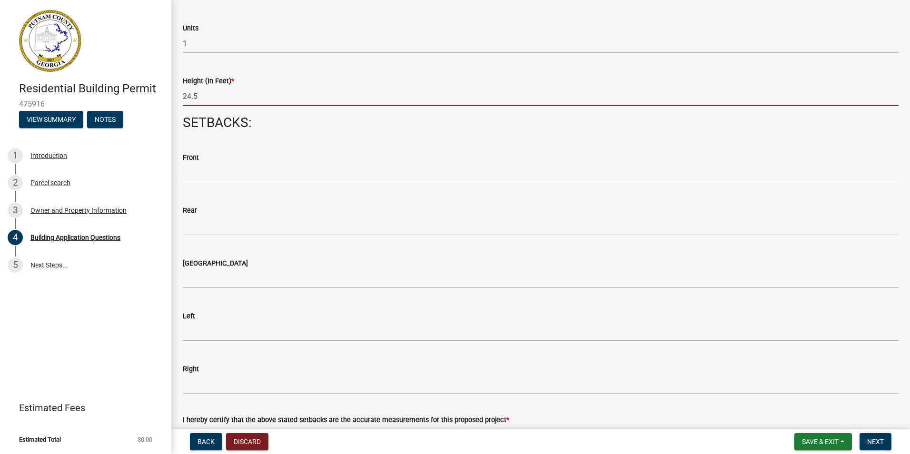
type input "24.5"
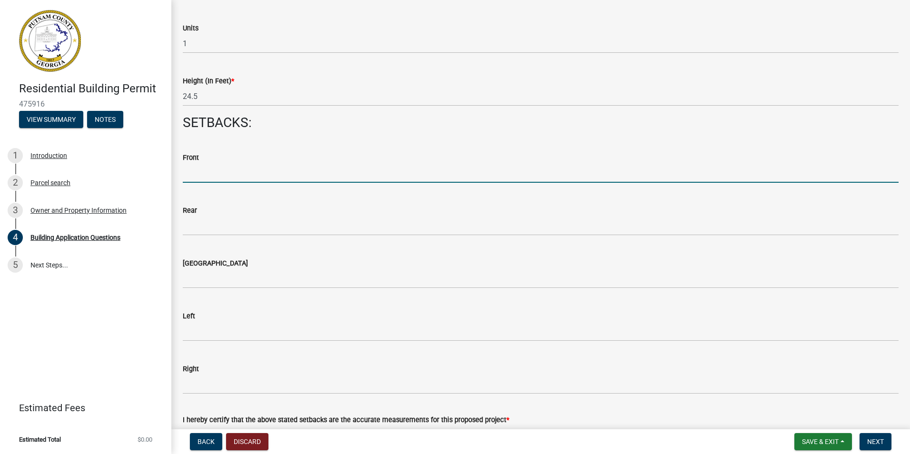
click at [188, 177] on input "text" at bounding box center [541, 173] width 716 height 20
type input "86"
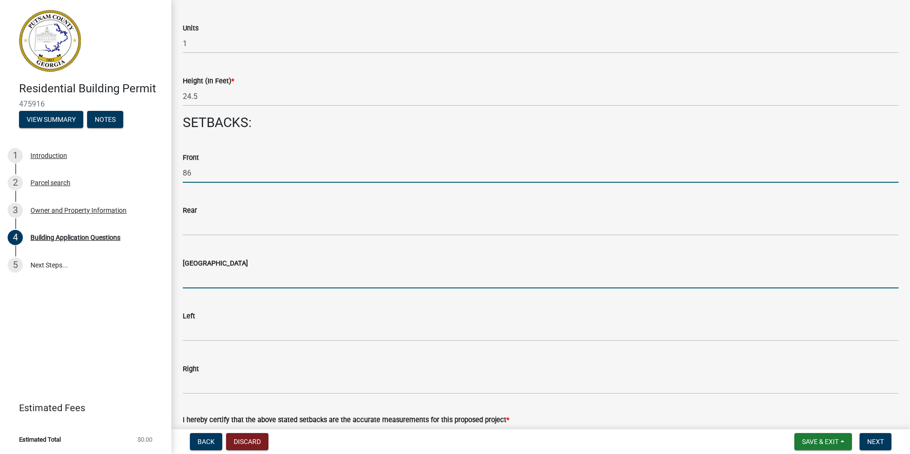
click at [189, 282] on input "text" at bounding box center [541, 279] width 716 height 20
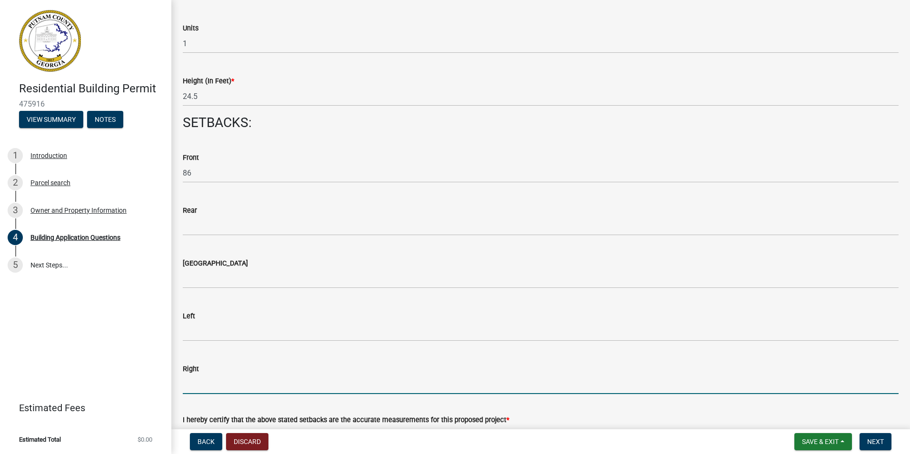
click at [187, 387] on input "text" at bounding box center [541, 384] width 716 height 20
type input "48.7"
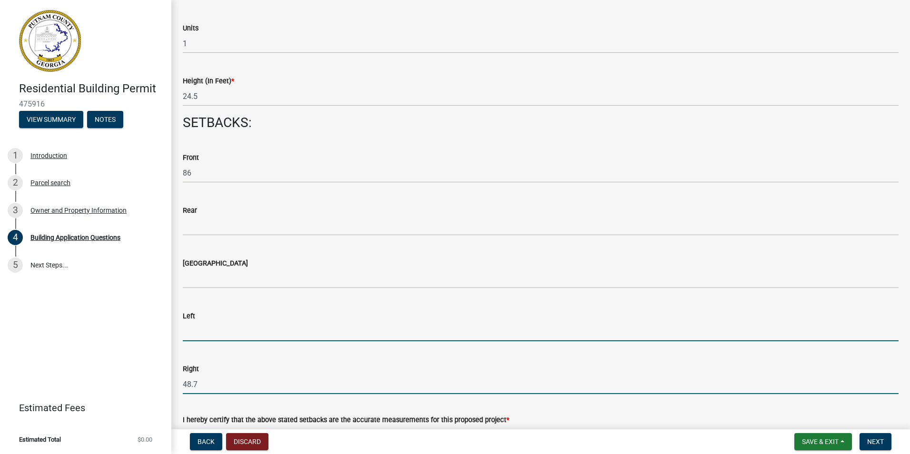
click at [189, 336] on input "text" at bounding box center [541, 332] width 716 height 20
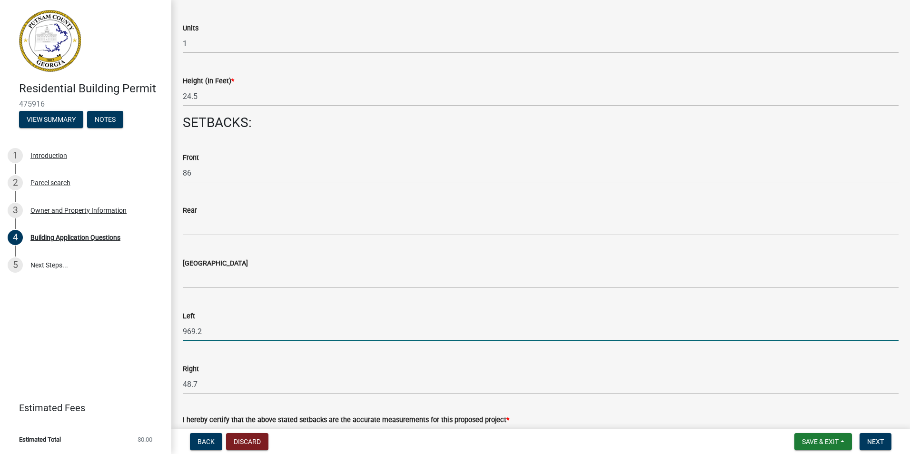
click at [186, 331] on input "969.2" at bounding box center [541, 332] width 716 height 20
type input "69.2"
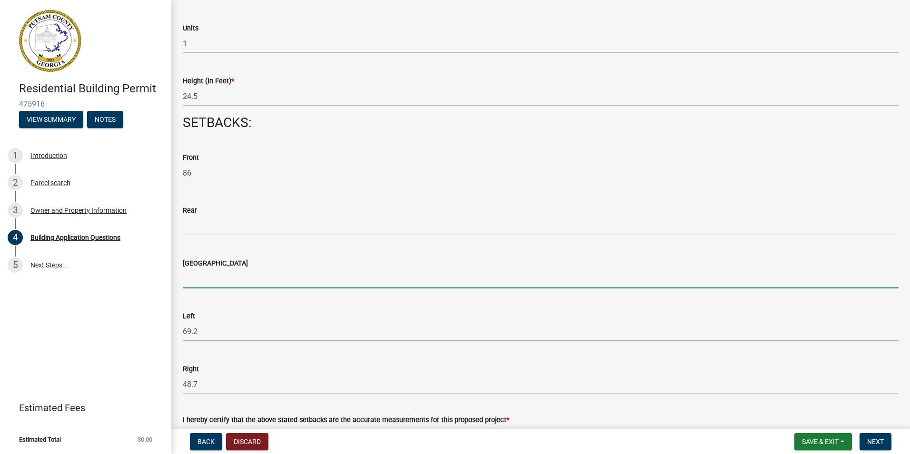
click at [186, 282] on input "text" at bounding box center [541, 279] width 716 height 20
click at [189, 278] on input "767.17" at bounding box center [541, 279] width 716 height 20
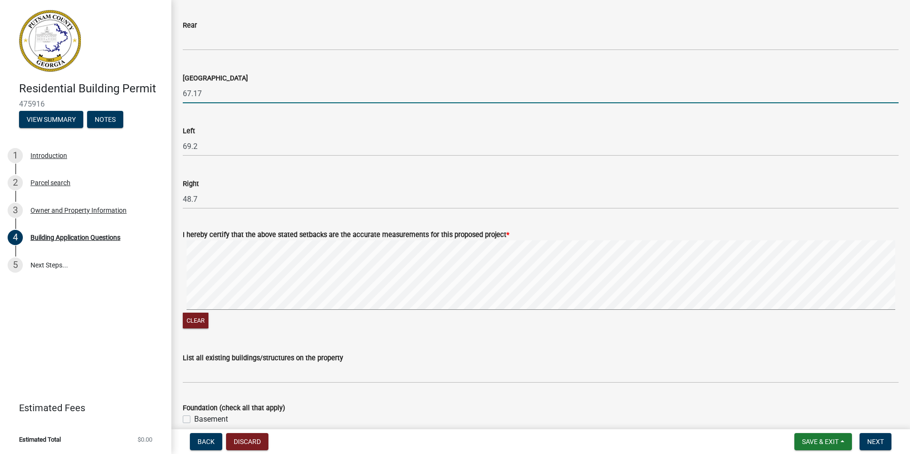
scroll to position [1485, 0]
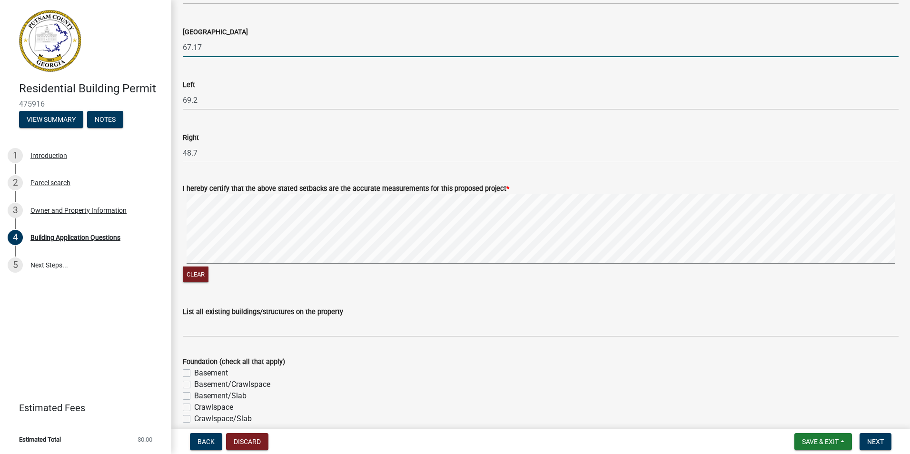
type input "67.17"
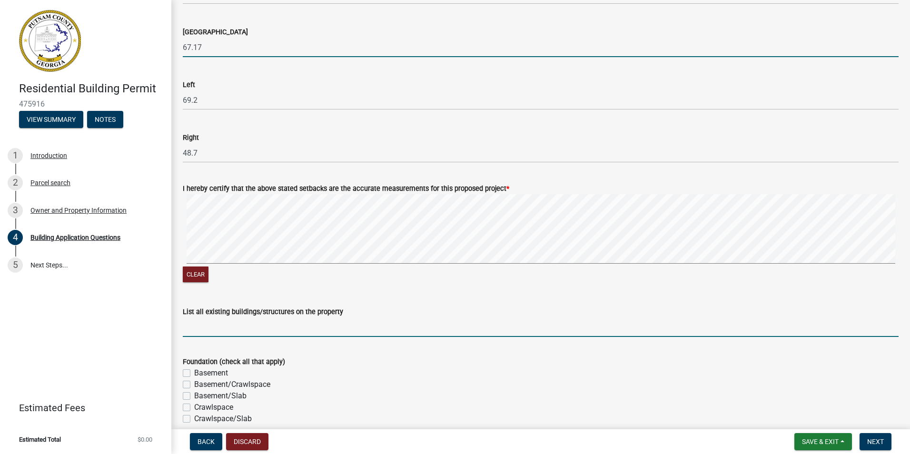
click at [196, 332] on input "List all existing buildings/structures on the property" at bounding box center [541, 327] width 716 height 20
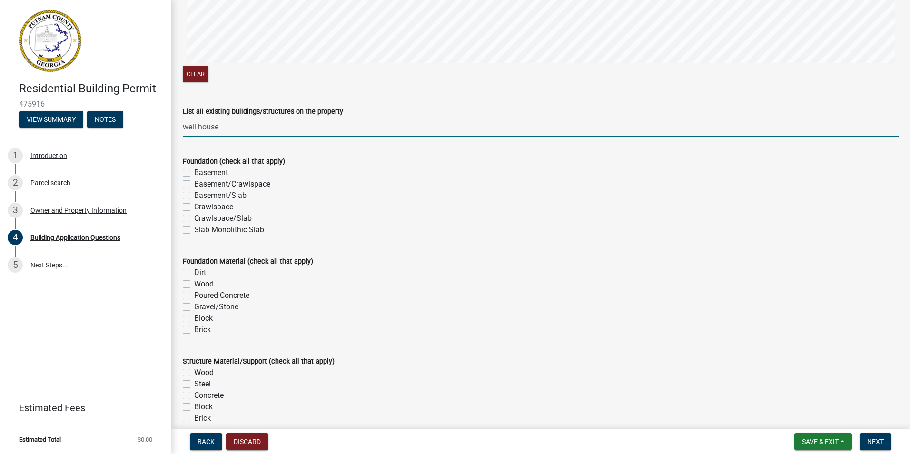
scroll to position [1690, 0]
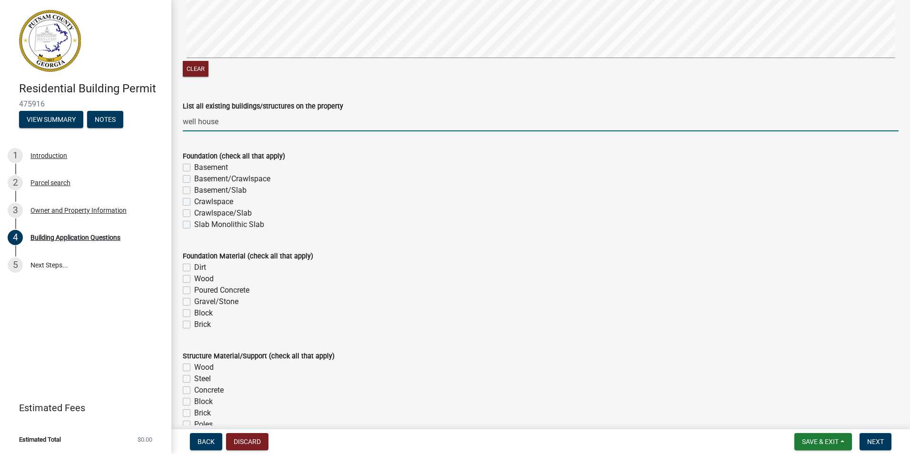
type input "well house"
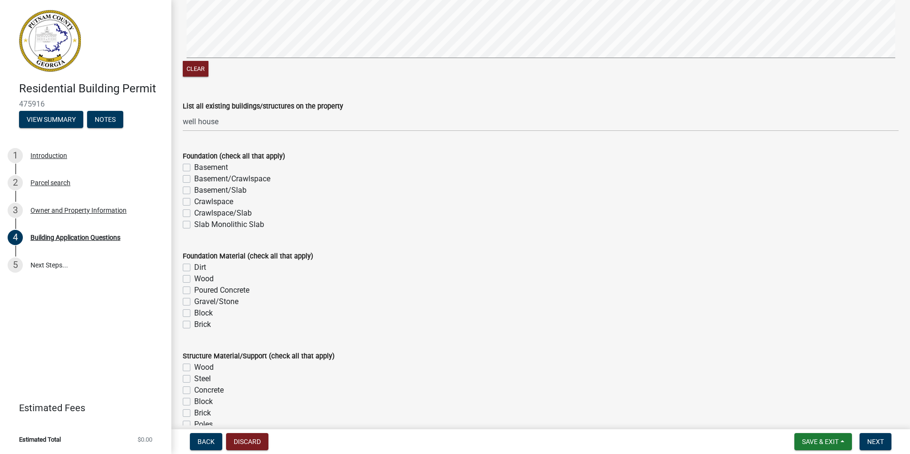
click at [194, 224] on label "Slab Monolithic Slab" at bounding box center [229, 224] width 70 height 11
click at [194, 224] on input "Slab Monolithic Slab" at bounding box center [197, 222] width 6 height 6
checkbox input "true"
checkbox input "false"
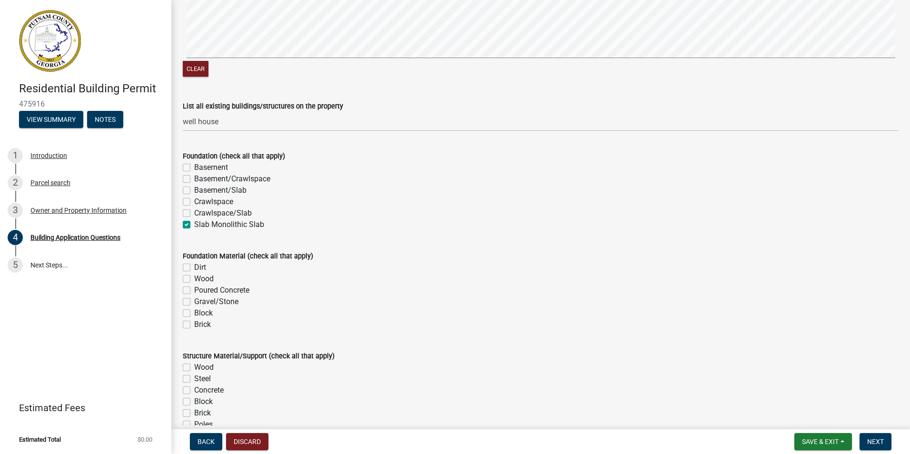
checkbox input "false"
checkbox input "true"
click at [194, 291] on label "Poured Concrete" at bounding box center [221, 290] width 55 height 11
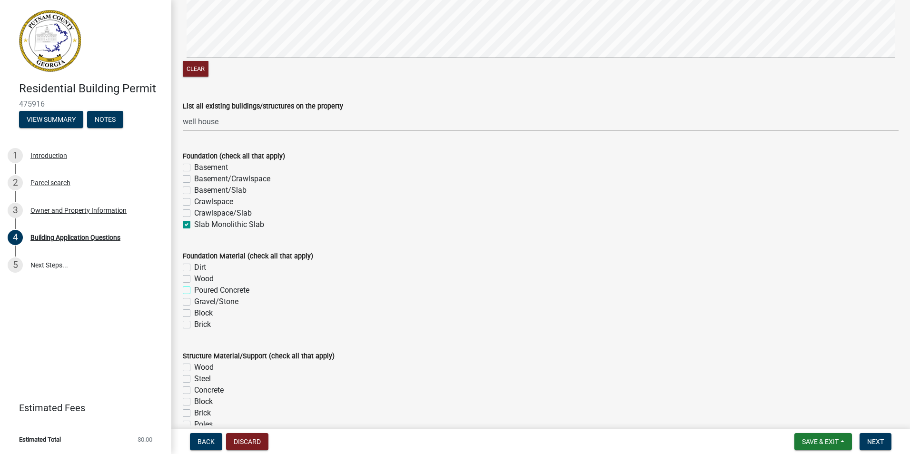
click at [194, 291] on input "Poured Concrete" at bounding box center [197, 288] width 6 height 6
checkbox input "true"
checkbox input "false"
checkbox input "true"
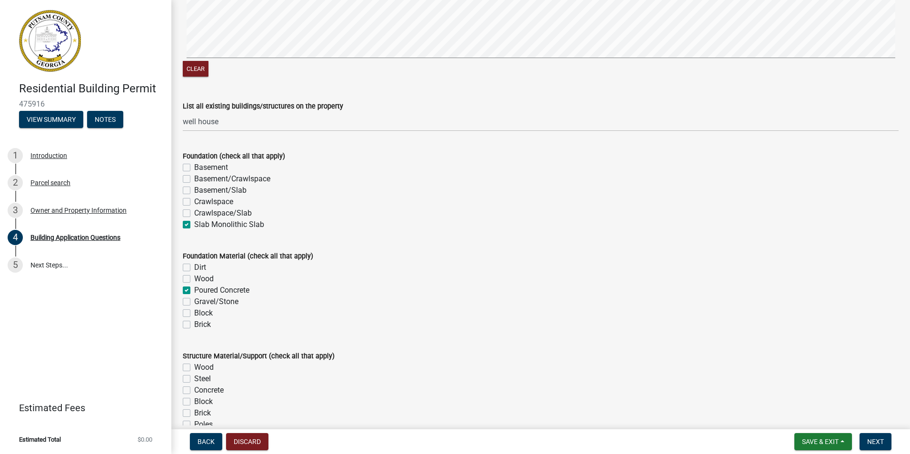
checkbox input "false"
click at [194, 369] on label "Wood" at bounding box center [204, 367] width 20 height 11
click at [194, 368] on input "Wood" at bounding box center [197, 365] width 6 height 6
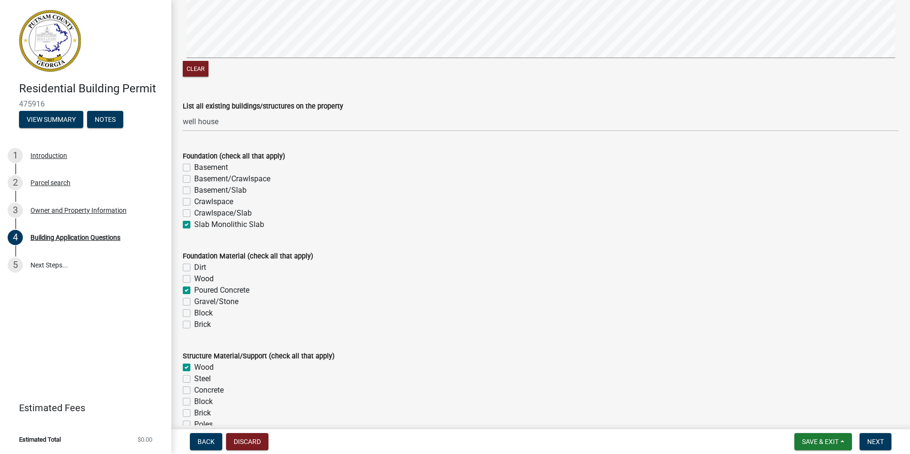
checkbox input "true"
checkbox input "false"
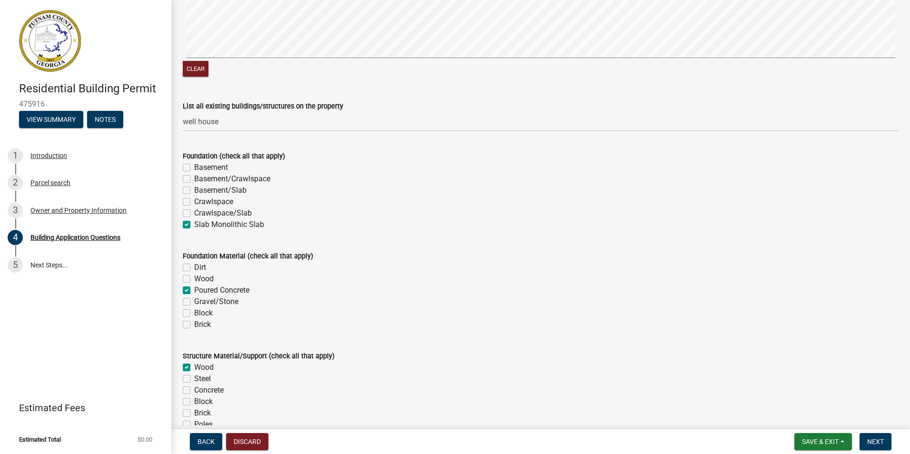
checkbox input "false"
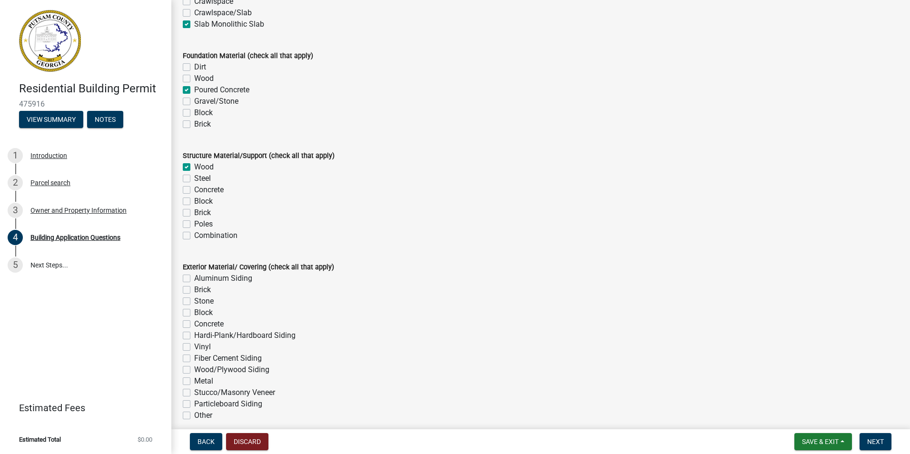
scroll to position [1906, 0]
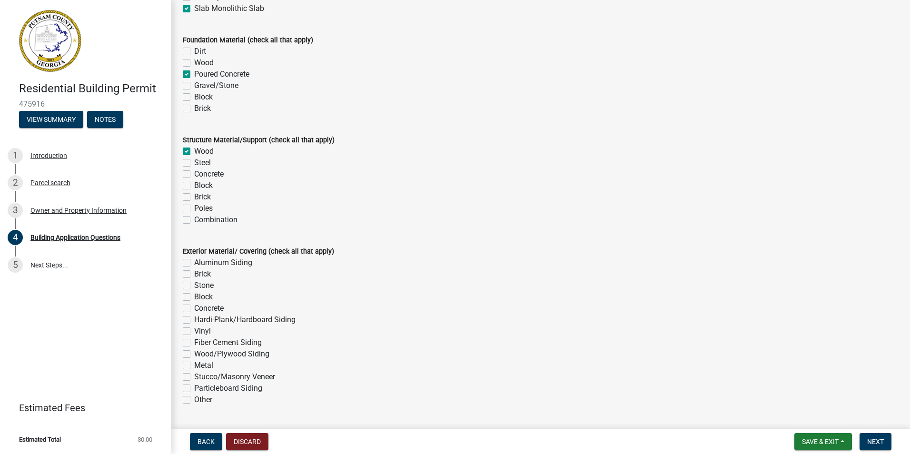
click at [194, 343] on label "Fiber Cement Siding" at bounding box center [228, 342] width 68 height 11
click at [194, 343] on input "Fiber Cement Siding" at bounding box center [197, 340] width 6 height 6
checkbox input "true"
checkbox input "false"
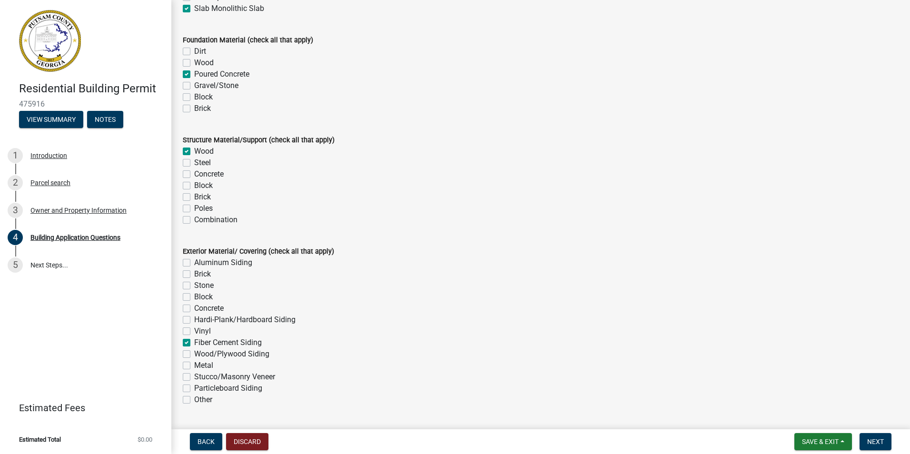
checkbox input "false"
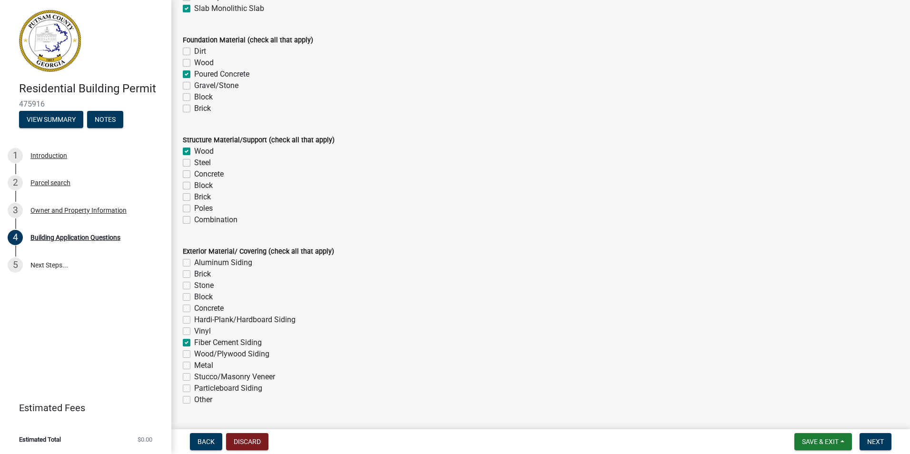
checkbox input "true"
checkbox input "false"
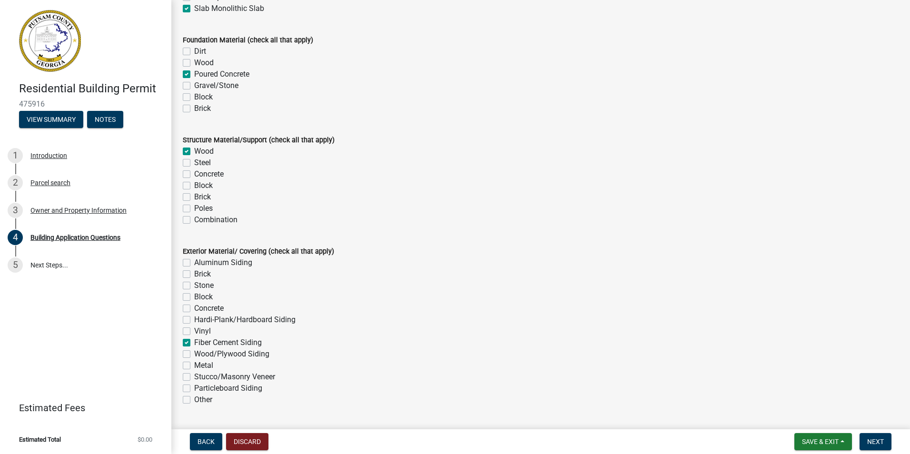
checkbox input "false"
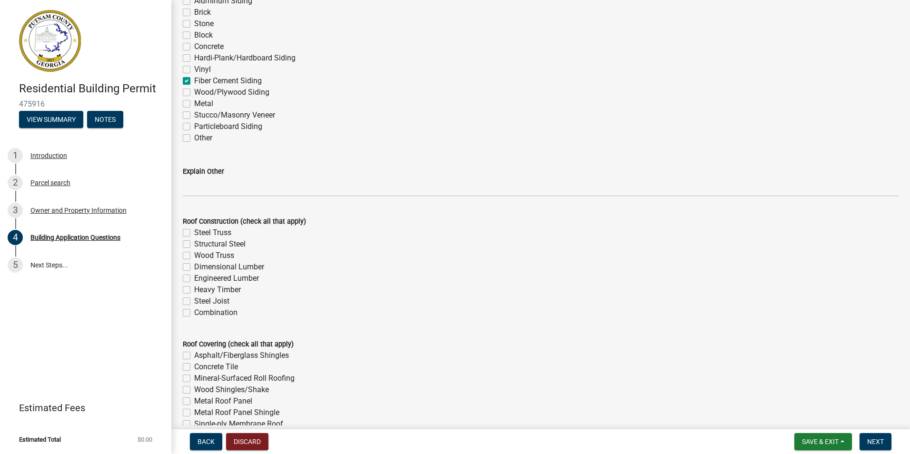
scroll to position [2199, 0]
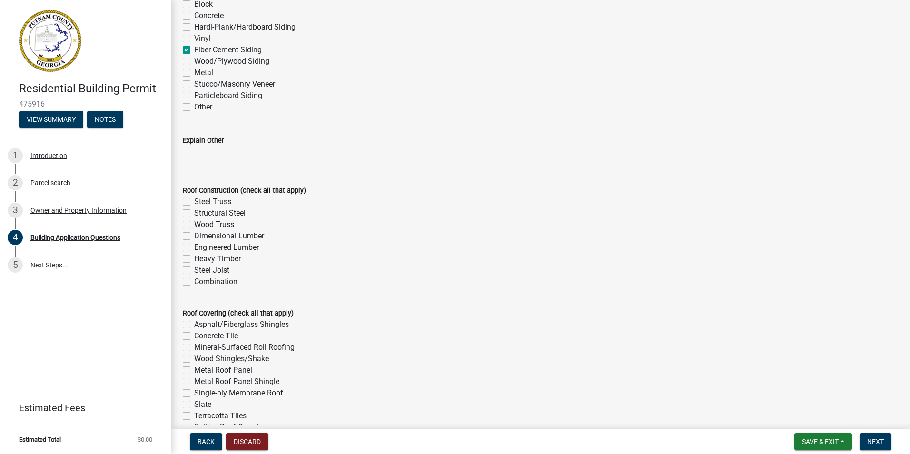
click at [194, 238] on label "Dimensional Lumber" at bounding box center [229, 235] width 70 height 11
click at [194, 236] on input "Dimensional Lumber" at bounding box center [197, 233] width 6 height 6
checkbox input "true"
checkbox input "false"
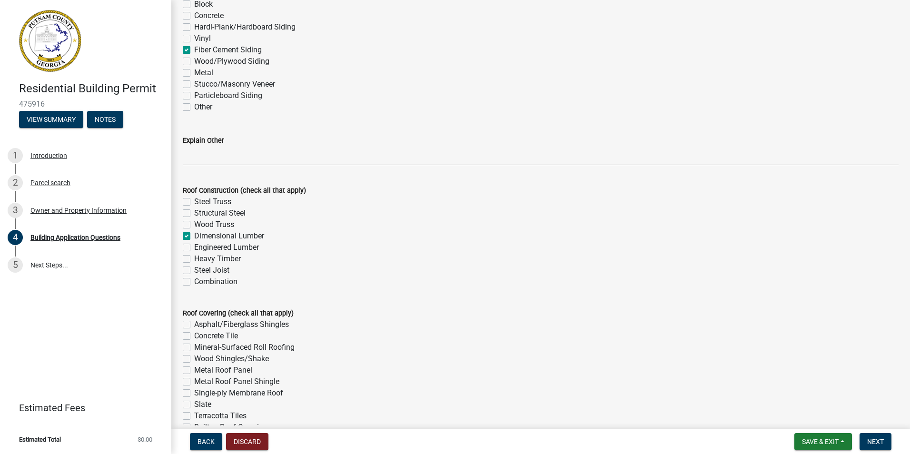
checkbox input "false"
checkbox input "true"
checkbox input "false"
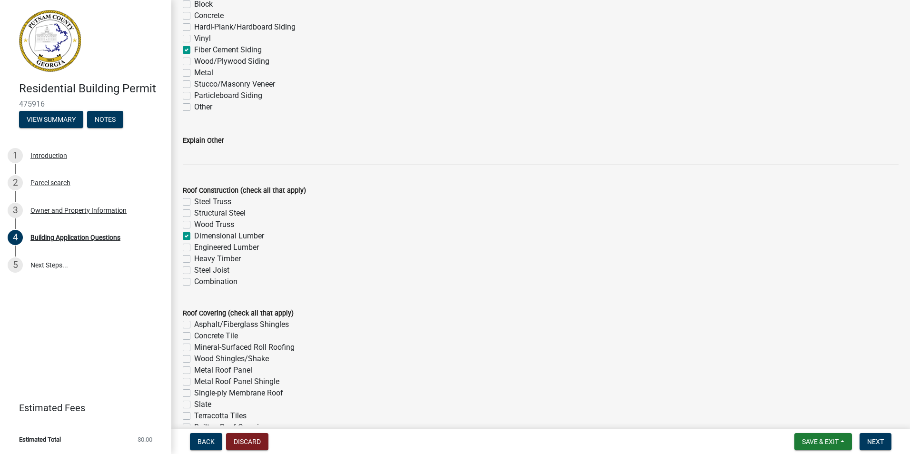
checkbox input "false"
click at [194, 324] on label "Asphalt/Fiberglass Shingles" at bounding box center [241, 324] width 95 height 11
click at [194, 324] on input "Asphalt/Fiberglass Shingles" at bounding box center [197, 322] width 6 height 6
checkbox input "true"
checkbox input "false"
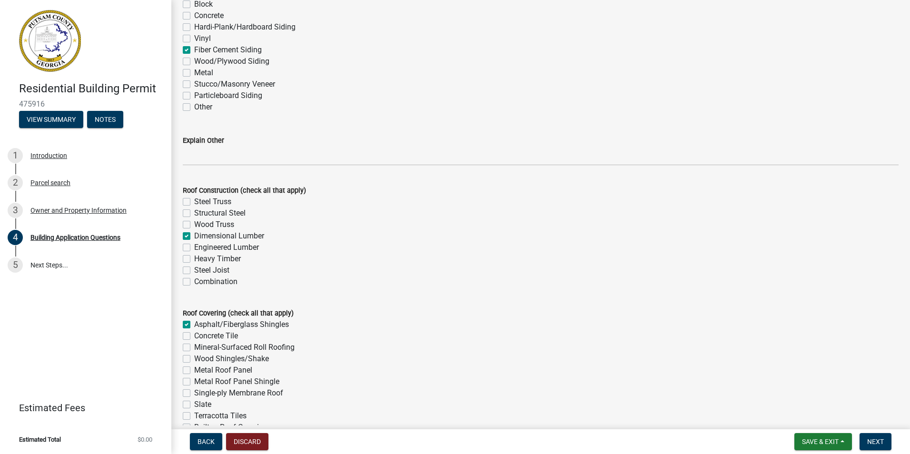
checkbox input "false"
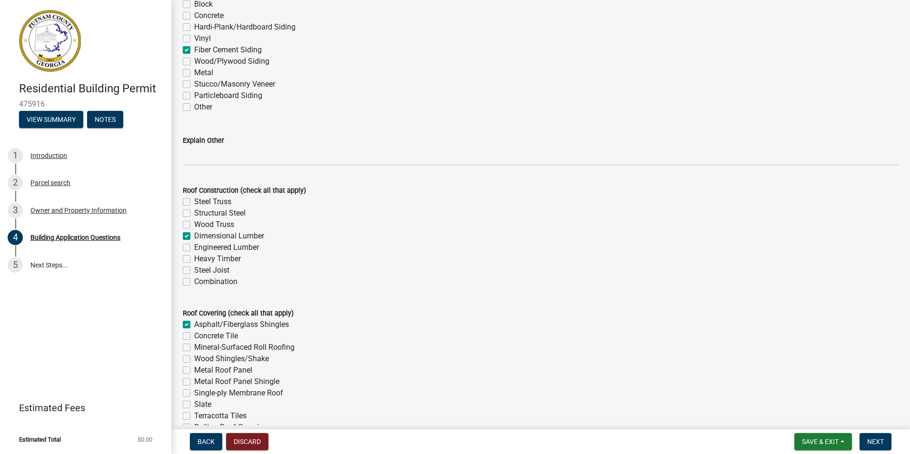
checkbox input "false"
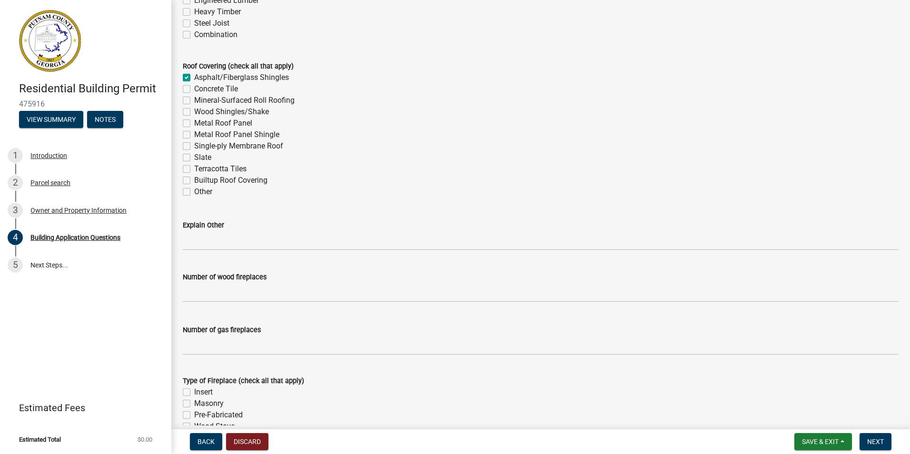
scroll to position [2487, 0]
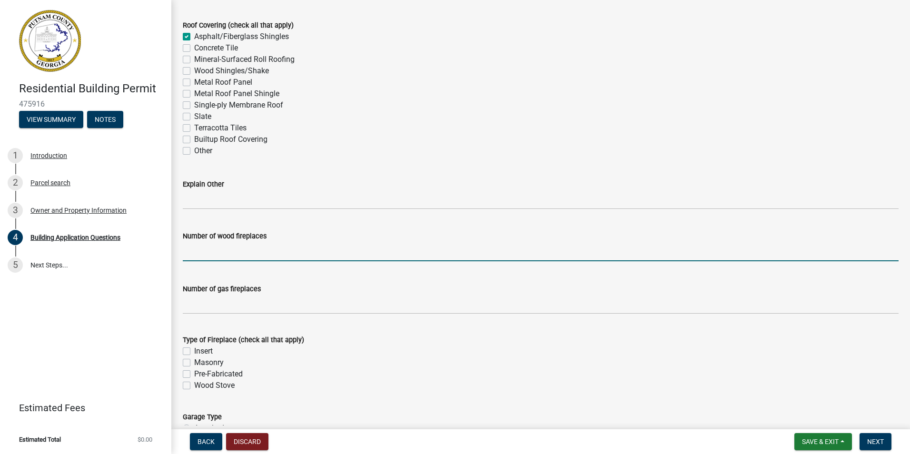
click at [221, 255] on input "text" at bounding box center [541, 252] width 716 height 20
type input "2"
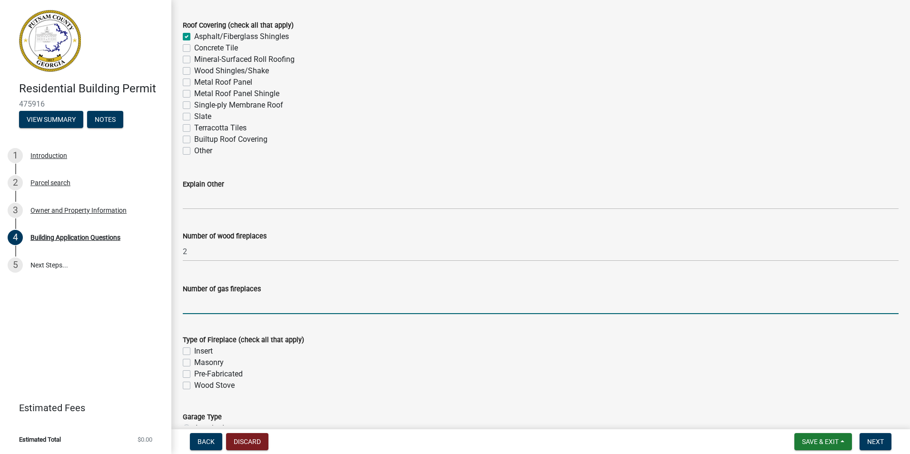
click at [202, 310] on input "text" at bounding box center [541, 304] width 716 height 20
type input "0"
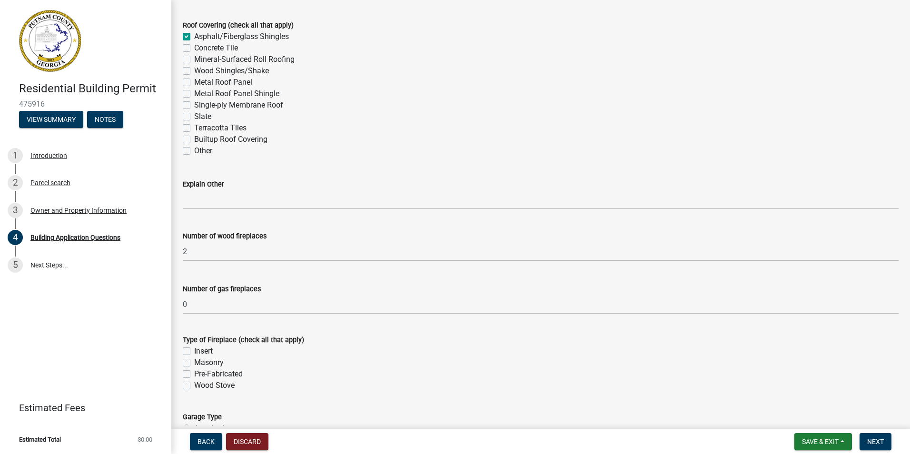
click at [194, 373] on label "Pre-Fabricated" at bounding box center [218, 373] width 49 height 11
click at [194, 373] on input "Pre-Fabricated" at bounding box center [197, 371] width 6 height 6
checkbox input "true"
checkbox input "false"
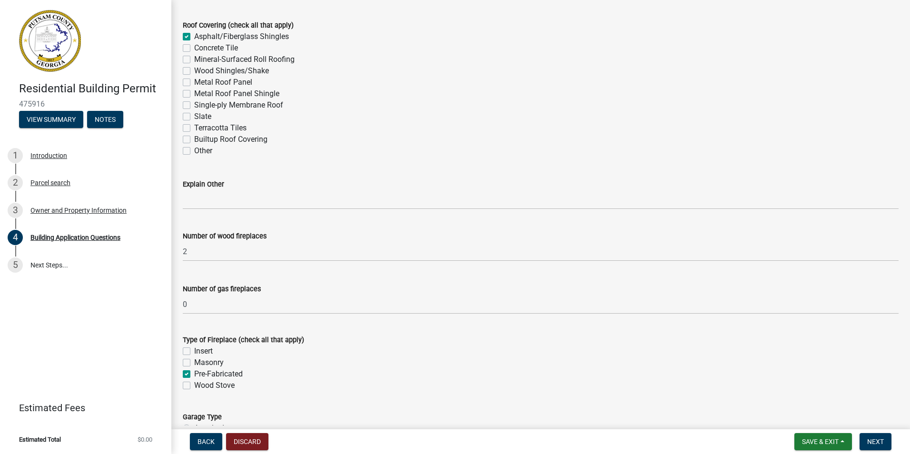
checkbox input "true"
checkbox input "false"
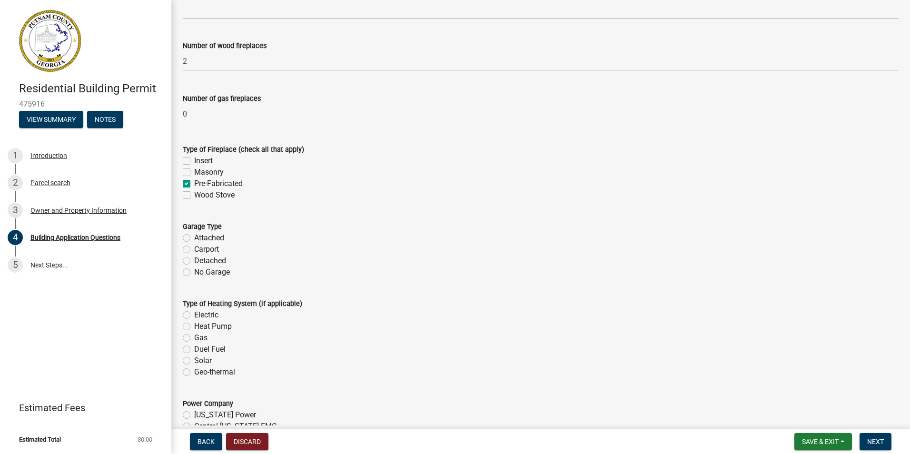
scroll to position [2682, 0]
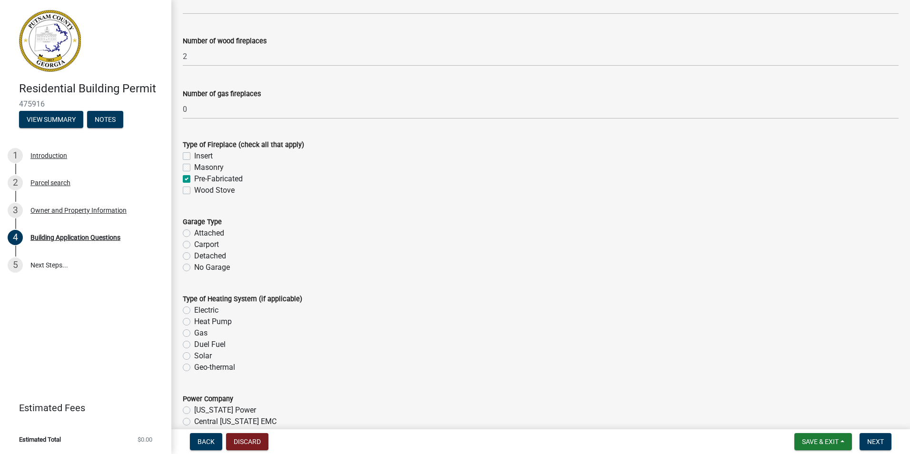
click at [194, 268] on label "No Garage" at bounding box center [212, 267] width 36 height 11
click at [194, 268] on input "No Garage" at bounding box center [197, 265] width 6 height 6
radio input "true"
click at [194, 323] on label "Heat Pump" at bounding box center [213, 321] width 38 height 11
click at [194, 322] on input "Heat Pump" at bounding box center [197, 319] width 6 height 6
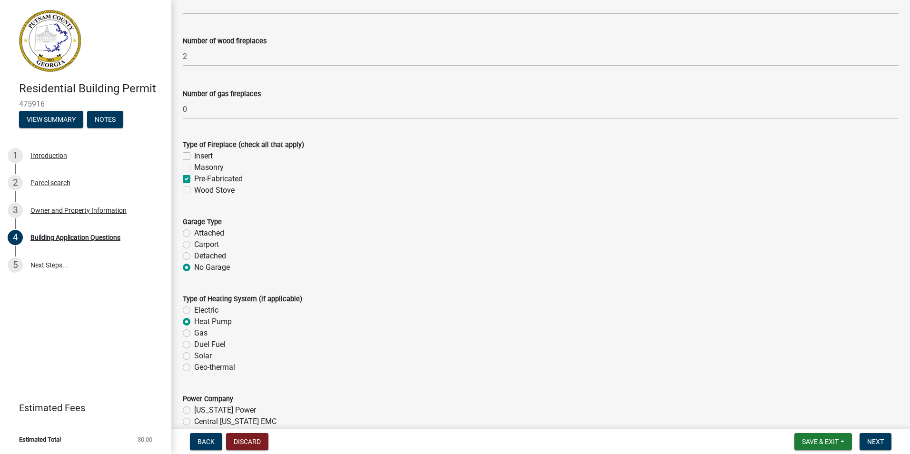
radio input "true"
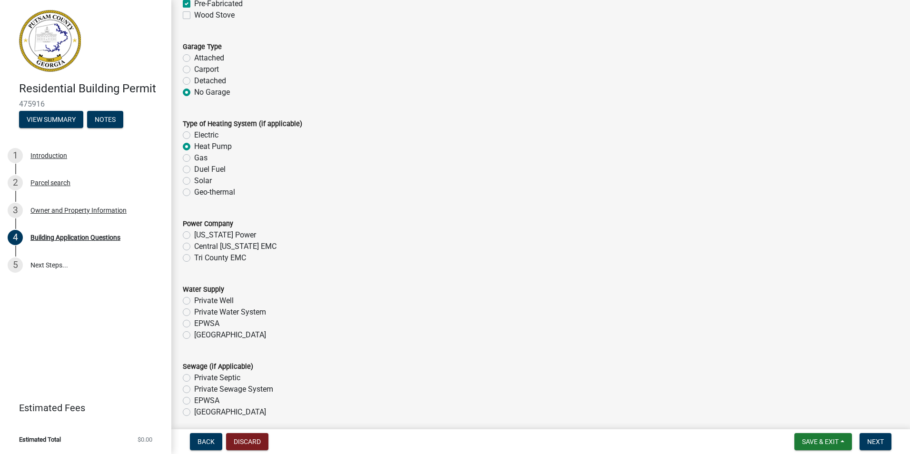
scroll to position [2862, 0]
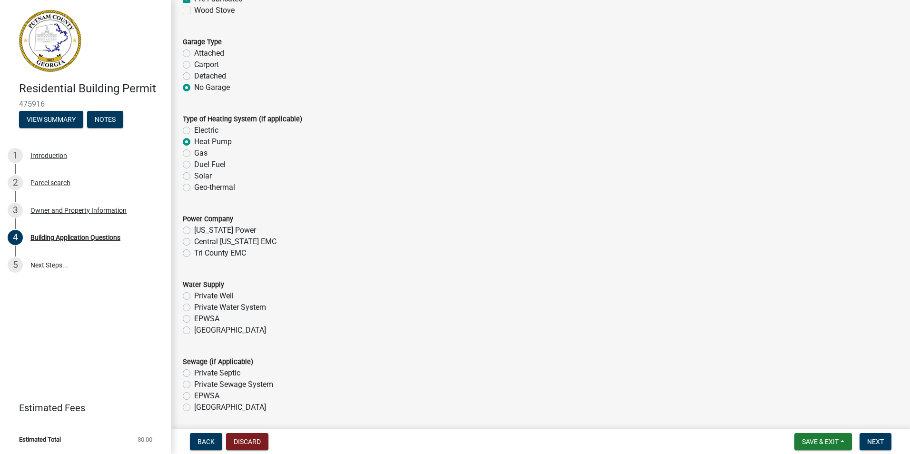
click at [194, 230] on label "[US_STATE] Power" at bounding box center [225, 230] width 62 height 11
click at [194, 230] on input "[US_STATE] Power" at bounding box center [197, 228] width 6 height 6
radio input "true"
click at [194, 296] on label "Private Well" at bounding box center [213, 295] width 39 height 11
click at [194, 296] on input "Private Well" at bounding box center [197, 293] width 6 height 6
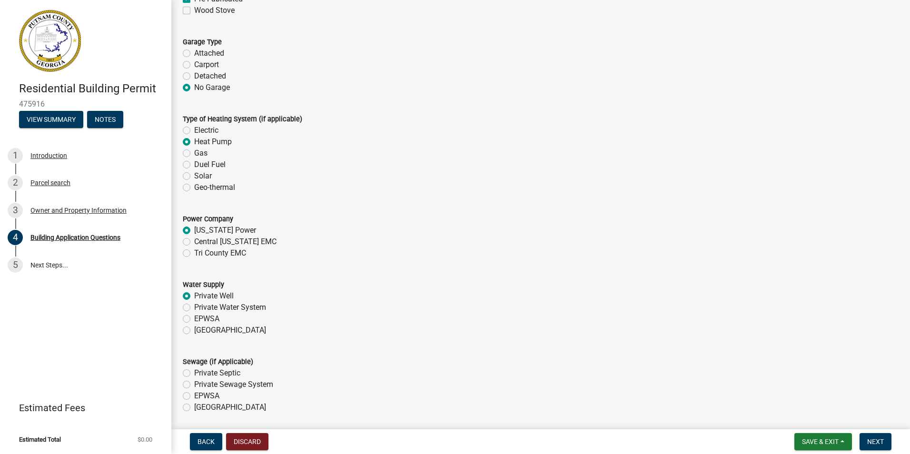
radio input "true"
click at [194, 373] on label "Private Septic" at bounding box center [217, 372] width 46 height 11
click at [194, 373] on input "Private Septic" at bounding box center [197, 370] width 6 height 6
radio input "true"
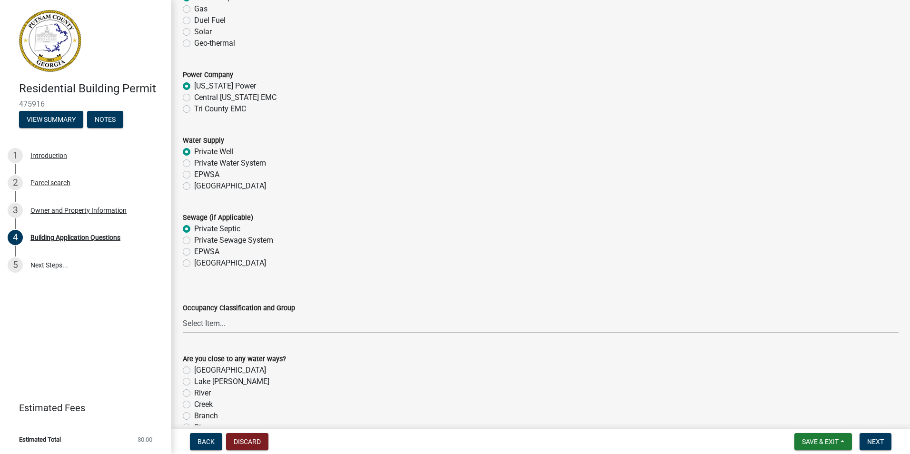
scroll to position [3026, 0]
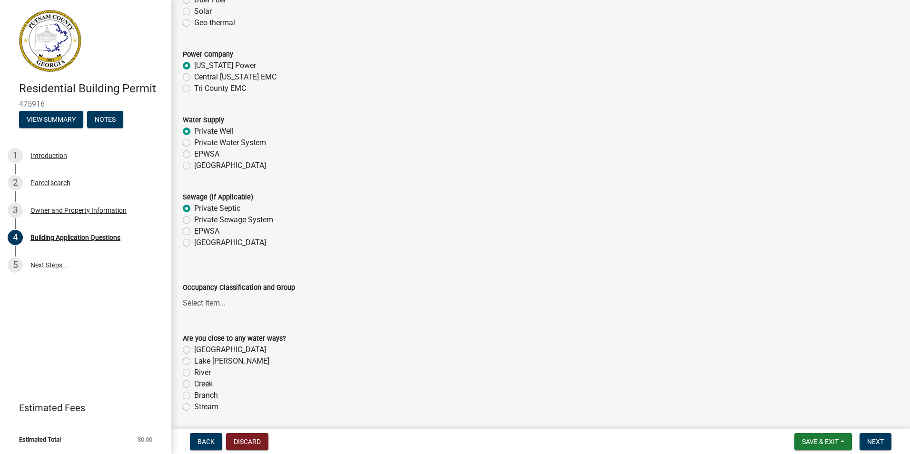
click at [194, 360] on label "Lake [PERSON_NAME]" at bounding box center [231, 360] width 75 height 11
click at [194, 360] on input "Lake [PERSON_NAME]" at bounding box center [197, 358] width 6 height 6
radio input "true"
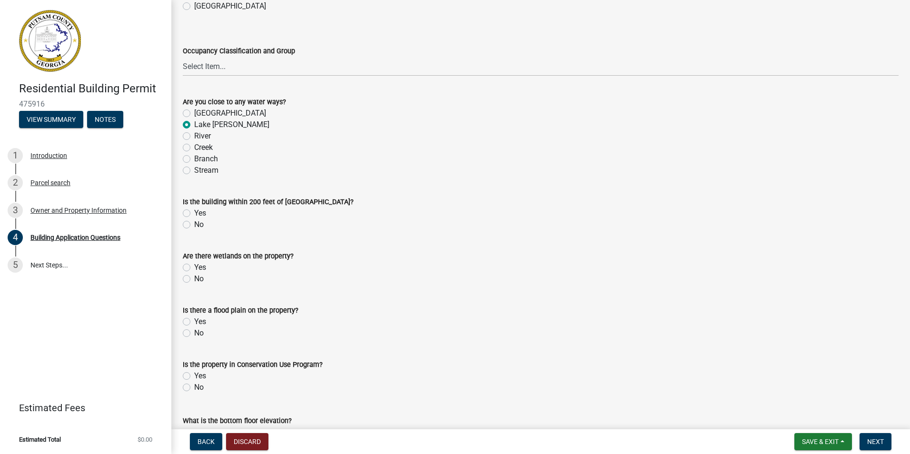
scroll to position [3278, 0]
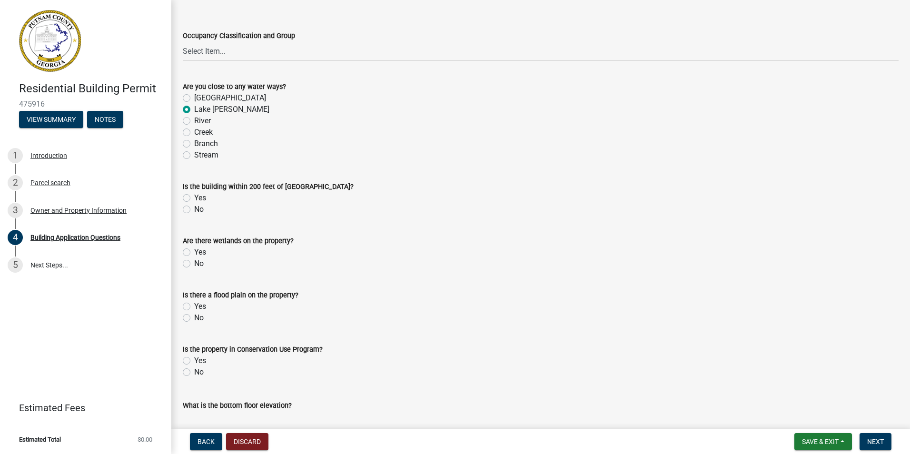
click at [194, 199] on label "Yes" at bounding box center [200, 197] width 12 height 11
click at [194, 198] on input "Yes" at bounding box center [197, 195] width 6 height 6
radio input "true"
click at [194, 264] on label "No" at bounding box center [199, 263] width 10 height 11
click at [194, 264] on input "No" at bounding box center [197, 261] width 6 height 6
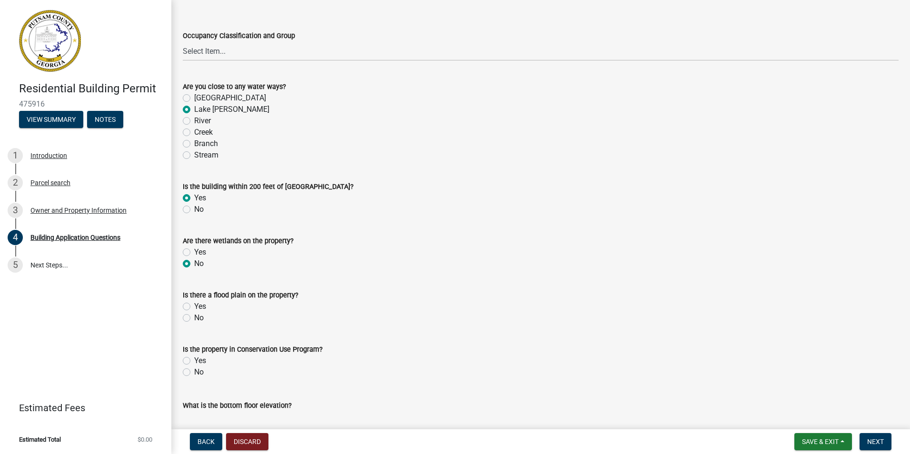
radio input "true"
click at [194, 318] on label "No" at bounding box center [199, 317] width 10 height 11
click at [194, 318] on input "No" at bounding box center [197, 315] width 6 height 6
radio input "true"
click at [194, 372] on label "No" at bounding box center [199, 371] width 10 height 11
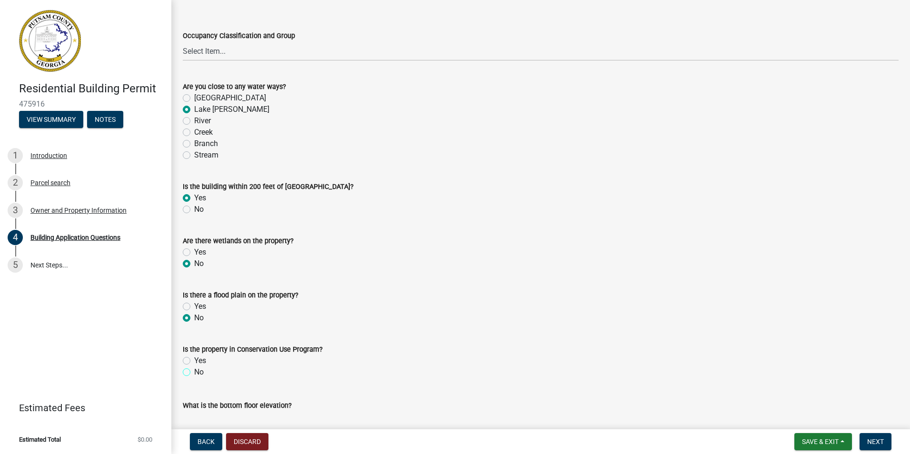
click at [194, 372] on input "No" at bounding box center [197, 369] width 6 height 6
radio input "true"
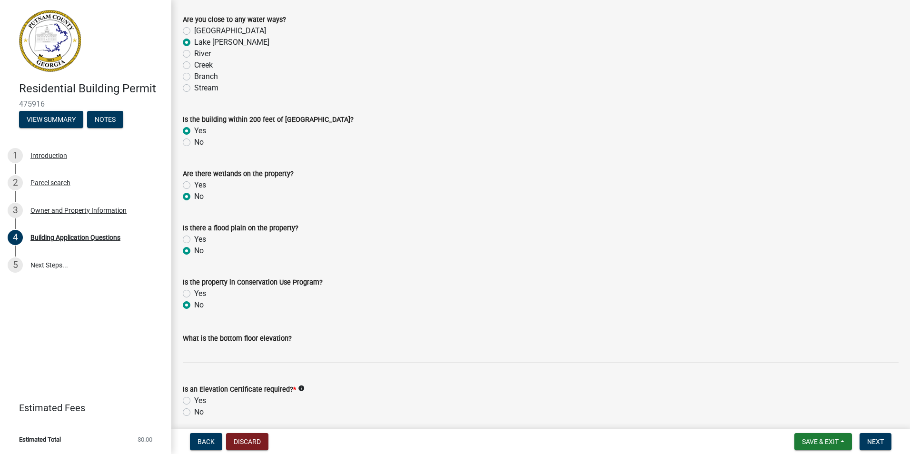
scroll to position [3468, 0]
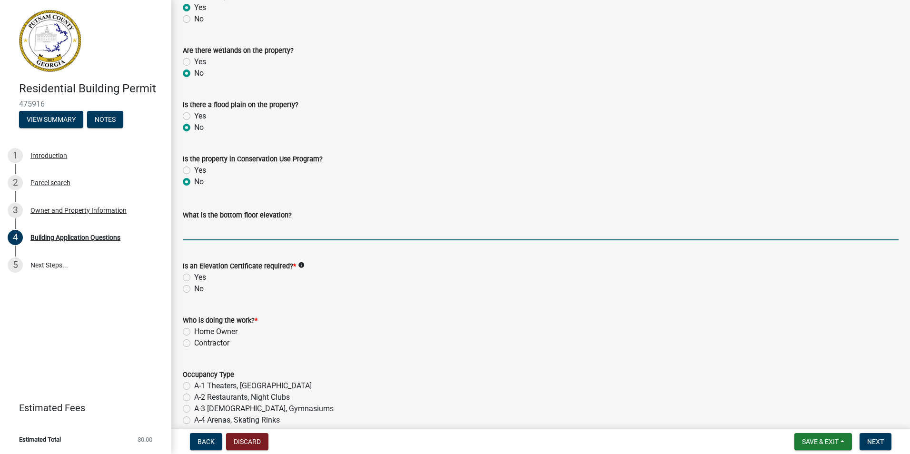
click at [192, 234] on input "text" at bounding box center [541, 231] width 716 height 20
type input "355"
click at [194, 288] on label "No" at bounding box center [199, 288] width 10 height 11
click at [194, 288] on input "No" at bounding box center [197, 286] width 6 height 6
radio input "true"
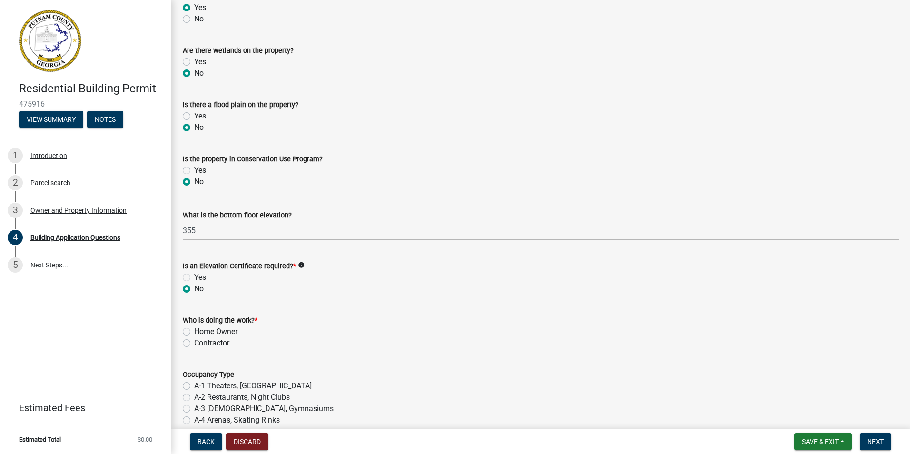
click at [194, 344] on label "Contractor" at bounding box center [211, 342] width 35 height 11
click at [194, 344] on input "Contractor" at bounding box center [197, 340] width 6 height 6
radio input "true"
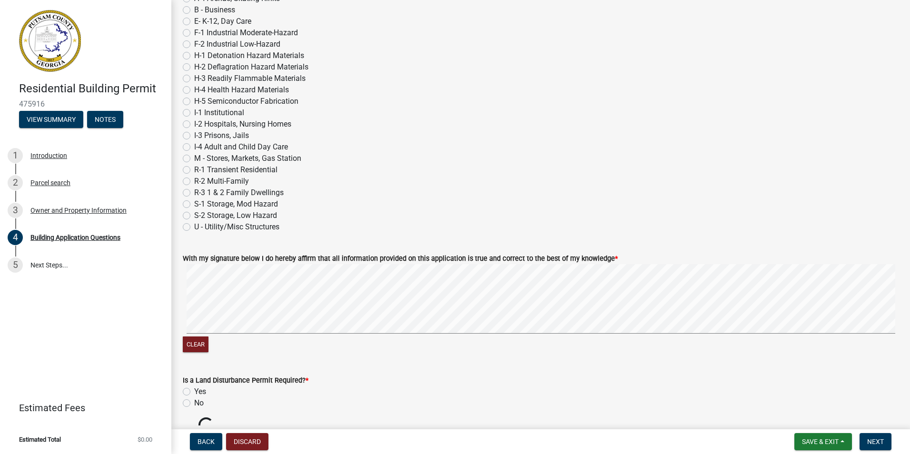
scroll to position [3911, 0]
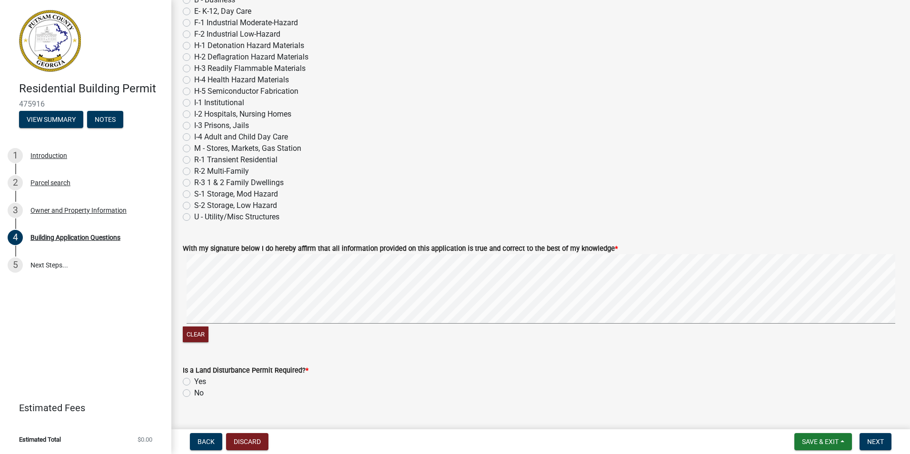
click at [194, 383] on label "Yes" at bounding box center [200, 381] width 12 height 11
click at [194, 382] on input "Yes" at bounding box center [197, 379] width 6 height 6
radio input "true"
click at [869, 444] on span "Next" at bounding box center [875, 442] width 17 height 8
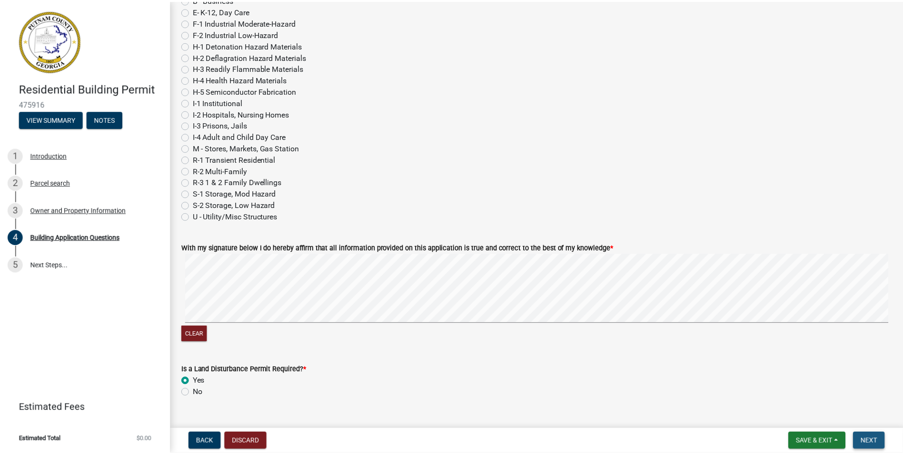
scroll to position [0, 0]
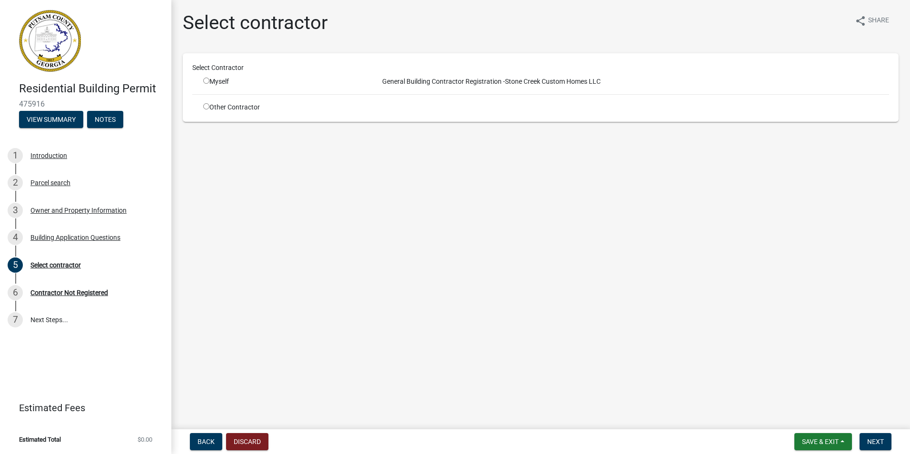
click at [205, 80] on input "radio" at bounding box center [206, 81] width 6 height 6
radio input "true"
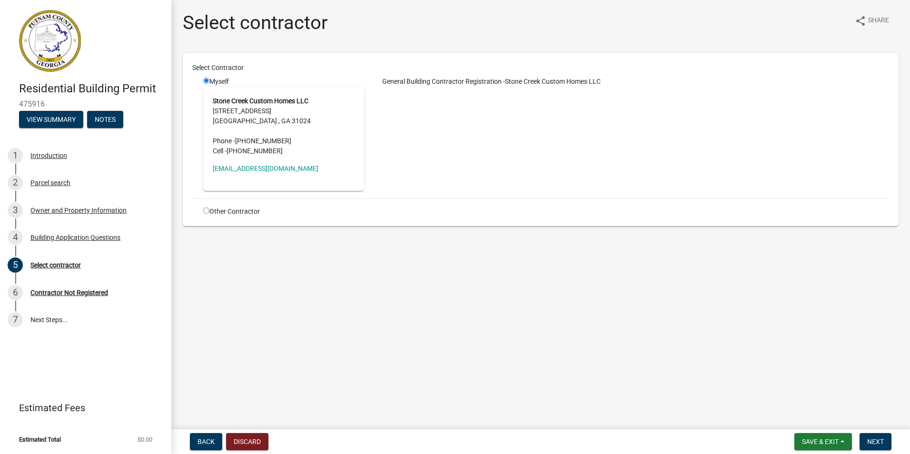
click at [244, 116] on address "Stone Creek Custom Homes LLC [STREET_ADDRESS] [GEOGRAPHIC_DATA] Phone - [PHONE_…" at bounding box center [284, 126] width 142 height 60
click at [244, 105] on address "Stone Creek Custom Homes LLC [STREET_ADDRESS] [GEOGRAPHIC_DATA] Phone - [PHONE_…" at bounding box center [284, 126] width 142 height 60
click at [874, 443] on span "Next" at bounding box center [875, 442] width 17 height 8
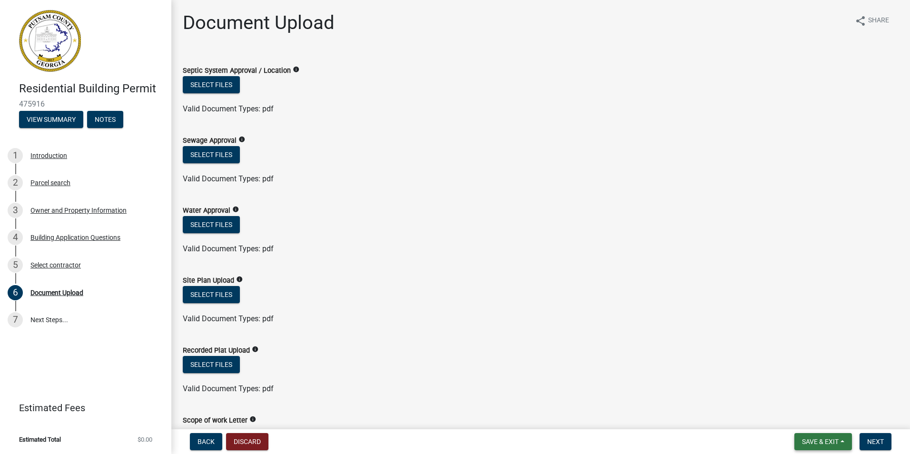
click at [823, 443] on span "Save & Exit" at bounding box center [820, 442] width 37 height 8
click at [816, 413] on button "Save & Exit" at bounding box center [813, 416] width 76 height 23
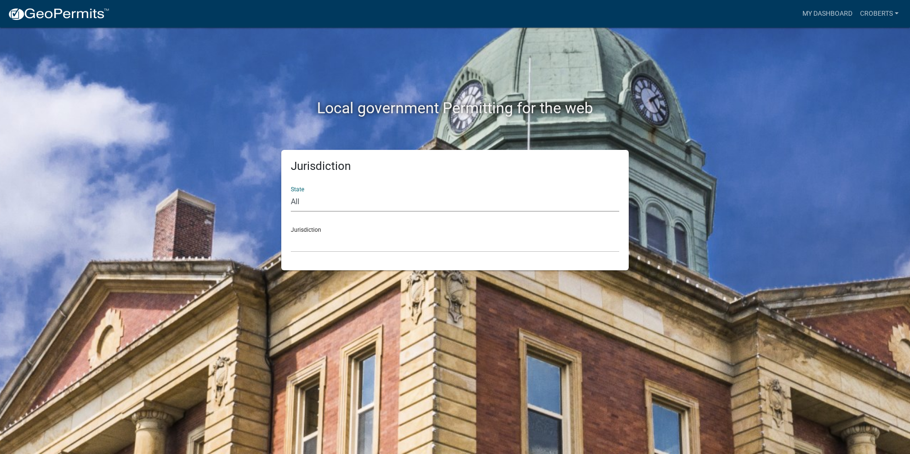
click at [297, 203] on select "All [US_STATE] [US_STATE] [US_STATE] [US_STATE] [US_STATE] [US_STATE] [US_STATE…" at bounding box center [455, 202] width 328 height 20
select select "[US_STATE]"
click at [291, 192] on select "All [US_STATE] [US_STATE] [US_STATE] [US_STATE] [US_STATE] [US_STATE] [US_STATE…" at bounding box center [455, 202] width 328 height 20
click at [304, 236] on select "[GEOGRAPHIC_DATA], [US_STATE][PERSON_NAME][GEOGRAPHIC_DATA], [US_STATE][PERSON_…" at bounding box center [455, 243] width 328 height 20
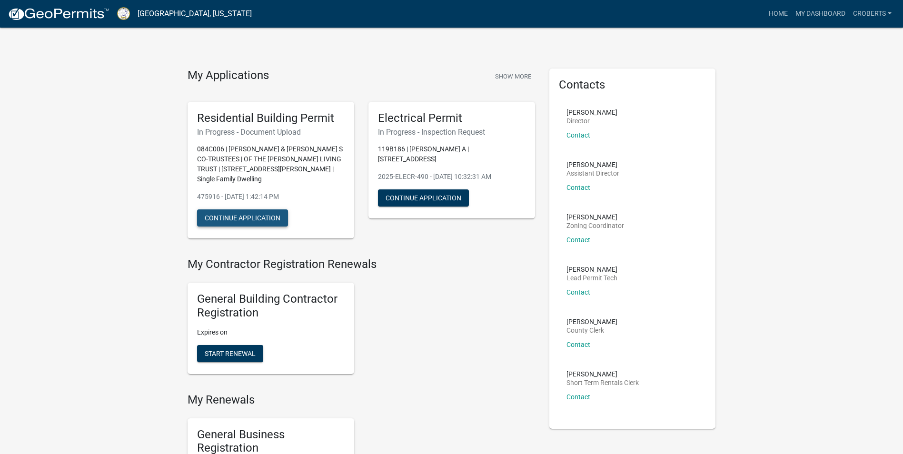
click at [212, 209] on button "Continue Application" at bounding box center [242, 217] width 91 height 17
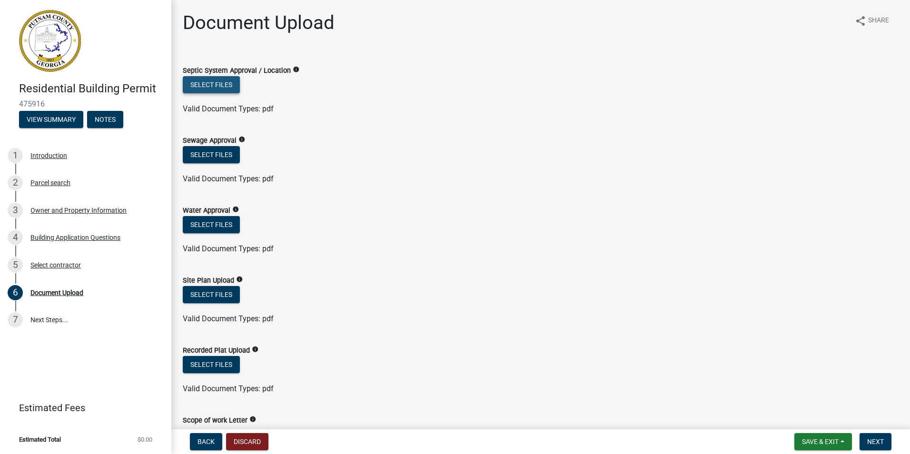
click at [209, 84] on button "Select files" at bounding box center [211, 84] width 57 height 17
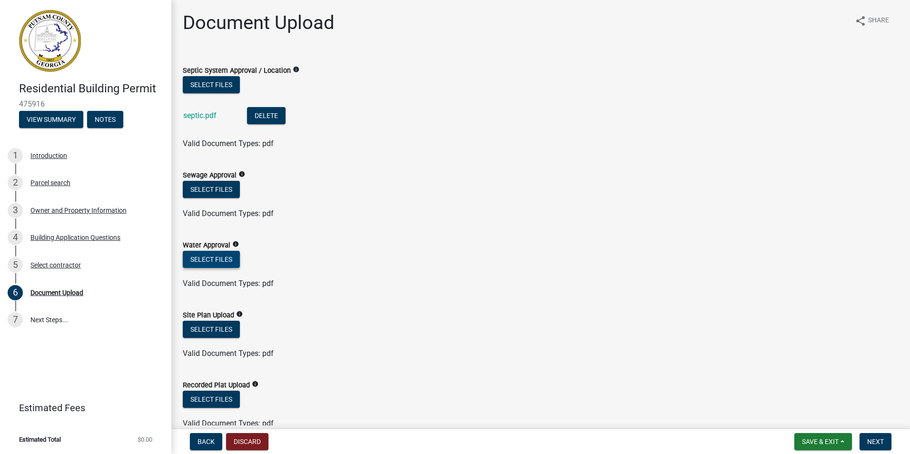
click at [211, 257] on button "Select files" at bounding box center [211, 259] width 57 height 17
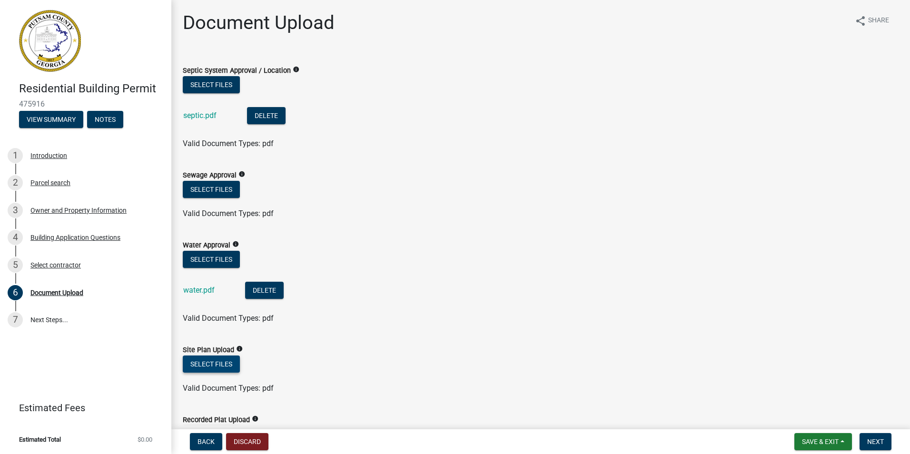
click at [218, 363] on button "Select files" at bounding box center [211, 363] width 57 height 17
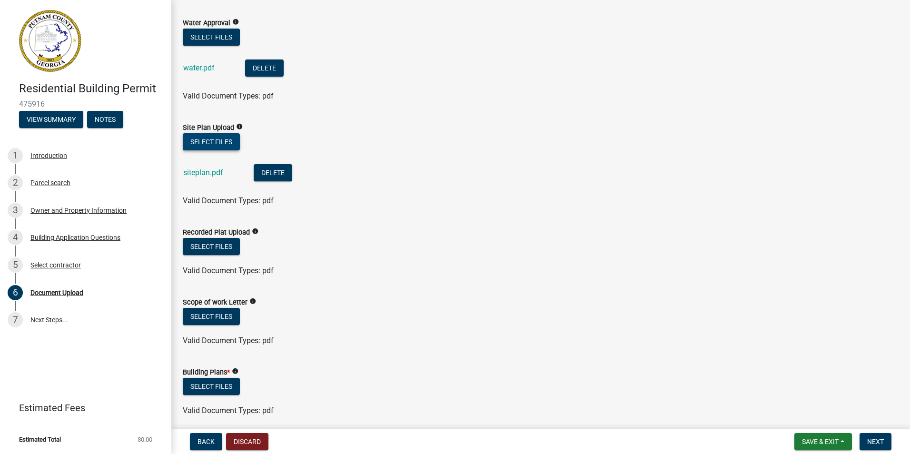
scroll to position [231, 0]
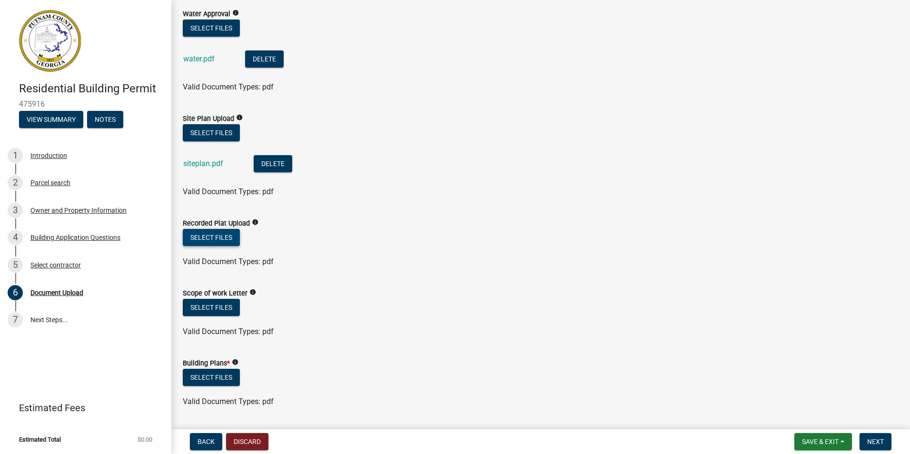
click at [227, 234] on button "Select files" at bounding box center [211, 237] width 57 height 17
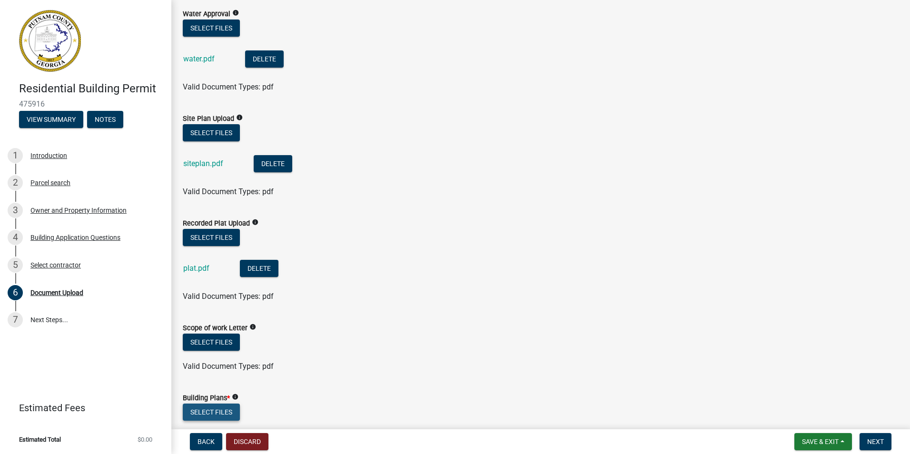
click at [226, 407] on button "Select files" at bounding box center [211, 411] width 57 height 17
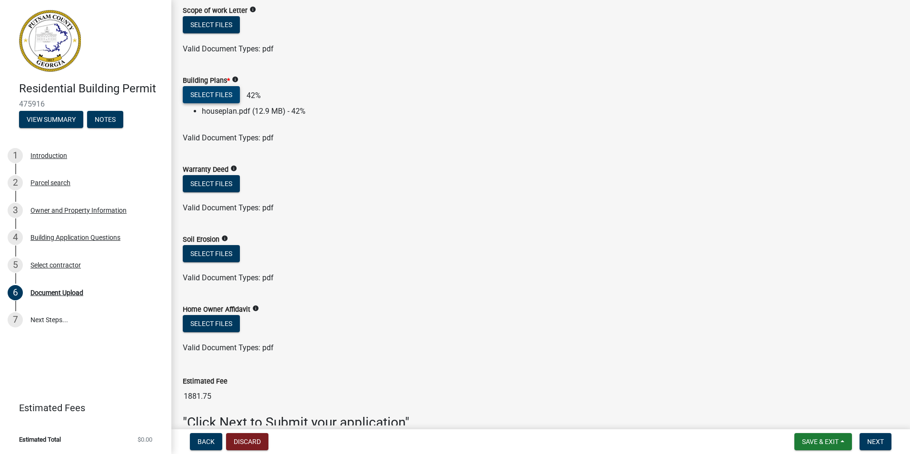
scroll to position [551, 0]
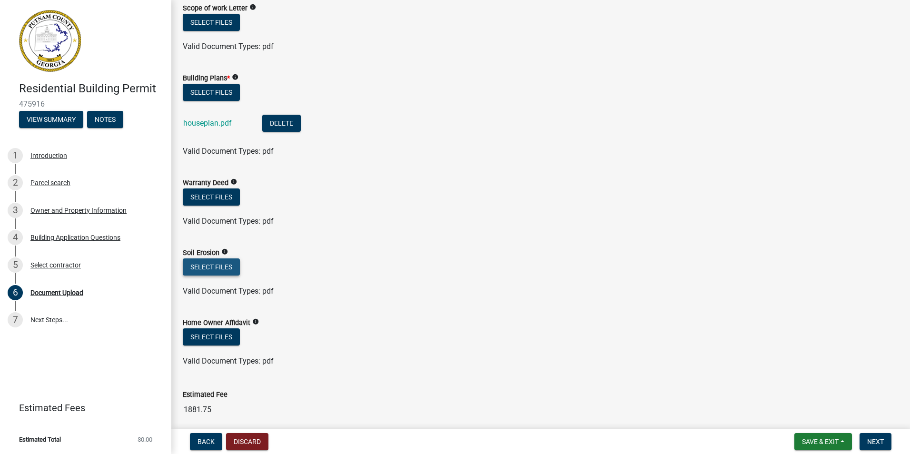
click at [206, 265] on button "Select files" at bounding box center [211, 266] width 57 height 17
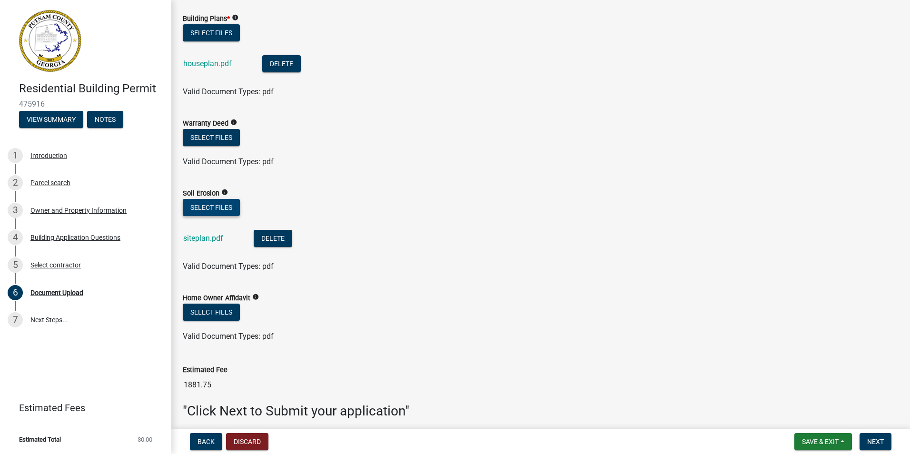
scroll to position [649, 0]
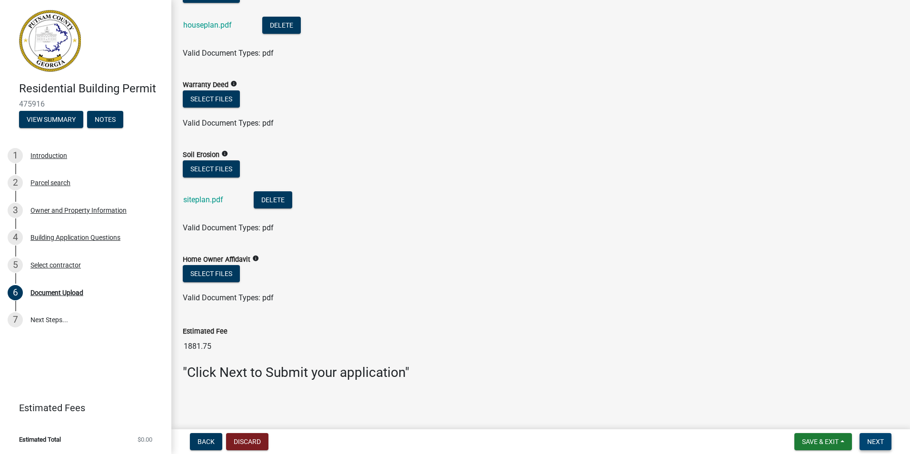
click at [875, 442] on span "Next" at bounding box center [875, 442] width 17 height 8
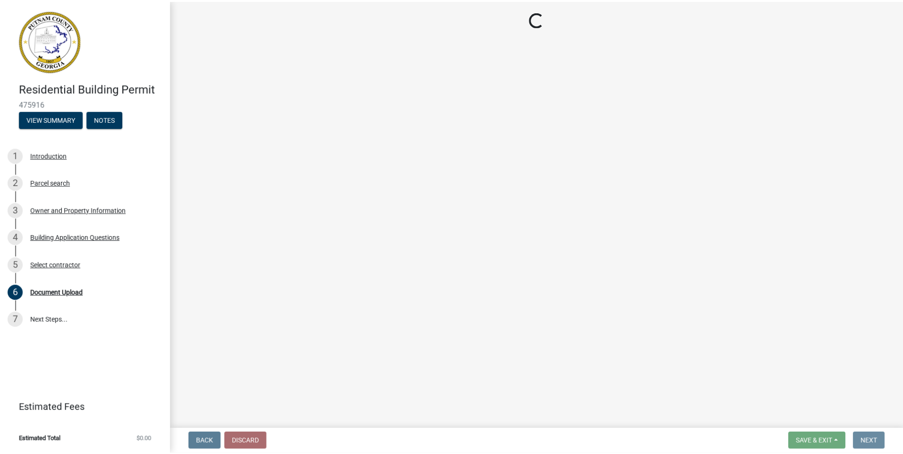
scroll to position [0, 0]
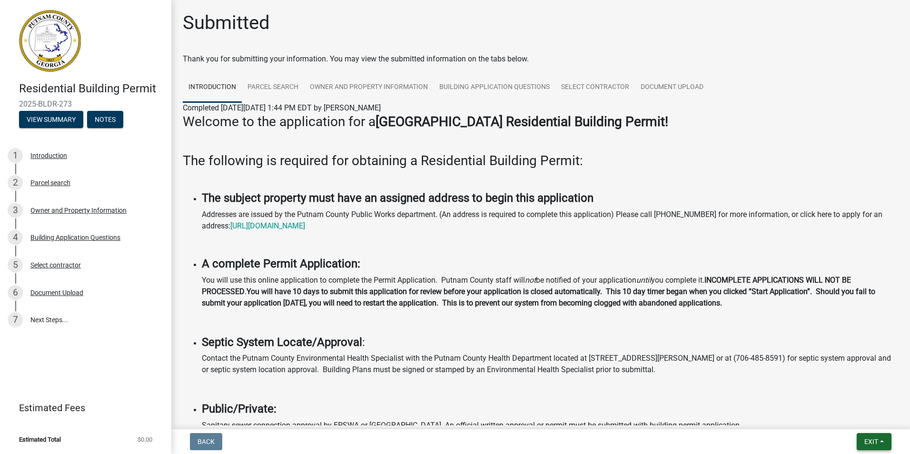
click at [874, 442] on span "Exit" at bounding box center [871, 442] width 14 height 8
click at [857, 416] on button "Save & Exit" at bounding box center [853, 416] width 76 height 23
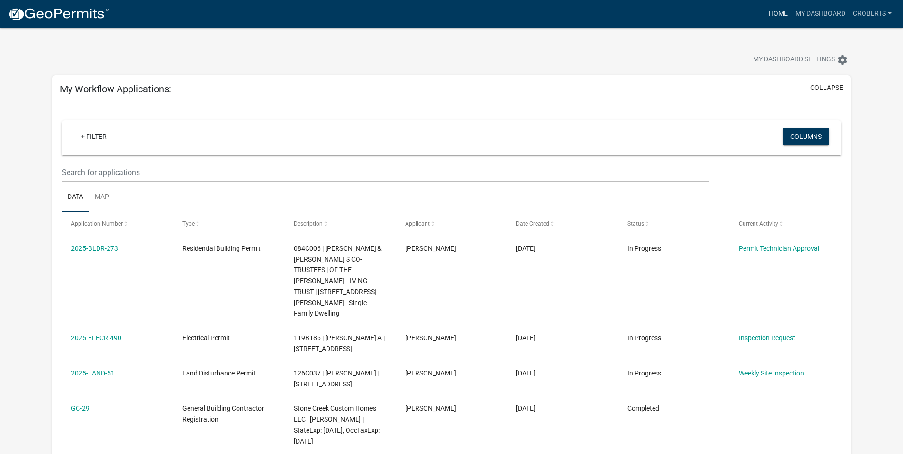
click at [783, 12] on link "Home" at bounding box center [778, 14] width 27 height 18
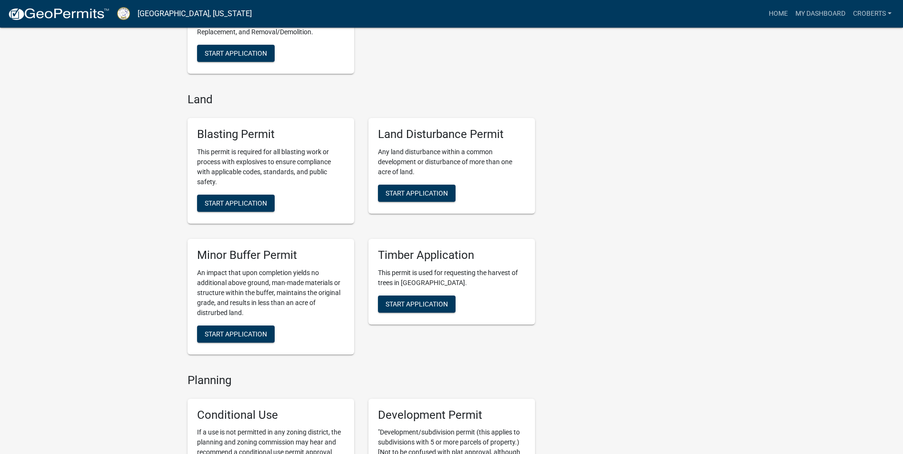
scroll to position [1641, 0]
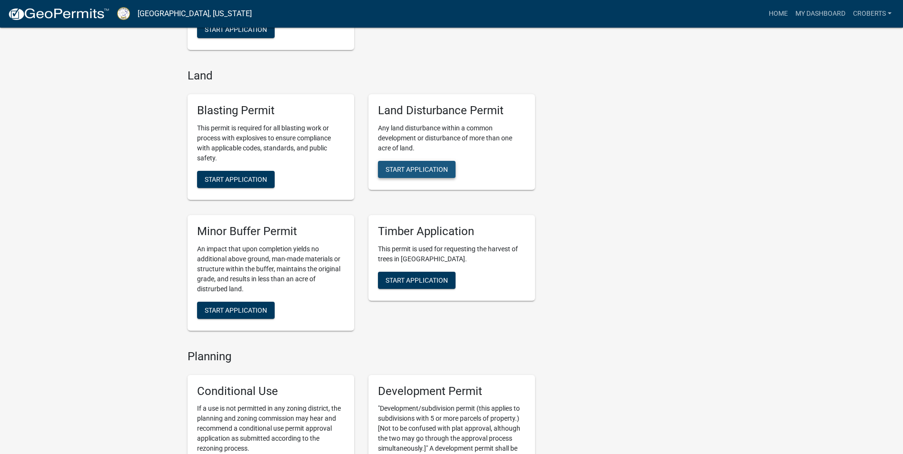
click at [420, 173] on span "Start Application" at bounding box center [416, 170] width 62 height 8
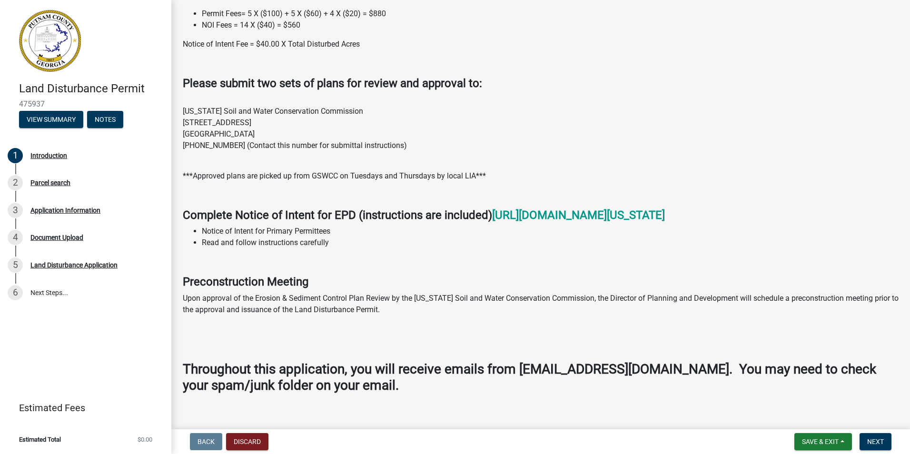
scroll to position [452, 0]
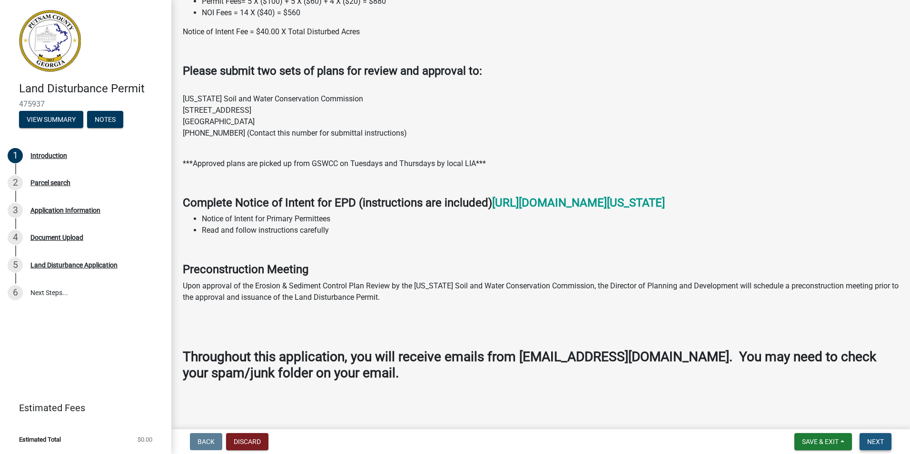
click at [878, 437] on button "Next" at bounding box center [875, 441] width 32 height 17
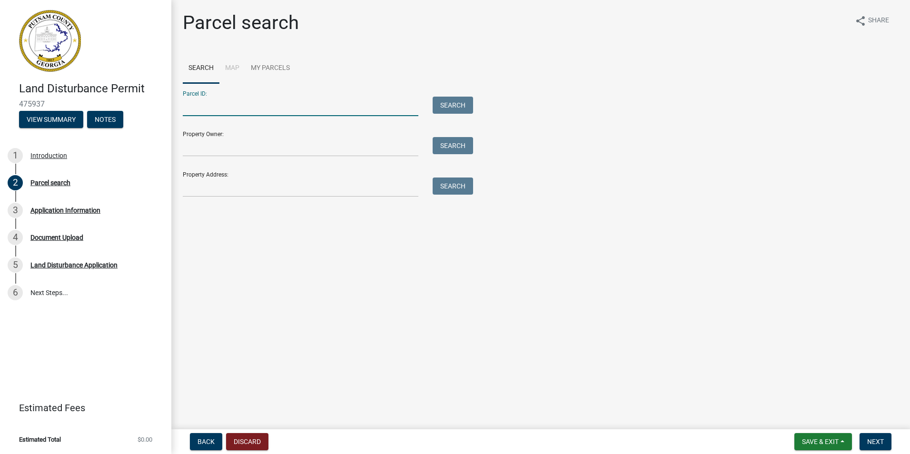
click at [293, 107] on input "Parcel ID:" at bounding box center [301, 107] width 236 height 20
click at [190, 146] on input "Property Owner:" at bounding box center [301, 147] width 236 height 20
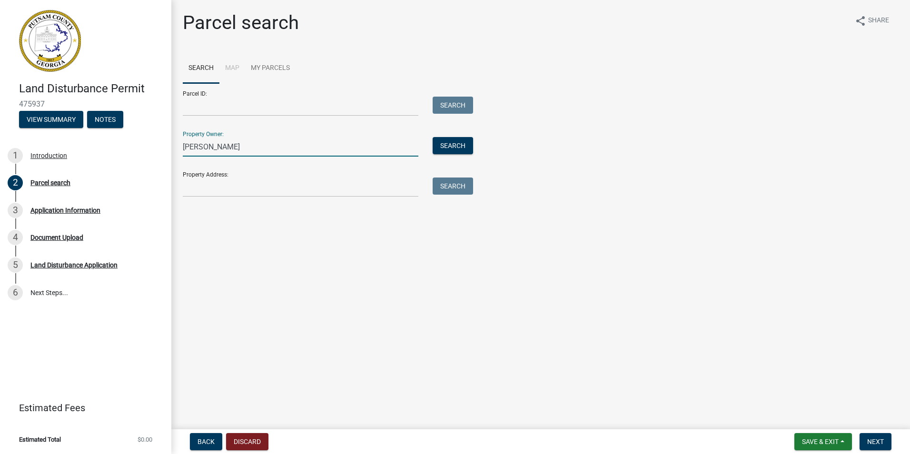
type input "[PERSON_NAME]"
click at [446, 145] on button "Search" at bounding box center [452, 145] width 40 height 17
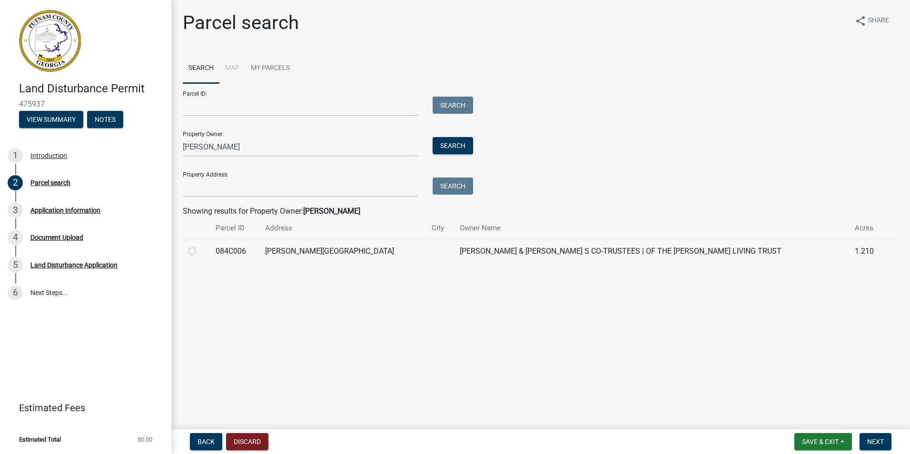
click at [200, 245] on label at bounding box center [200, 245] width 0 height 0
click at [200, 252] on input "radio" at bounding box center [203, 248] width 6 height 6
radio input "true"
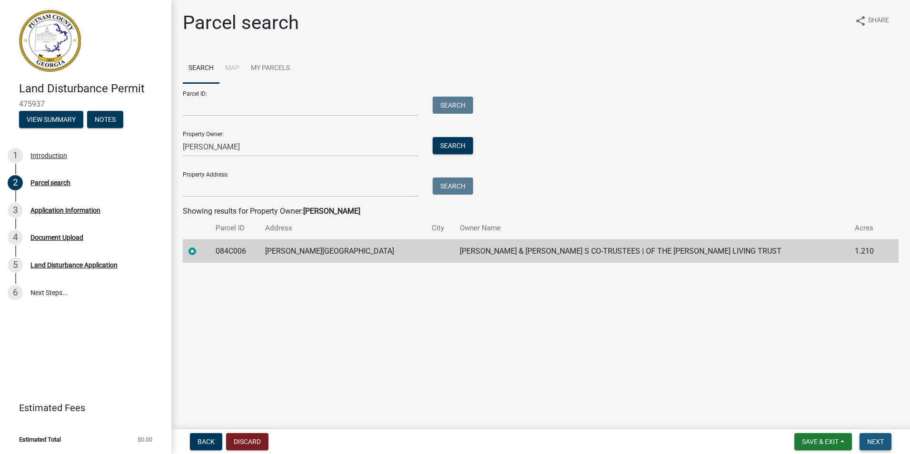
click at [869, 439] on span "Next" at bounding box center [875, 442] width 17 height 8
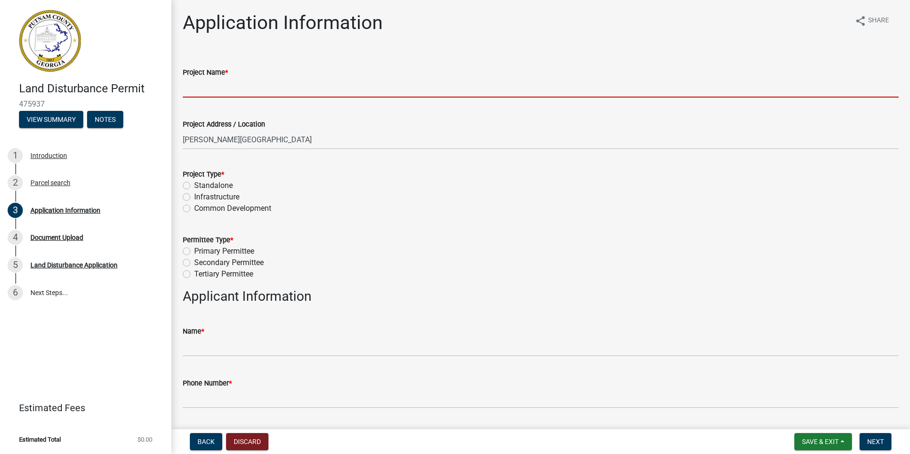
click at [212, 93] on input "Project Name *" at bounding box center [541, 88] width 716 height 20
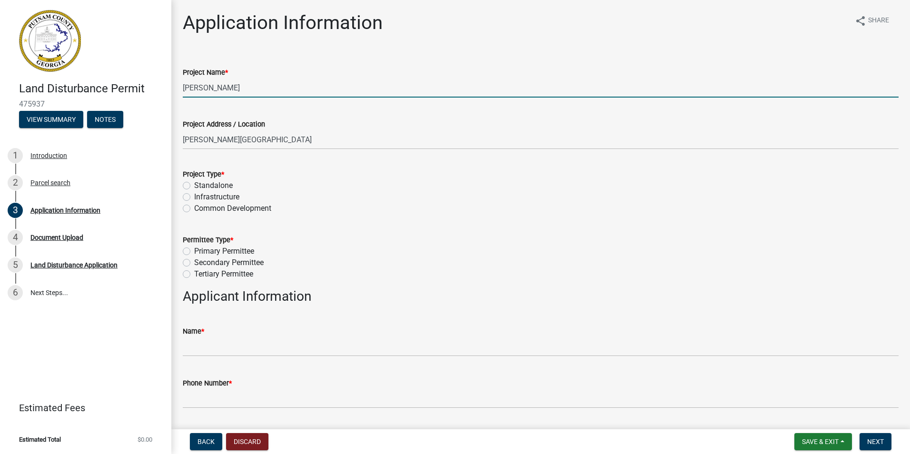
type input "Grevas"
click at [181, 136] on div "Project Address / Location DENNIS STATION RD" at bounding box center [541, 127] width 730 height 44
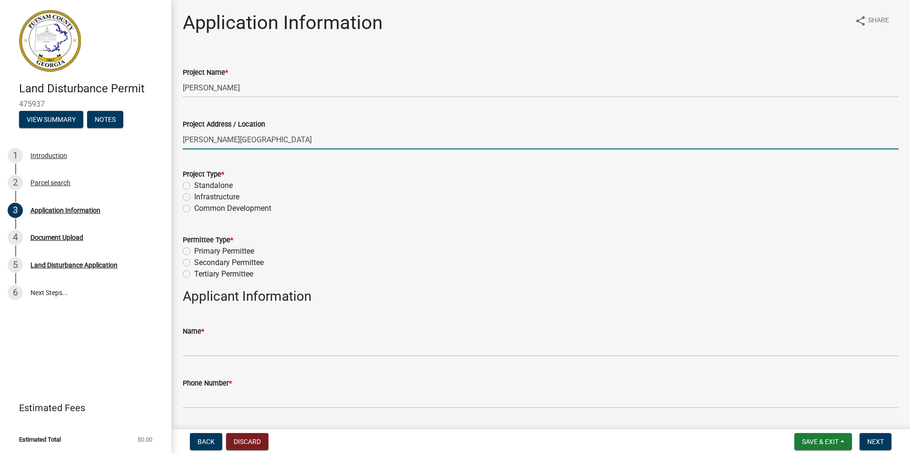
click at [186, 137] on input "[PERSON_NAME][GEOGRAPHIC_DATA]" at bounding box center [541, 140] width 716 height 20
click at [184, 136] on input "[PERSON_NAME][GEOGRAPHIC_DATA]" at bounding box center [541, 140] width 716 height 20
type input "[STREET_ADDRESS][PERSON_NAME]"
click at [194, 185] on label "Standalone" at bounding box center [213, 185] width 39 height 11
click at [194, 185] on input "Standalone" at bounding box center [197, 183] width 6 height 6
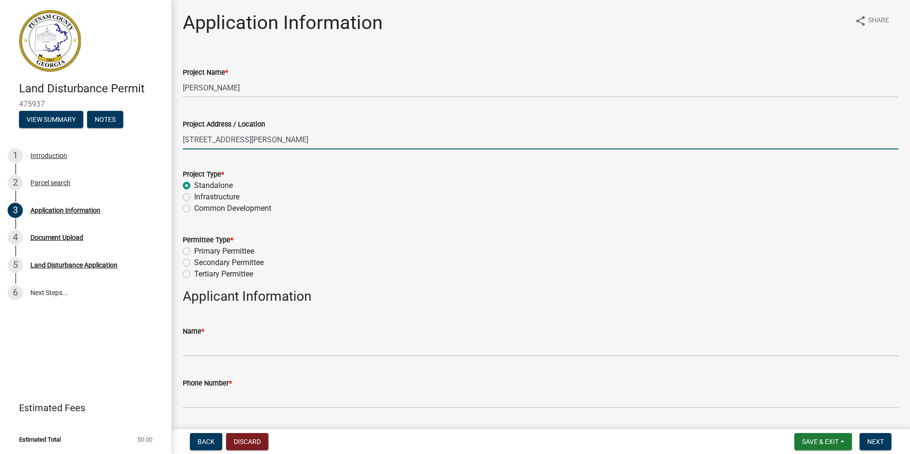
radio input "true"
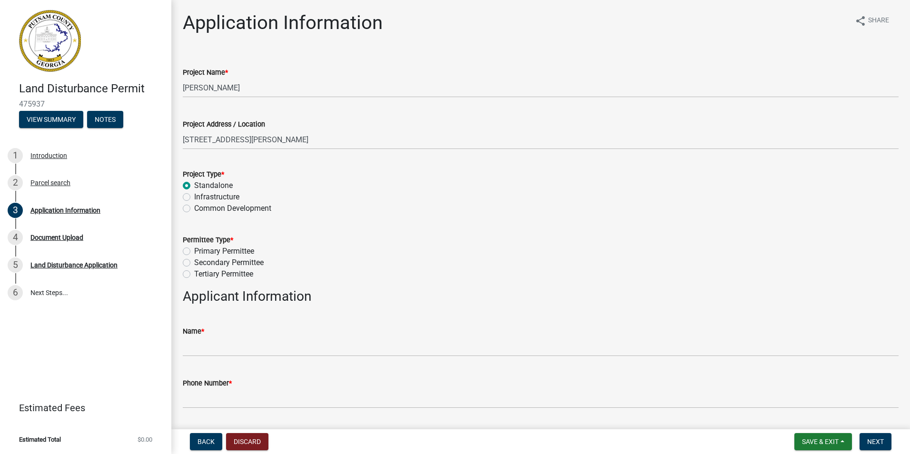
click at [194, 252] on label "Primary Permittee" at bounding box center [224, 250] width 60 height 11
click at [194, 252] on input "Primary Permittee" at bounding box center [197, 248] width 6 height 6
radio input "true"
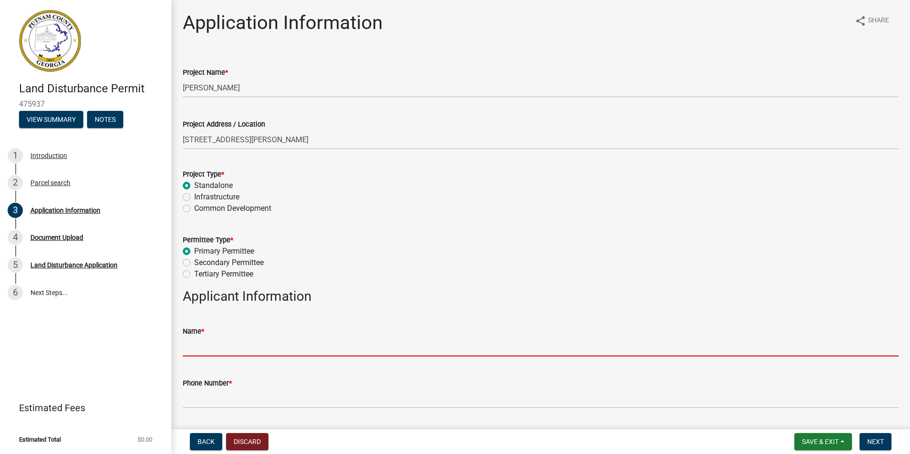
click at [200, 349] on input "Name *" at bounding box center [541, 347] width 716 height 20
type input "Marvin Roberts"
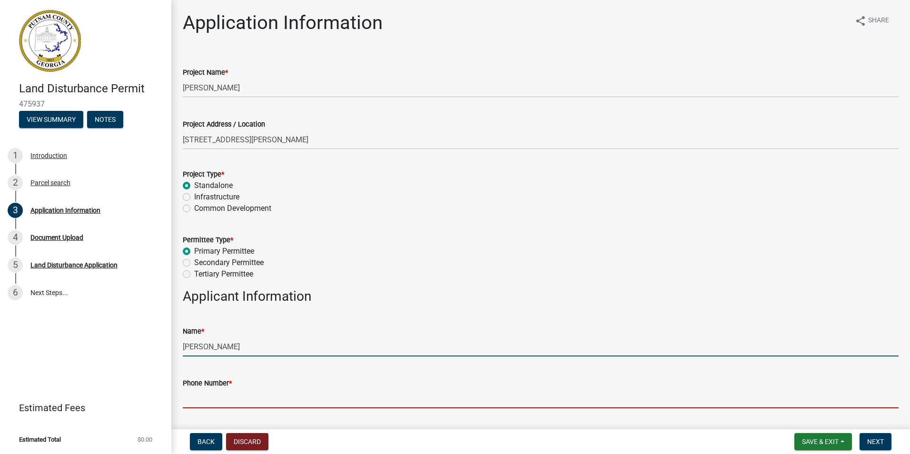
type input "7064730170"
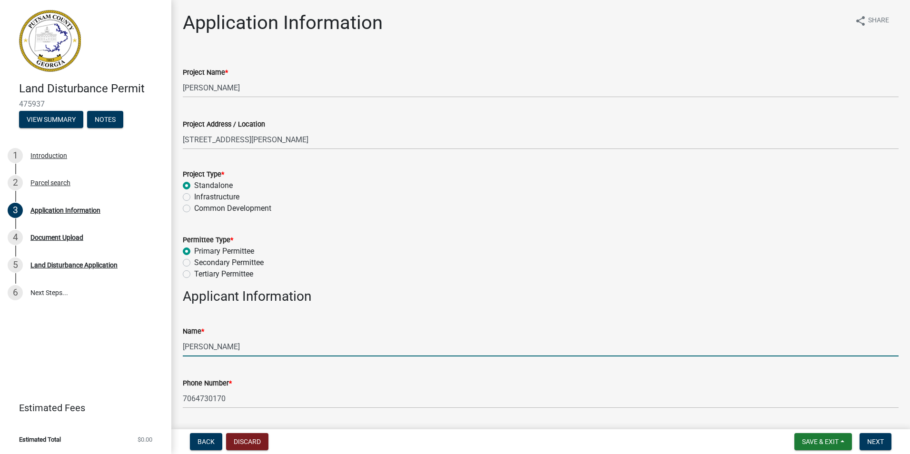
type input "[STREET_ADDRESS]"
type input "[EMAIL_ADDRESS][DOMAIN_NAME]"
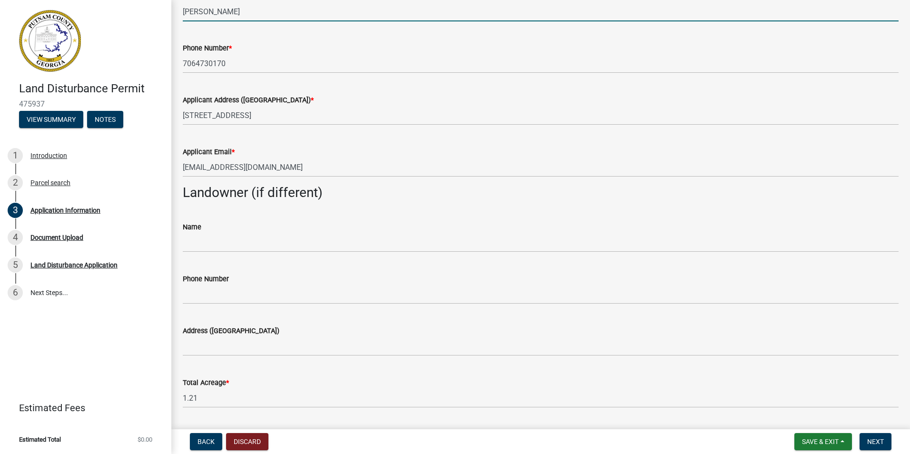
scroll to position [342, 0]
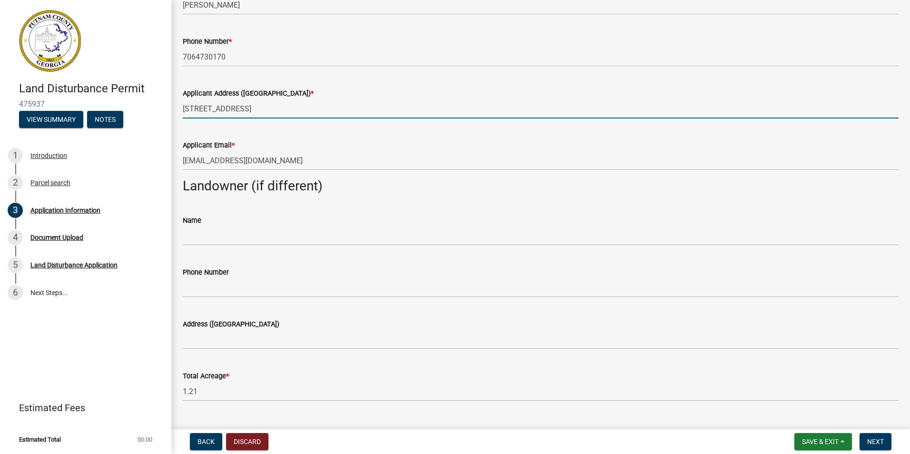
click at [265, 110] on input "[STREET_ADDRESS]" at bounding box center [541, 109] width 716 height 20
type input "1"
type input "[STREET_ADDRESS]"
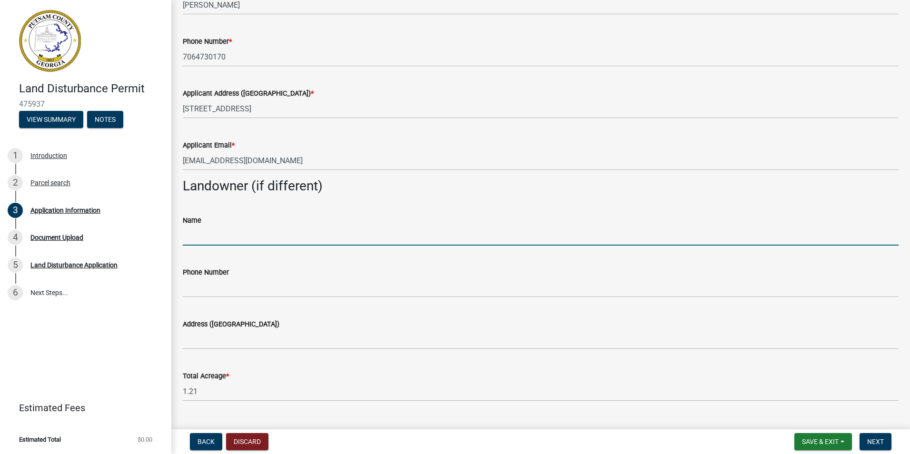
click at [213, 239] on input "Name" at bounding box center [541, 236] width 716 height 20
type input "[PERSON_NAME]"
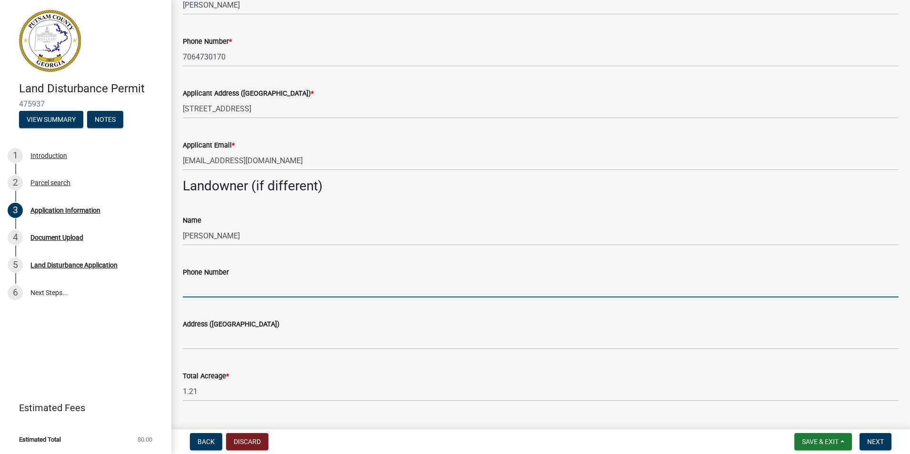
click at [205, 288] on input "Phone Number" at bounding box center [541, 288] width 716 height 20
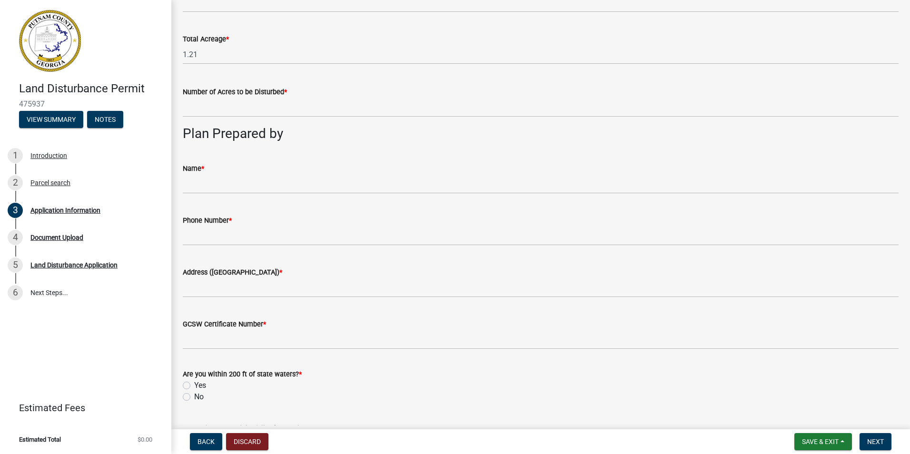
scroll to position [695, 0]
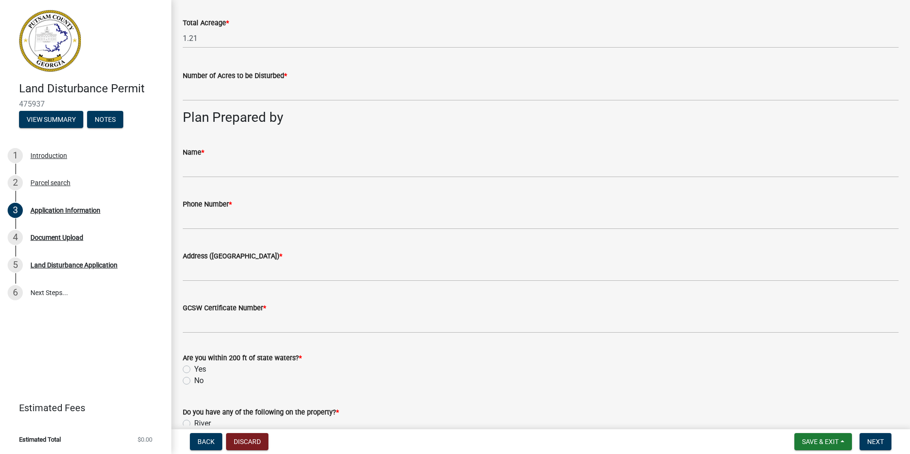
type input "1-404-433-6783"
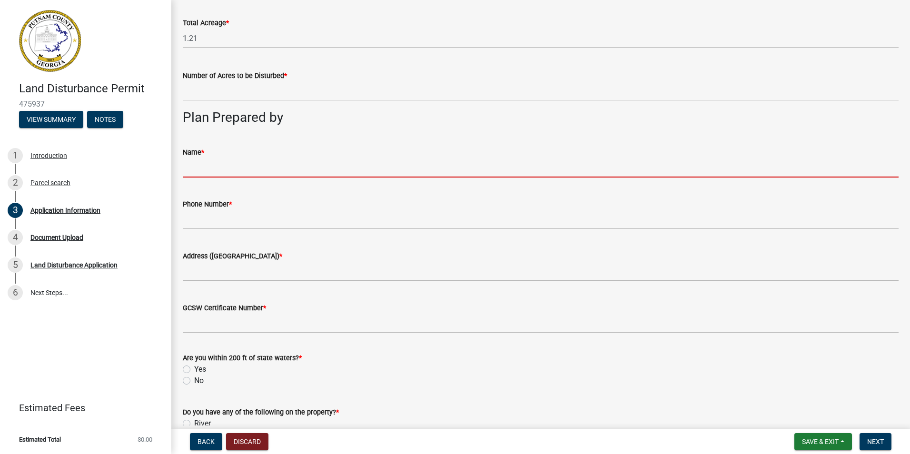
click at [190, 168] on input "Name *" at bounding box center [541, 168] width 716 height 20
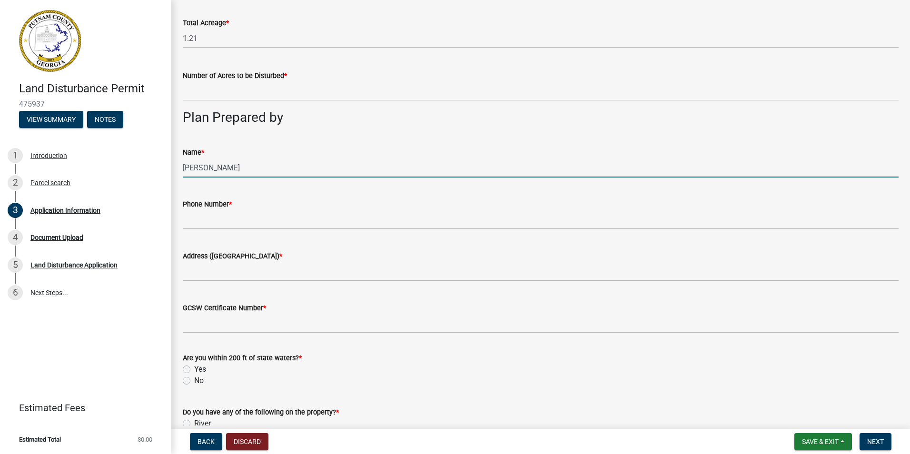
type input "Simone Jones"
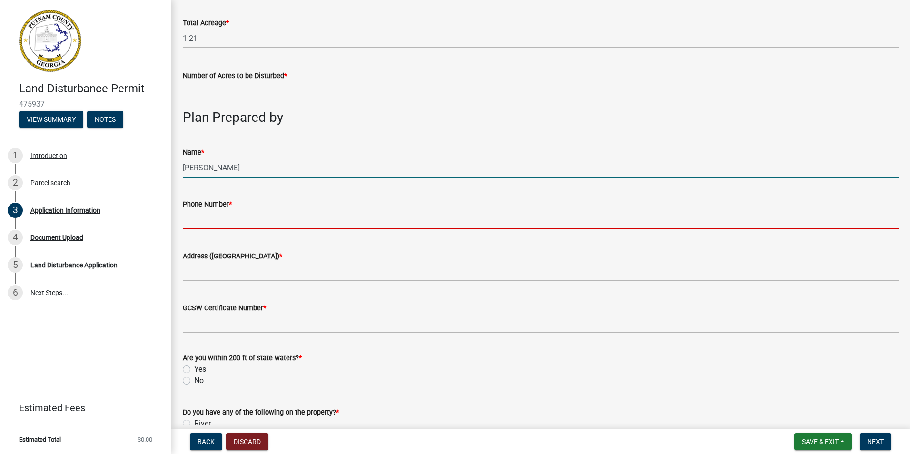
click at [212, 221] on input "Phone Number *" at bounding box center [541, 220] width 716 height 20
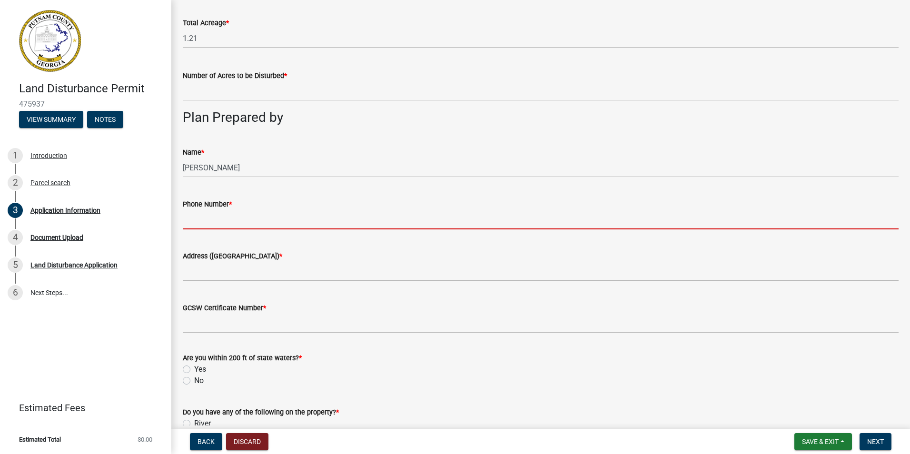
type input "706 473 0738"
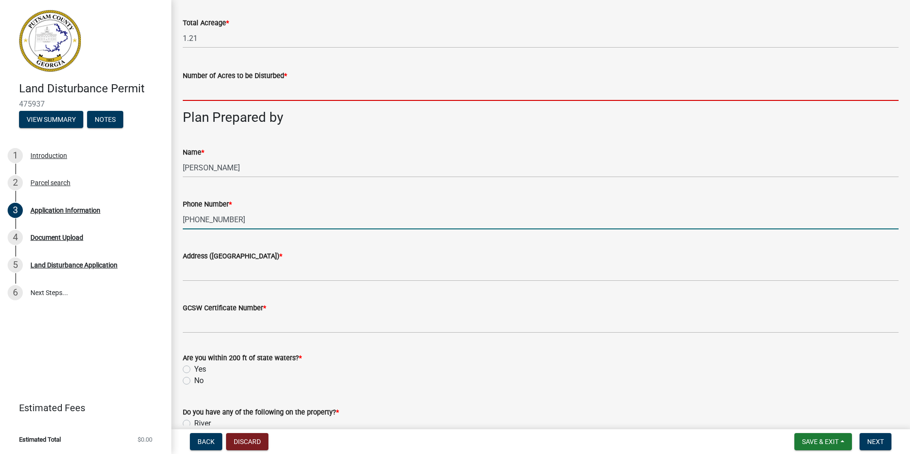
type input "0.35"
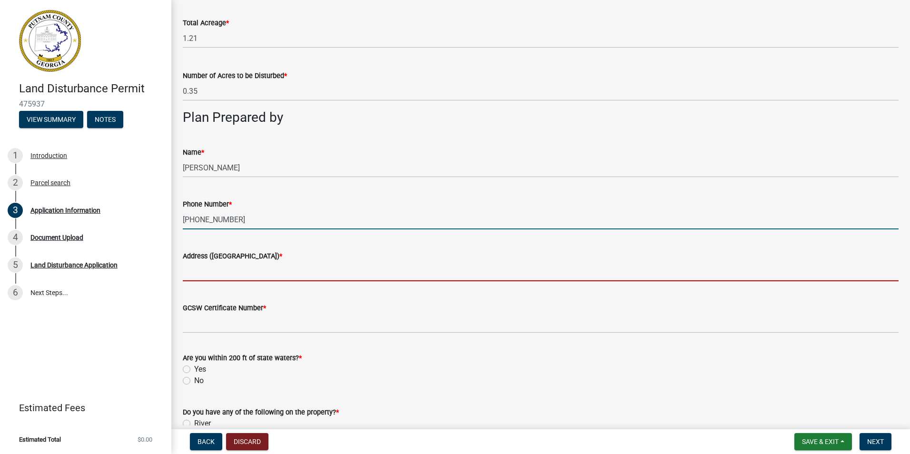
type input "116 Rockville springs Ct"
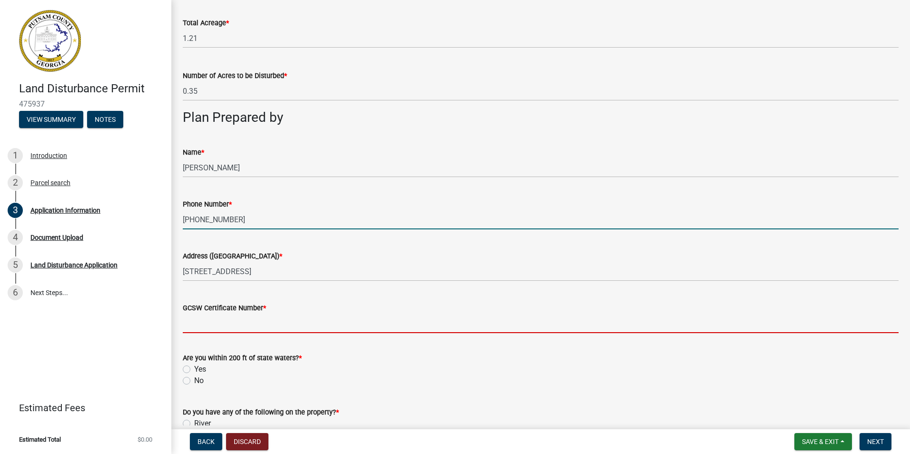
type input "0000003004"
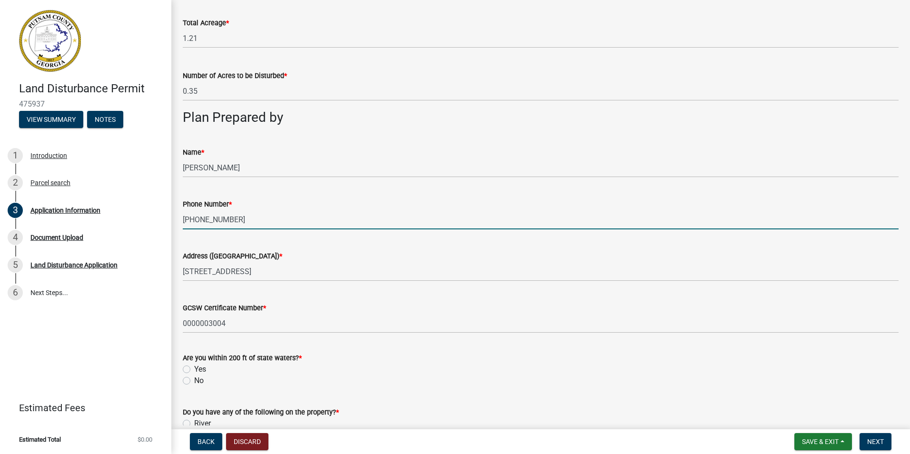
type input "[PERSON_NAME]"
type input "7064730170"
type input "[EMAIL_ADDRESS][DOMAIN_NAME]"
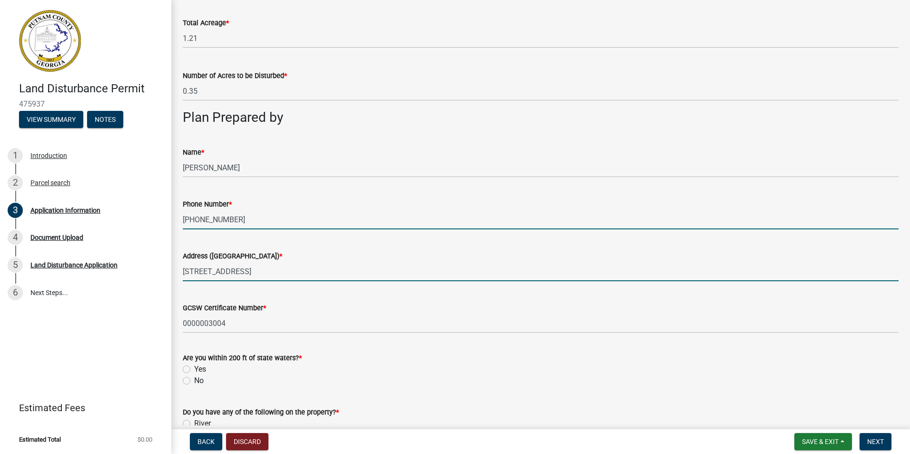
click at [267, 272] on input "116 Rockville springs Ct" at bounding box center [541, 272] width 716 height 20
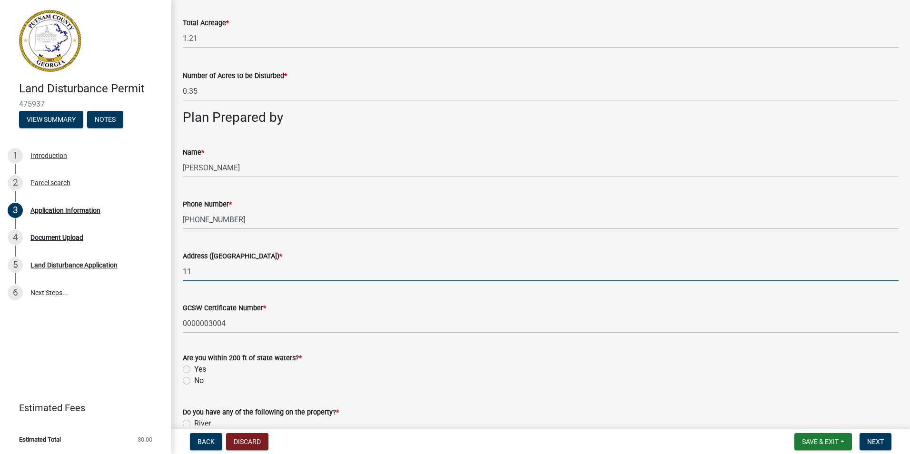
type input "1"
type input "120 W Marion Street, Eatonton Ga 31024"
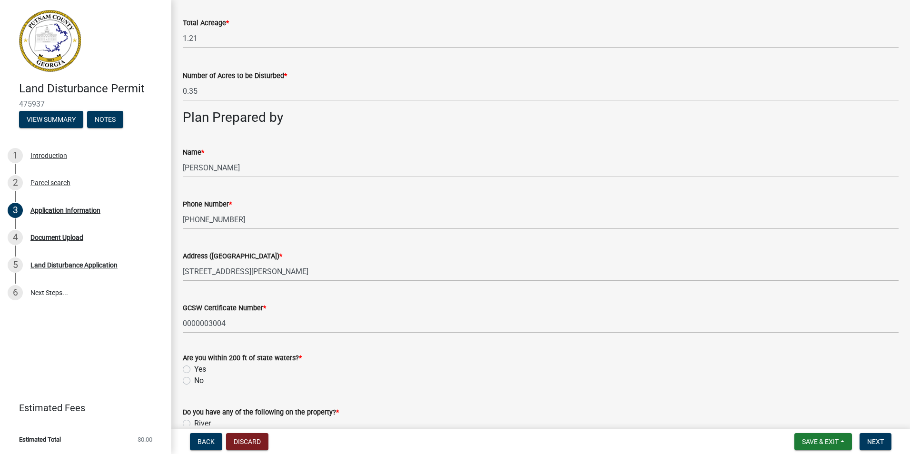
click at [194, 367] on label "Yes" at bounding box center [200, 368] width 12 height 11
click at [194, 367] on input "Yes" at bounding box center [197, 366] width 6 height 6
radio input "true"
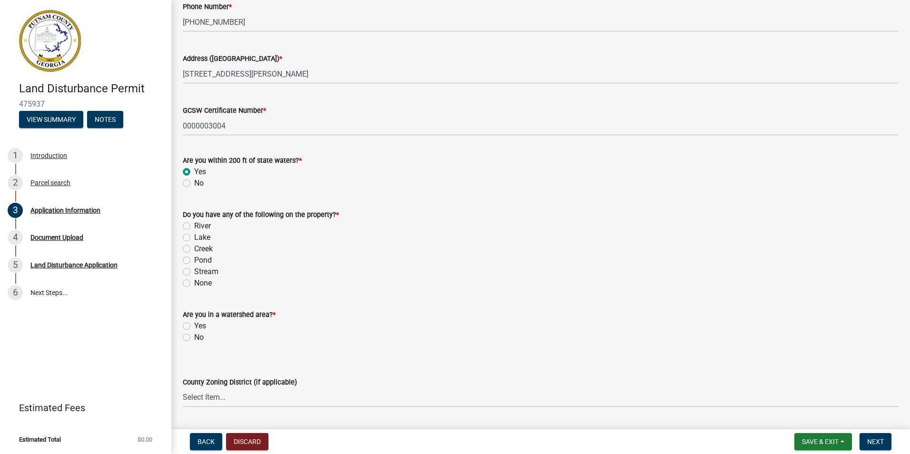
scroll to position [915, 0]
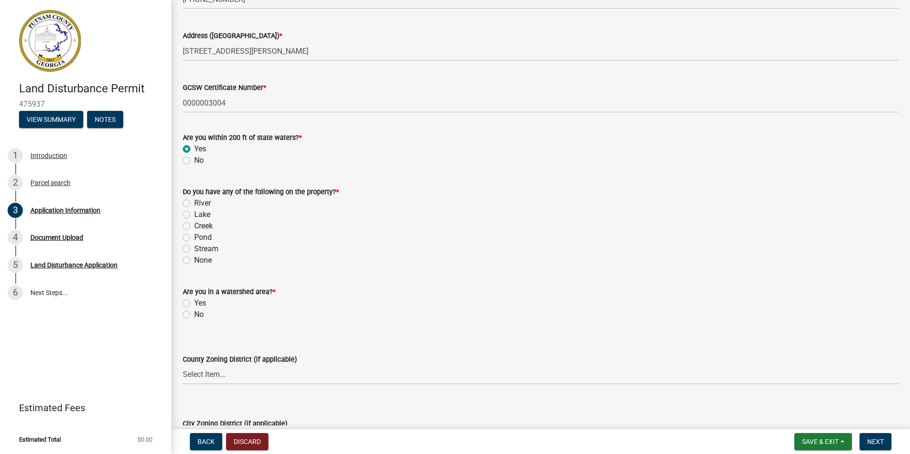
click at [194, 214] on label "Lake" at bounding box center [202, 214] width 16 height 11
click at [194, 214] on input "Lake" at bounding box center [197, 212] width 6 height 6
radio input "true"
click at [194, 315] on label "No" at bounding box center [199, 314] width 10 height 11
click at [194, 315] on input "No" at bounding box center [197, 312] width 6 height 6
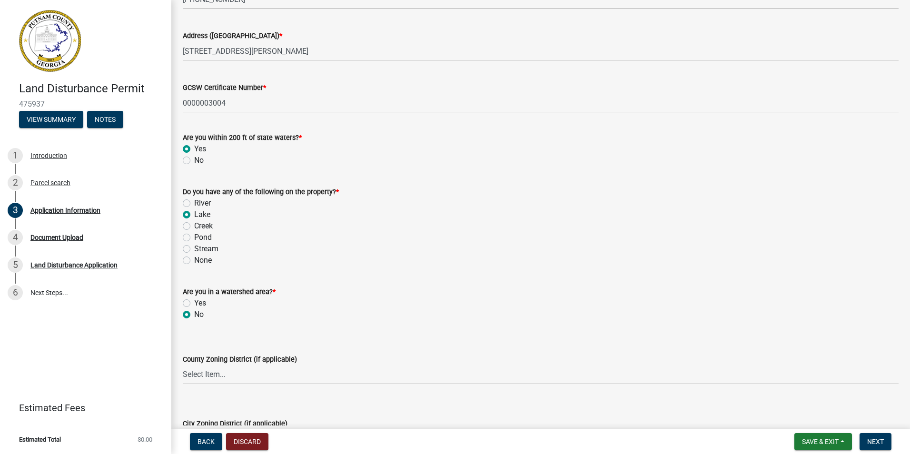
radio input "true"
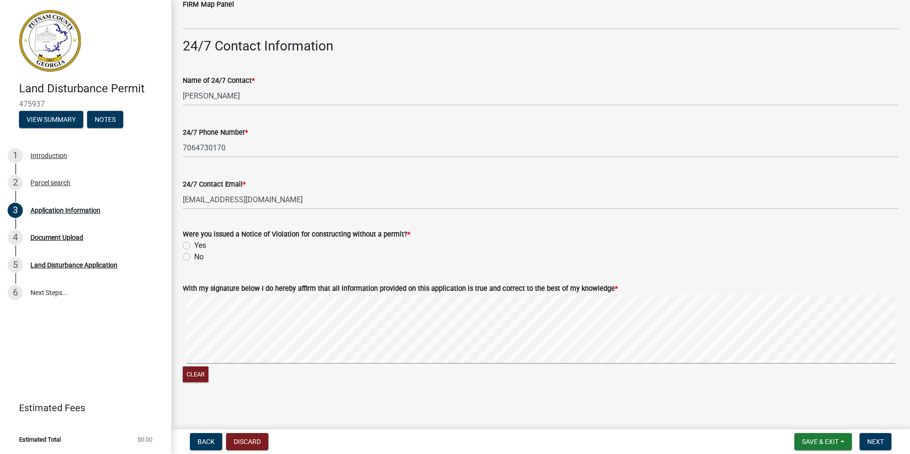
scroll to position [1520, 0]
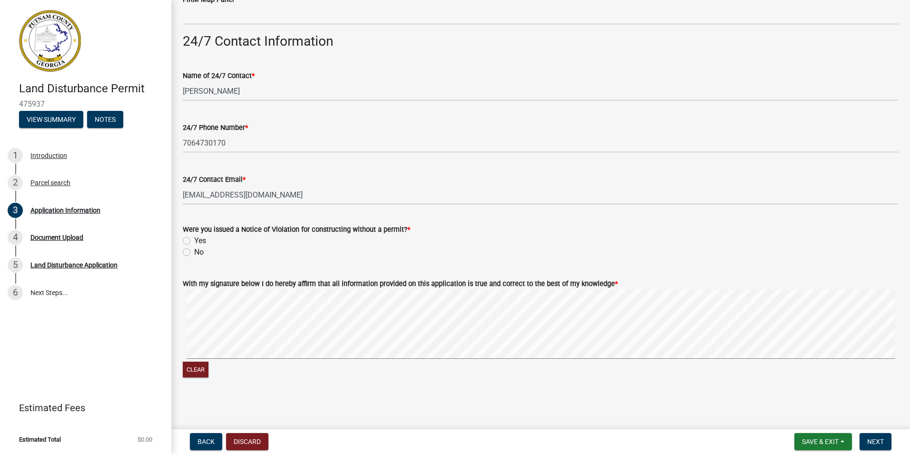
click at [194, 254] on label "No" at bounding box center [199, 251] width 10 height 11
click at [194, 253] on input "No" at bounding box center [197, 249] width 6 height 6
radio input "true"
click at [874, 441] on span "Next" at bounding box center [875, 442] width 17 height 8
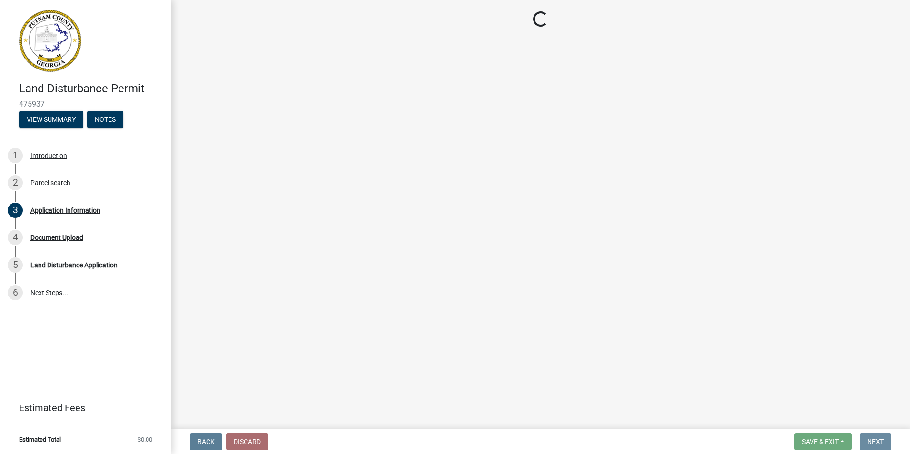
scroll to position [0, 0]
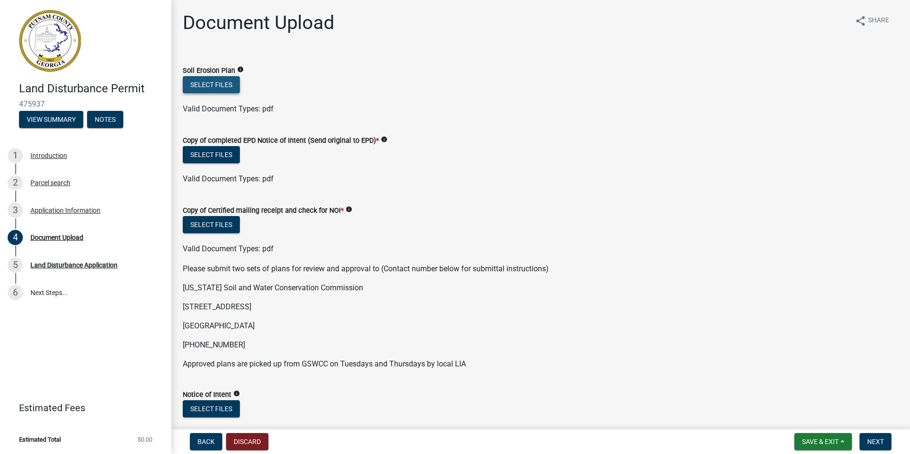
click at [223, 84] on button "Select files" at bounding box center [211, 84] width 57 height 17
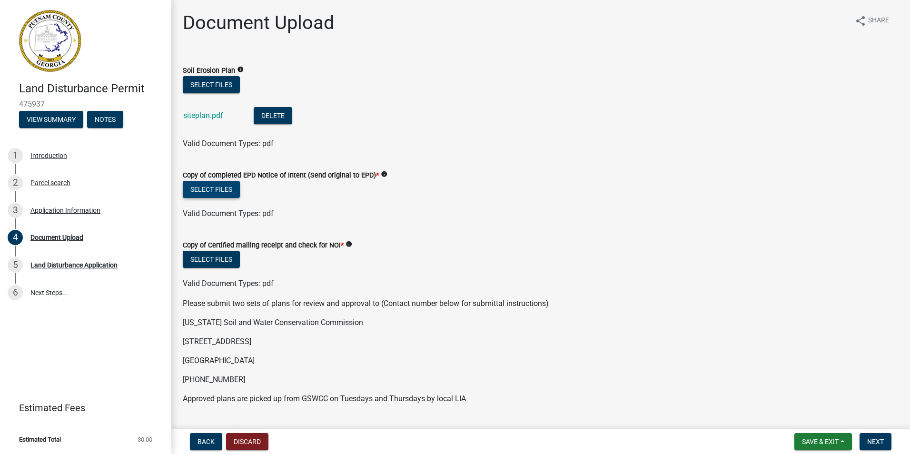
click at [206, 185] on button "Select files" at bounding box center [211, 189] width 57 height 17
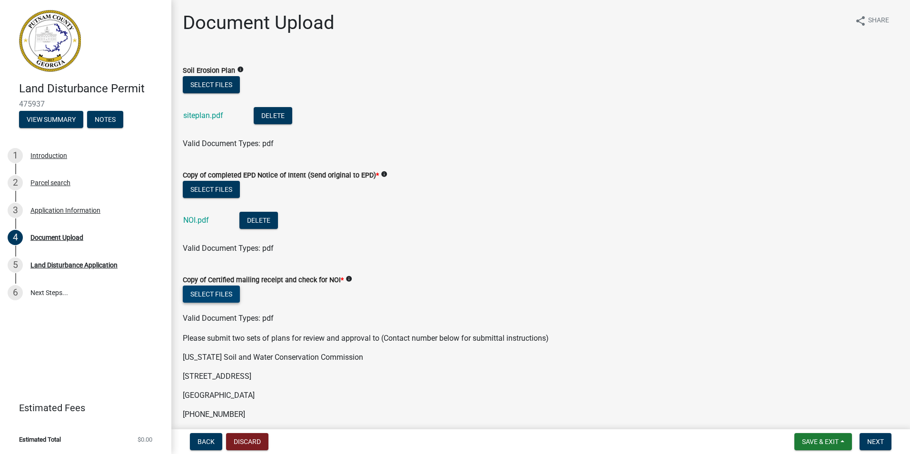
click at [222, 295] on button "Select files" at bounding box center [211, 293] width 57 height 17
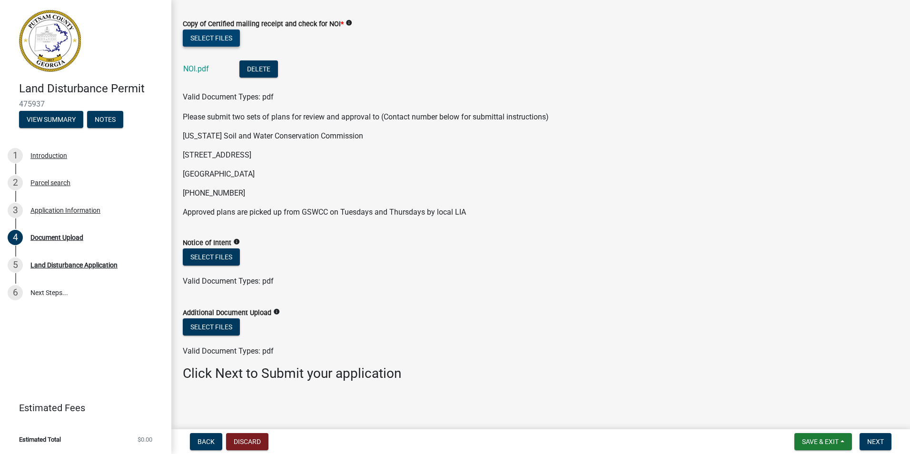
scroll to position [257, 0]
click at [872, 442] on span "Next" at bounding box center [875, 442] width 17 height 8
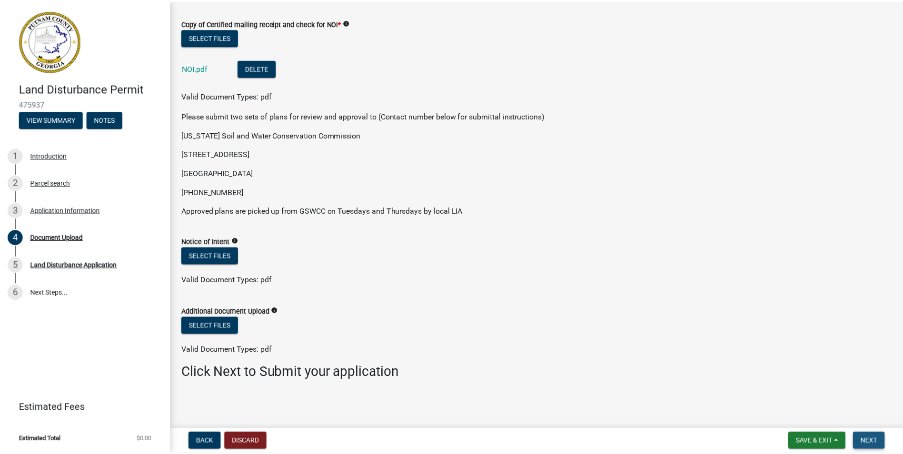
scroll to position [0, 0]
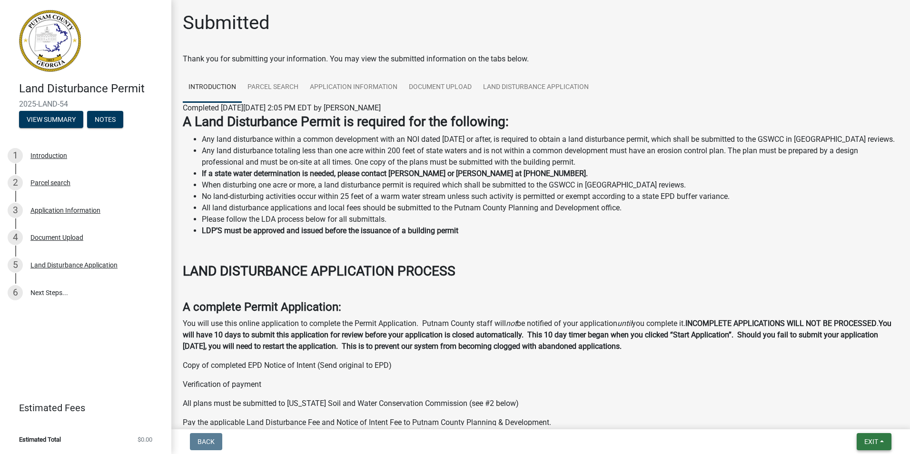
click at [876, 442] on span "Exit" at bounding box center [871, 442] width 14 height 8
click at [858, 417] on button "Save & Exit" at bounding box center [853, 416] width 76 height 23
